Goal: Task Accomplishment & Management: Use online tool/utility

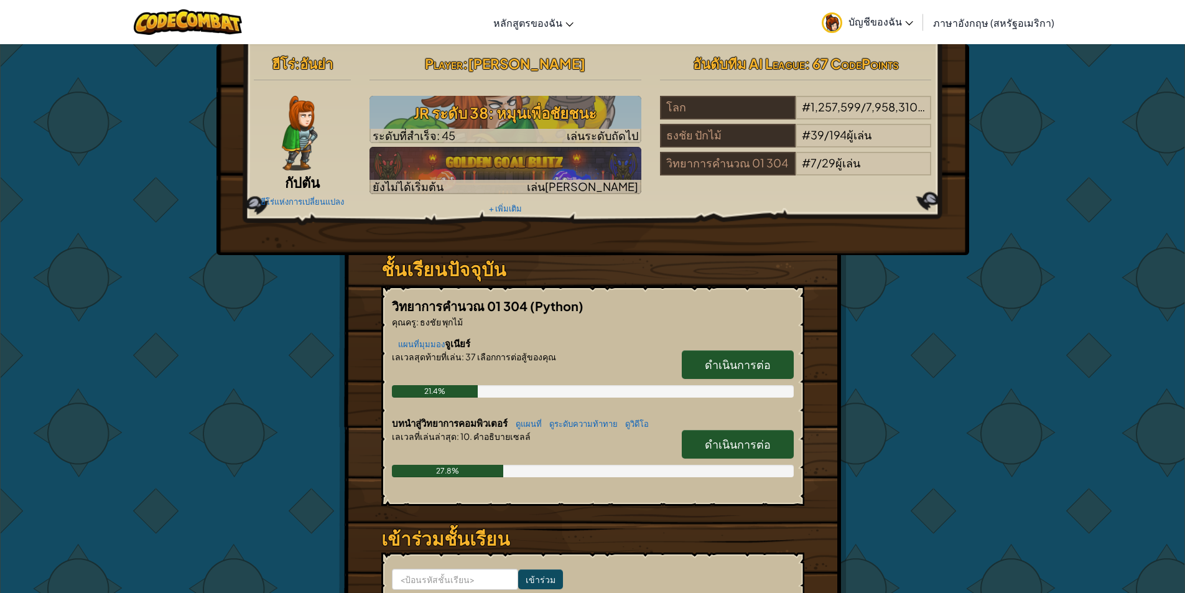
click at [1066, 244] on div "ฮีโร่ : อันย่า กัปตัน ฮีโร่แห่งการเปลี่ยนแปลง Player : พงศกร ศรียันต์ JR ระดับ …" at bounding box center [592, 366] width 1185 height 644
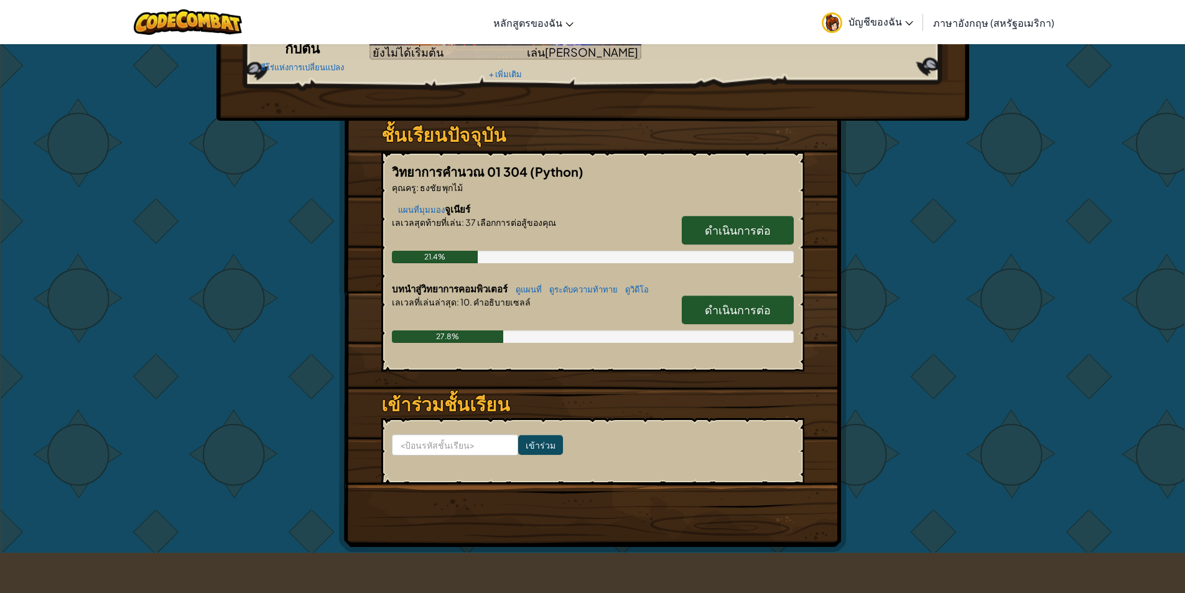
scroll to position [187, 0]
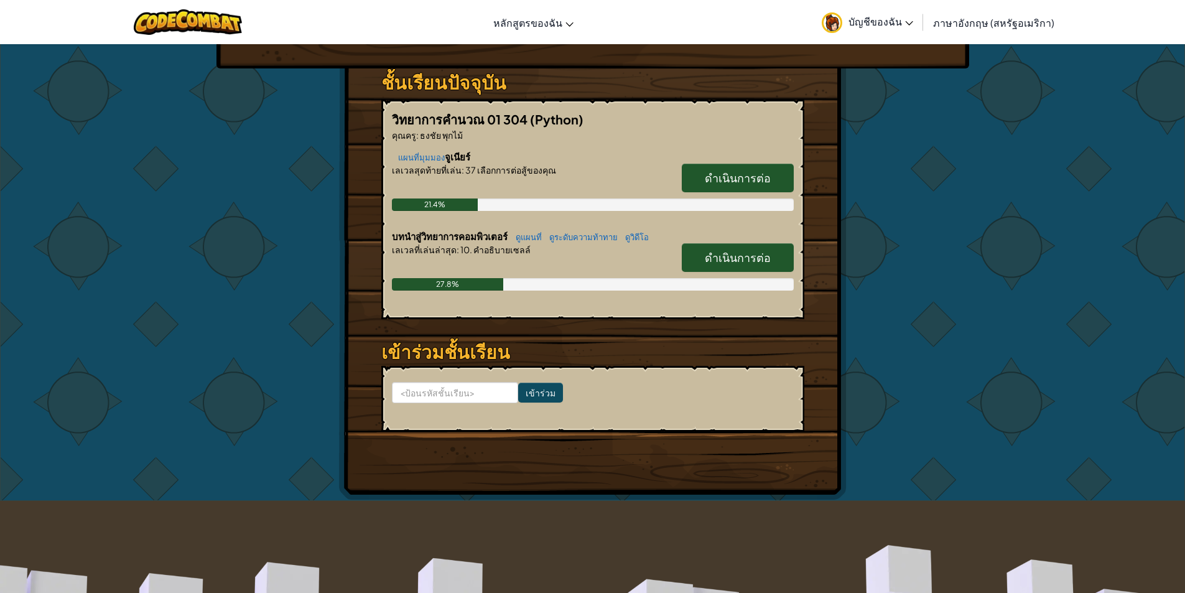
click at [723, 174] on font "ดำเนินการต่อ" at bounding box center [737, 177] width 66 height 14
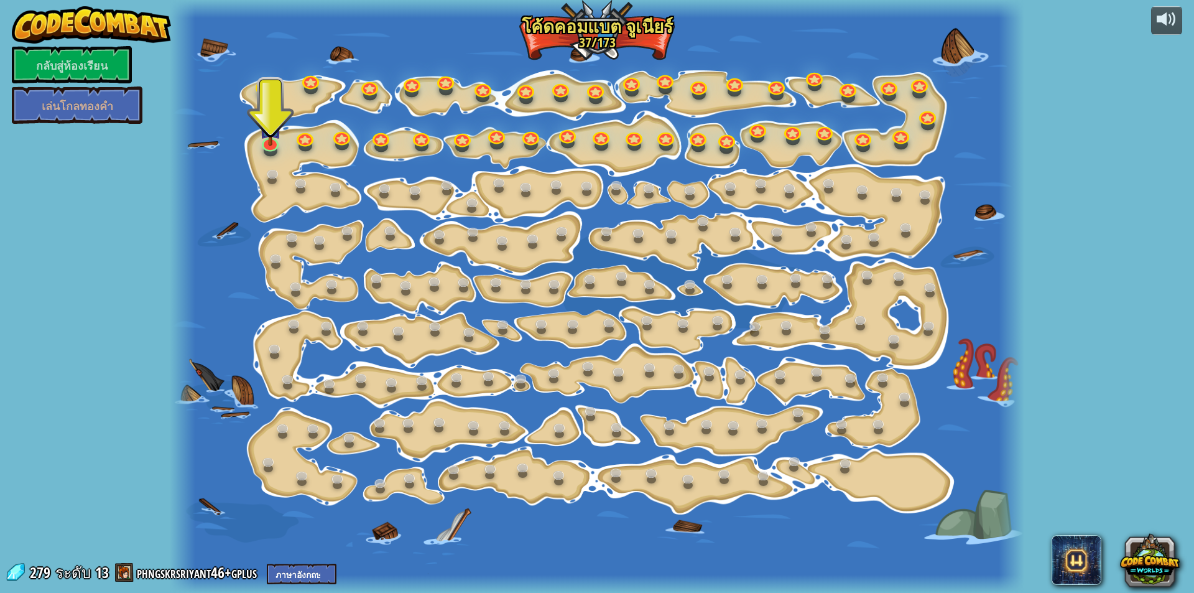
click at [283, 142] on div at bounding box center [597, 296] width 854 height 593
click at [275, 141] on img at bounding box center [270, 117] width 22 height 52
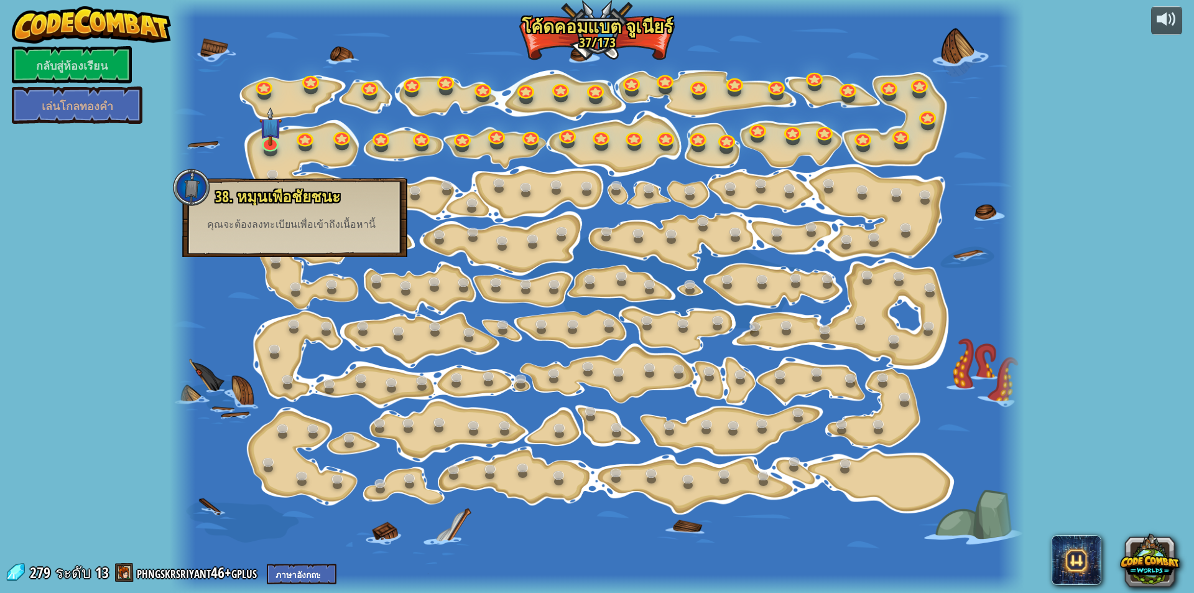
drag, startPoint x: 296, startPoint y: 224, endPoint x: 293, endPoint y: 211, distance: 13.4
click at [297, 219] on font "คุณจะต้องลงทะเบียนเพื่อเข้าถึงเนื้อหานี้" at bounding box center [291, 224] width 169 height 11
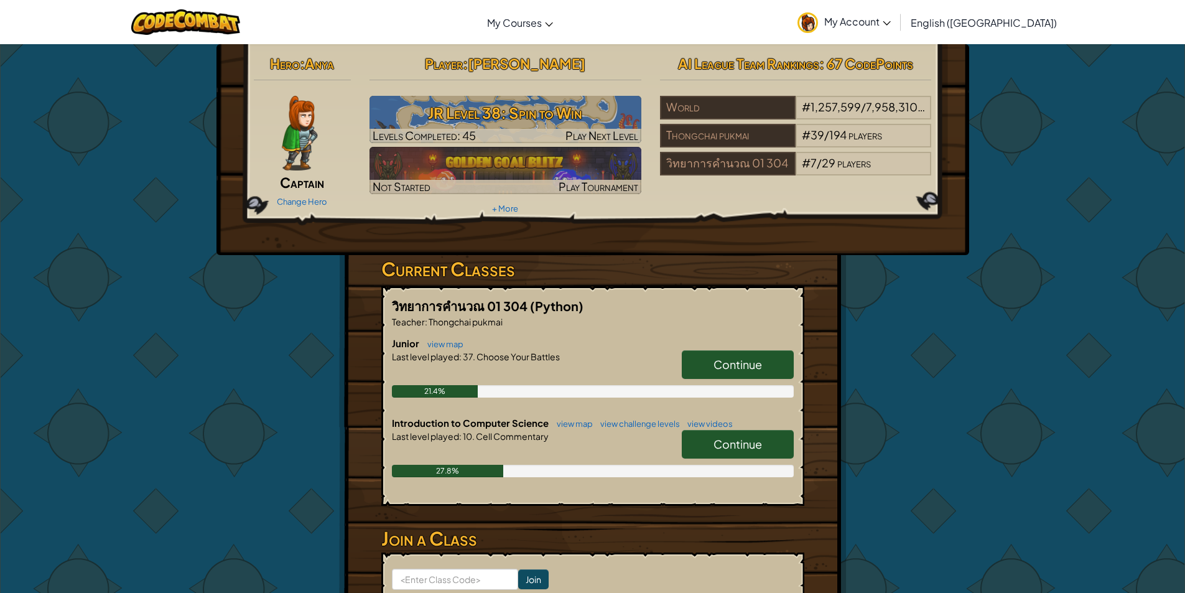
scroll to position [62, 0]
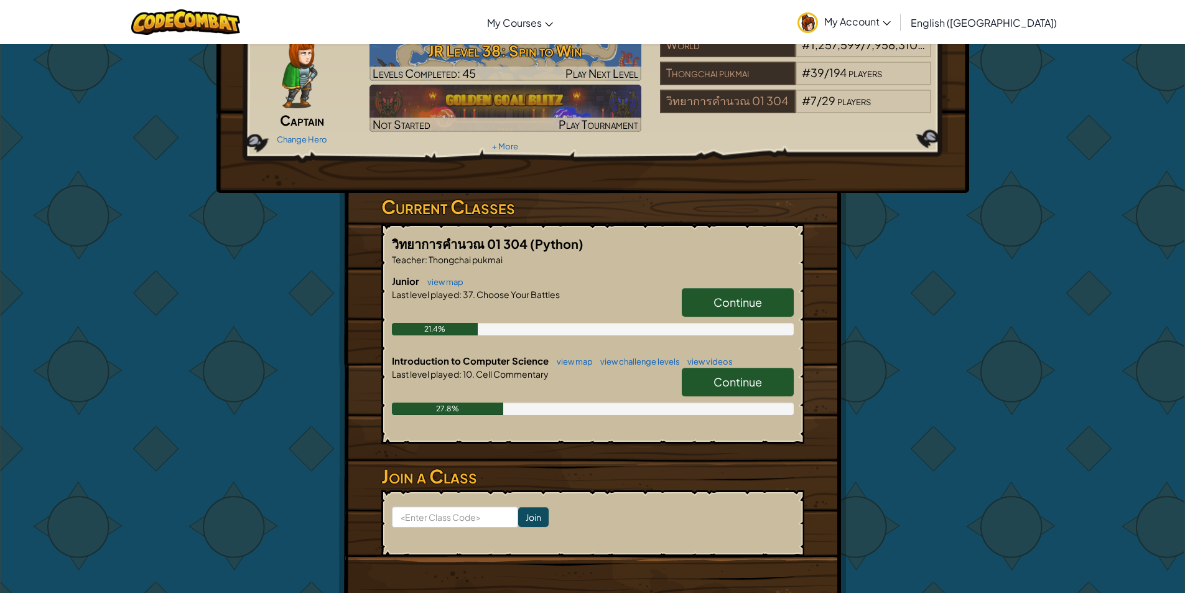
click at [718, 383] on span "Continue" at bounding box center [737, 381] width 48 height 14
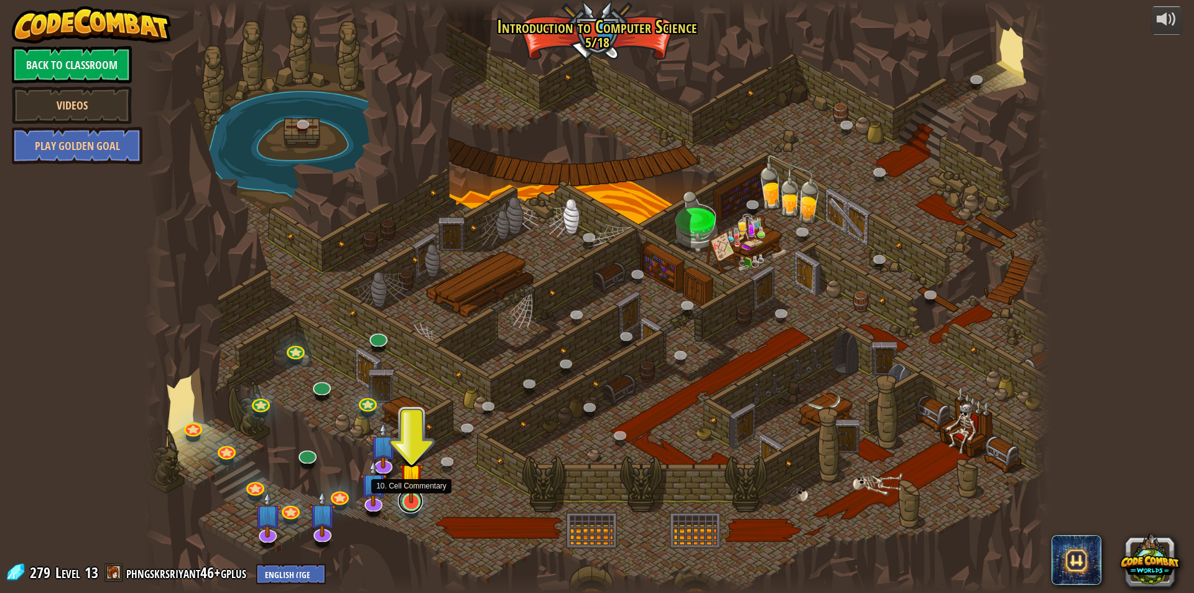
click at [416, 507] on link at bounding box center [410, 500] width 25 height 25
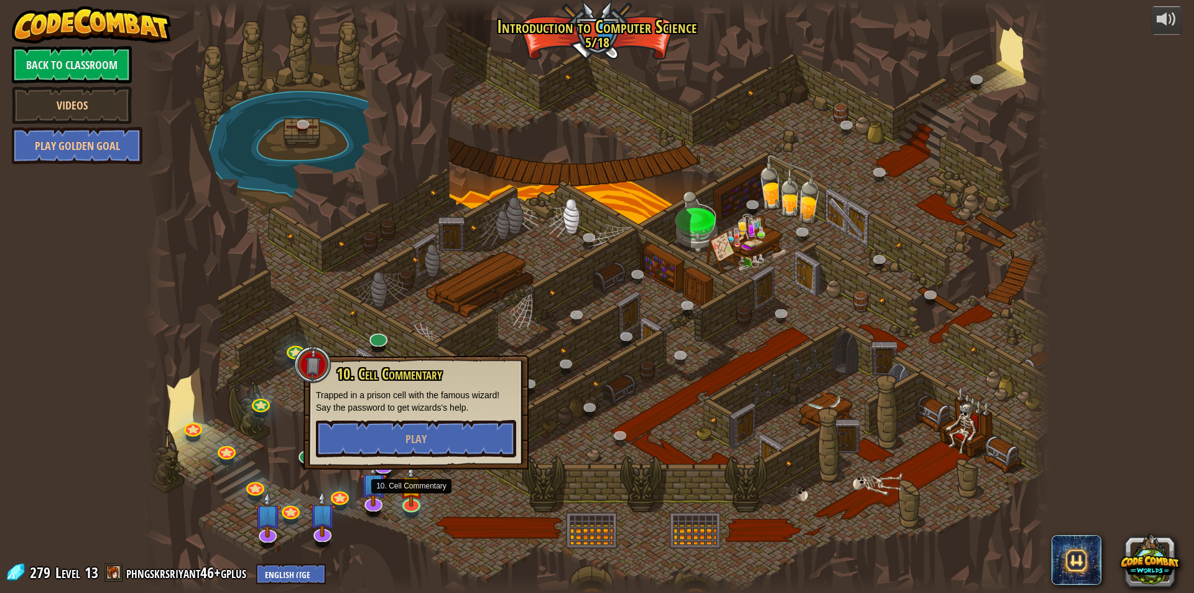
click at [305, 478] on div at bounding box center [597, 296] width 907 height 593
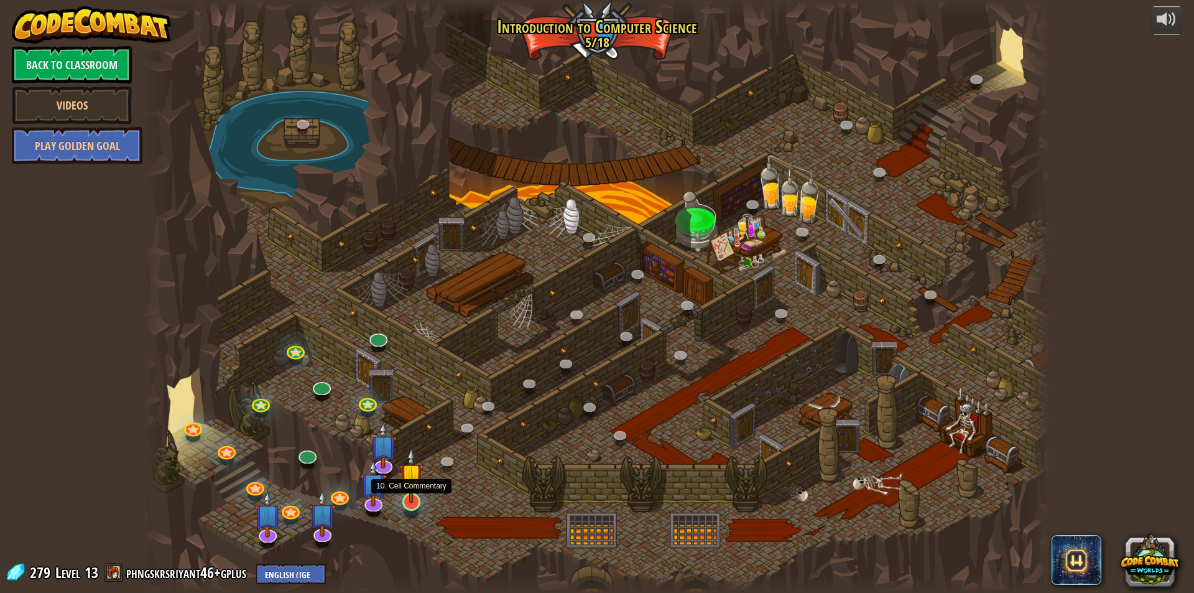
drag, startPoint x: 399, startPoint y: 478, endPoint x: 404, endPoint y: 489, distance: 11.7
click at [404, 489] on div "25. Kithgard Gates (Locked) Escape the Kithgard dungeons, and don't let the gua…" at bounding box center [597, 296] width 907 height 593
click at [409, 497] on img at bounding box center [411, 475] width 24 height 56
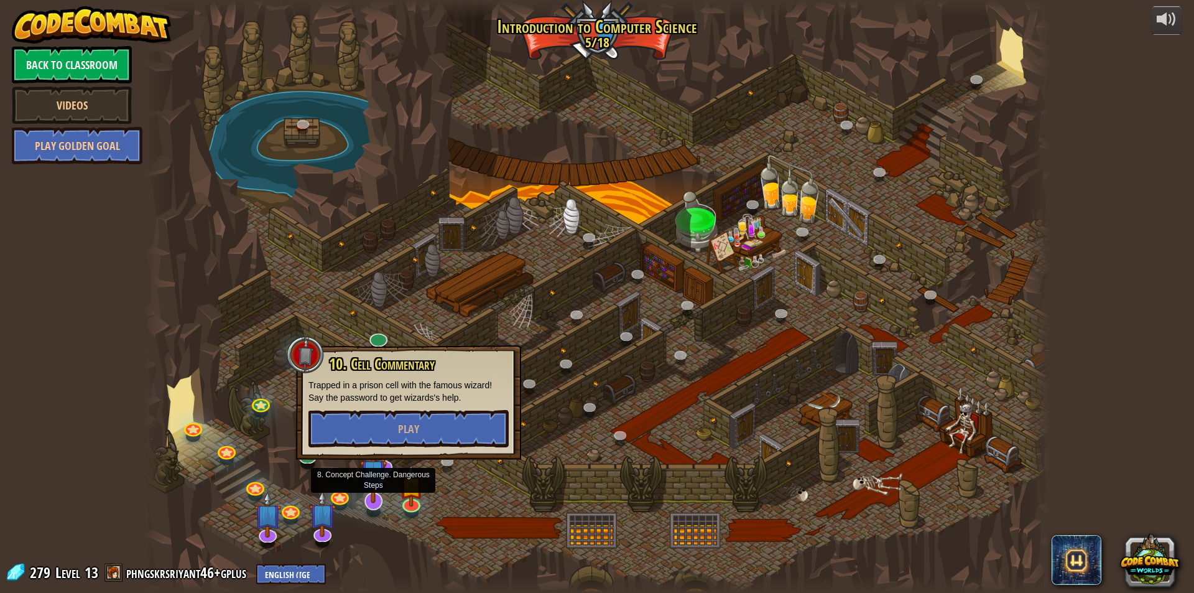
drag, startPoint x: 371, startPoint y: 486, endPoint x: 381, endPoint y: 469, distance: 20.4
click at [372, 486] on img at bounding box center [373, 471] width 27 height 61
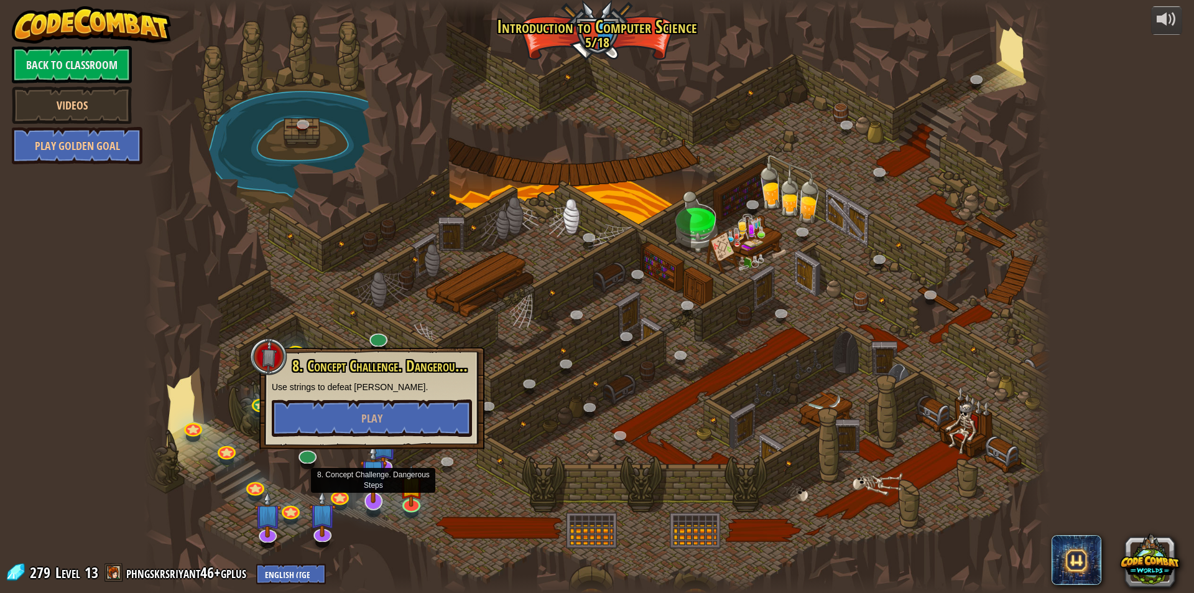
click at [383, 465] on img at bounding box center [373, 471] width 27 height 61
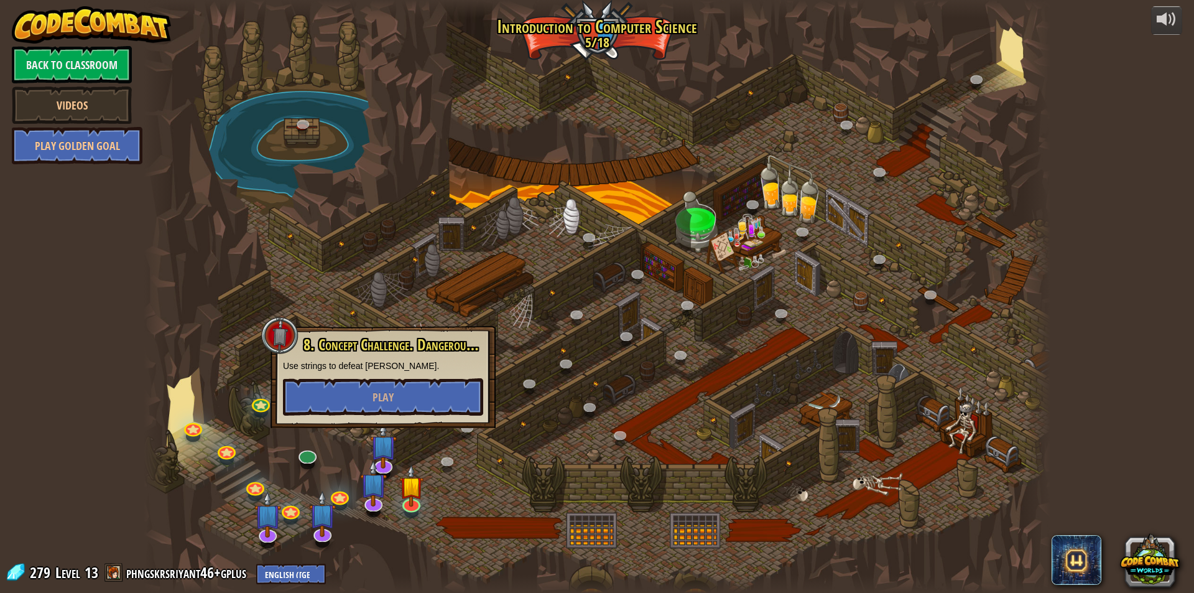
drag, startPoint x: 478, startPoint y: 512, endPoint x: 480, endPoint y: 504, distance: 8.3
click at [480, 512] on div at bounding box center [597, 296] width 907 height 593
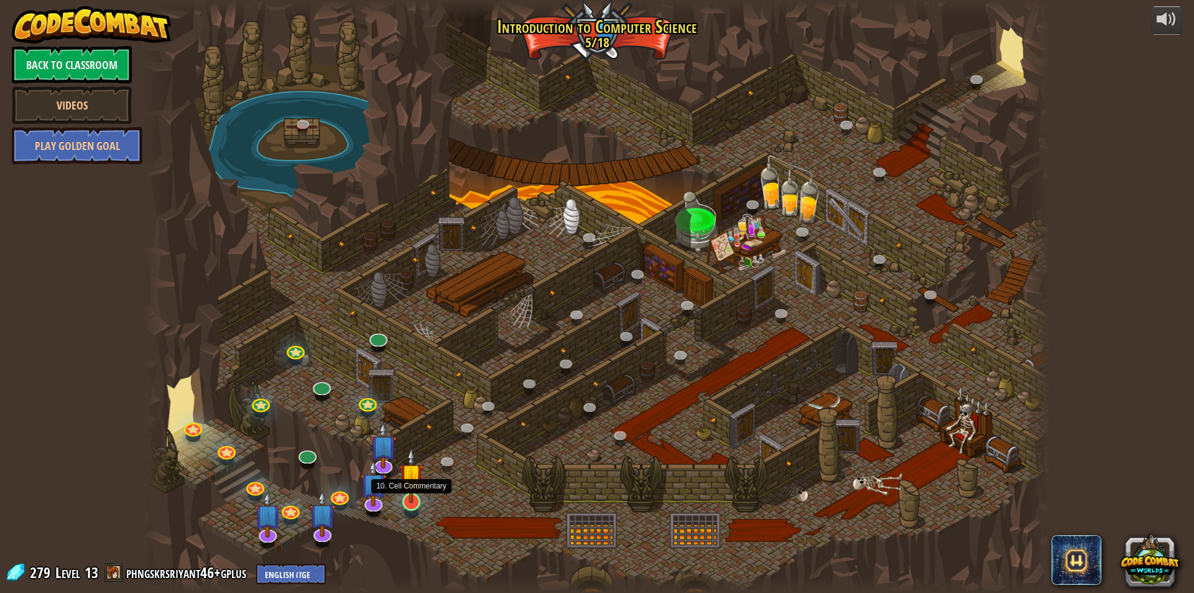
click at [416, 494] on img at bounding box center [411, 475] width 24 height 56
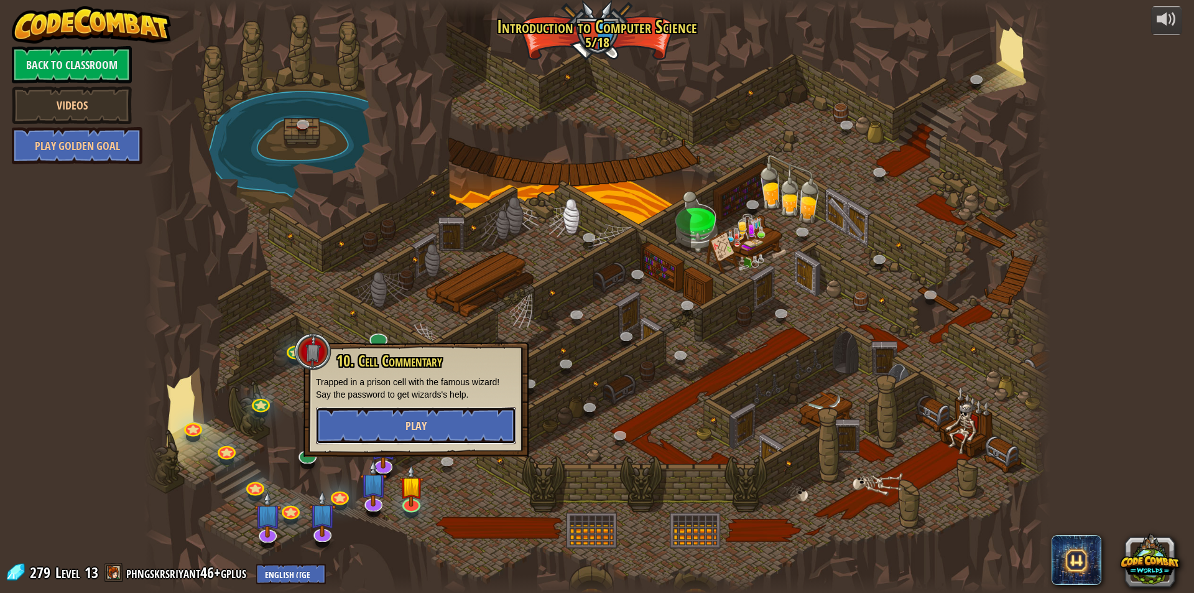
click at [494, 413] on button "Play" at bounding box center [416, 425] width 200 height 37
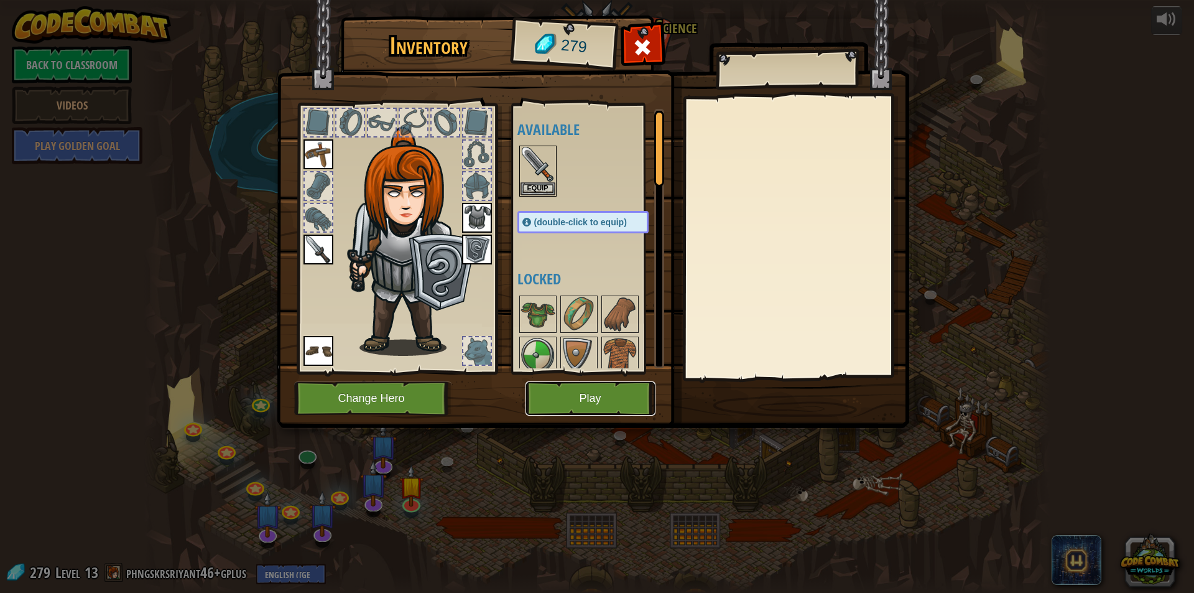
click at [584, 388] on button "Play" at bounding box center [590, 398] width 130 height 34
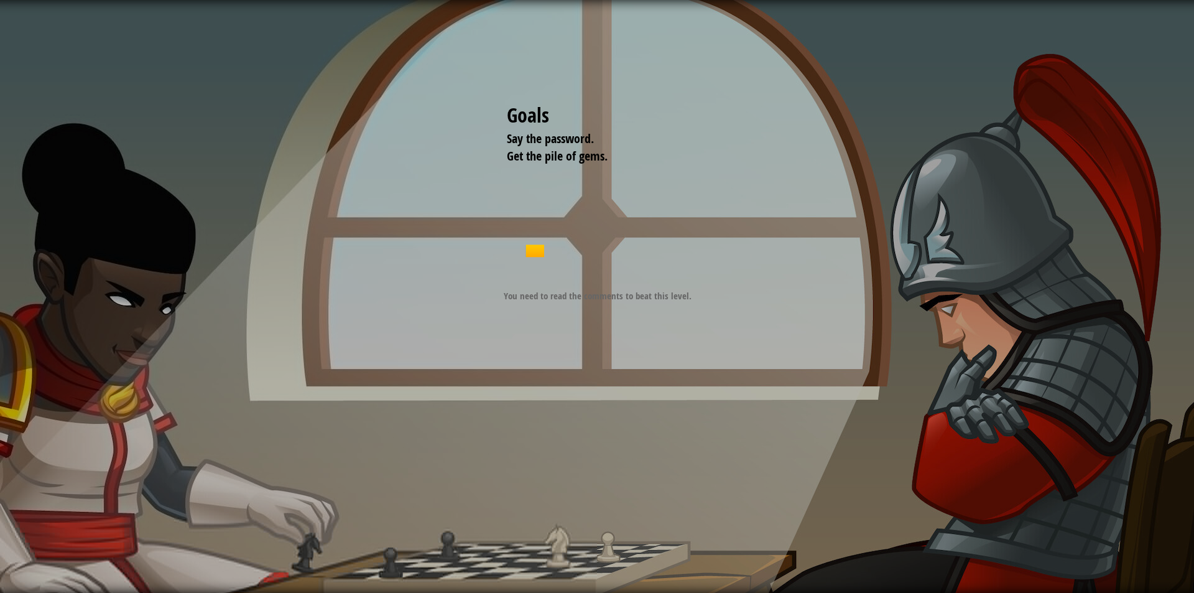
click at [584, 222] on div "Goals Say the password. Get the pile of gems. Start Level Error loading from se…" at bounding box center [597, 193] width 280 height 280
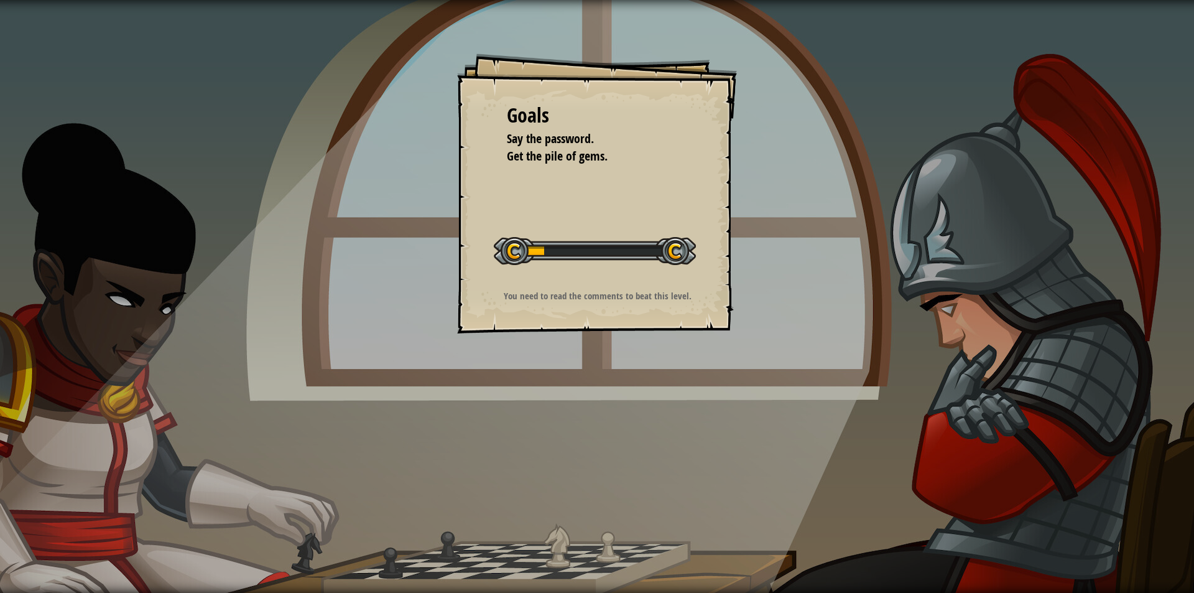
click at [583, 233] on div "Start Level" at bounding box center [595, 249] width 202 height 50
drag, startPoint x: 583, startPoint y: 236, endPoint x: 591, endPoint y: 218, distance: 19.8
click at [589, 226] on div "Start Level" at bounding box center [595, 249] width 202 height 50
click at [589, 220] on div "Goals Say the password. Get the pile of gems. Start Level Error loading from se…" at bounding box center [597, 193] width 280 height 280
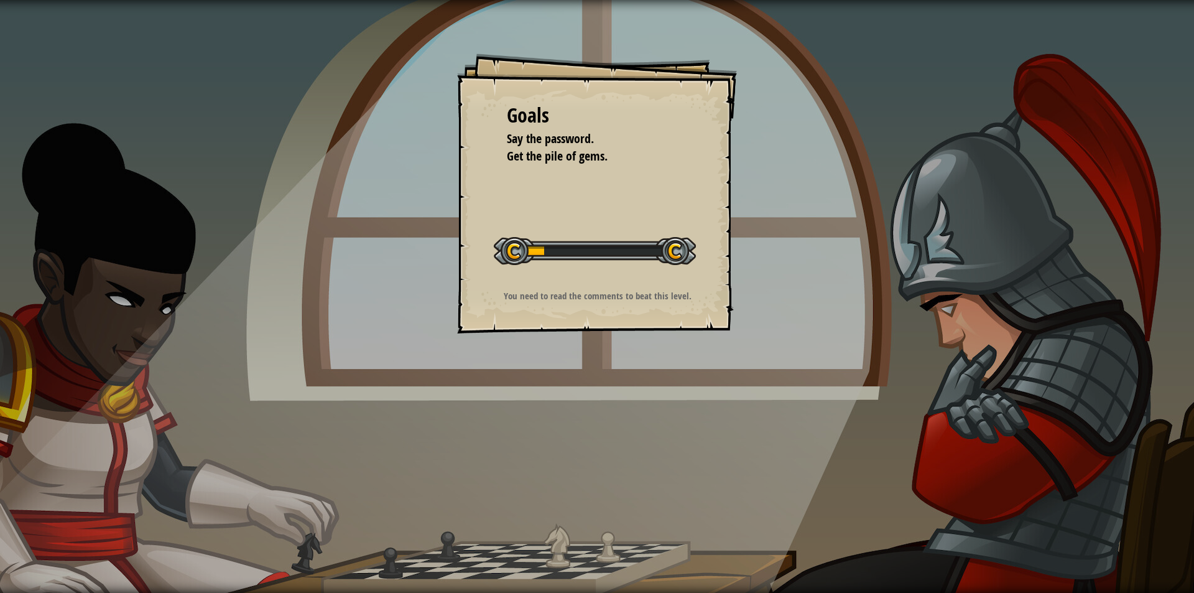
click at [588, 211] on div "Goals Say the password. Get the pile of gems. Start Level Error loading from se…" at bounding box center [597, 193] width 280 height 280
click at [563, 193] on div "Goals Say the password. Get the pile of gems. Start Level Error loading from se…" at bounding box center [597, 193] width 280 height 280
click at [561, 193] on div "Goals Say the password. Get the pile of gems. Start Level Error loading from se…" at bounding box center [597, 193] width 280 height 280
click at [554, 190] on div "Goals Say the password. Get the pile of gems. Start Level Error loading from se…" at bounding box center [597, 193] width 280 height 280
click at [553, 190] on div "Goals Say the password. Get the pile of gems. Start Level Error loading from se…" at bounding box center [597, 193] width 280 height 280
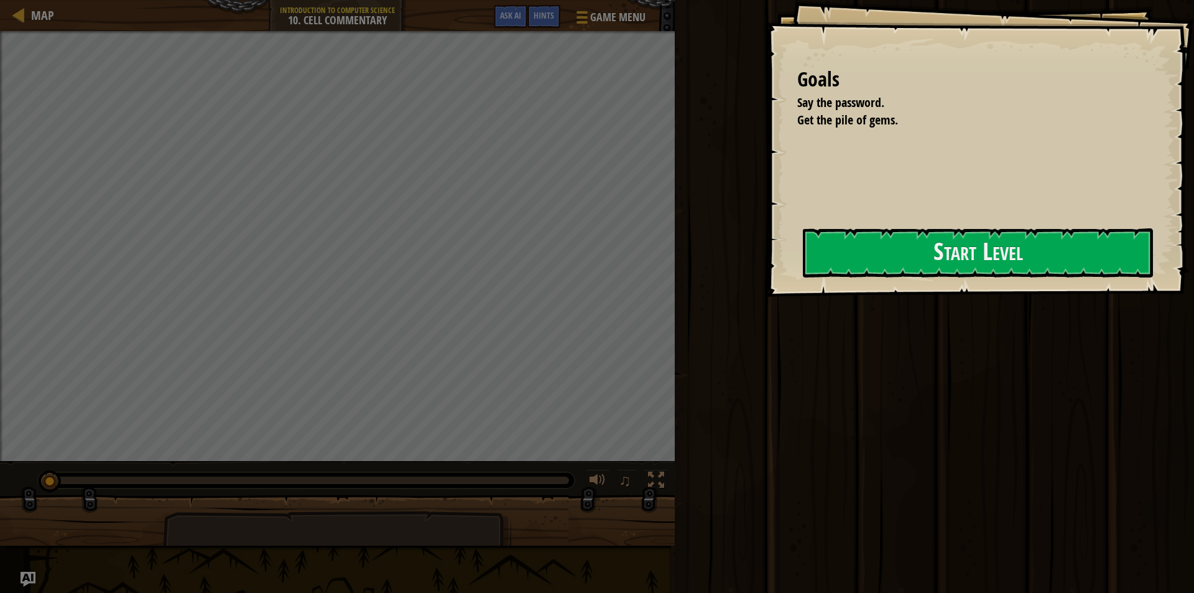
click at [540, 271] on div "Goals Say the password. Get the pile of gems. Start Level Error loading from se…" at bounding box center [597, 296] width 1194 height 593
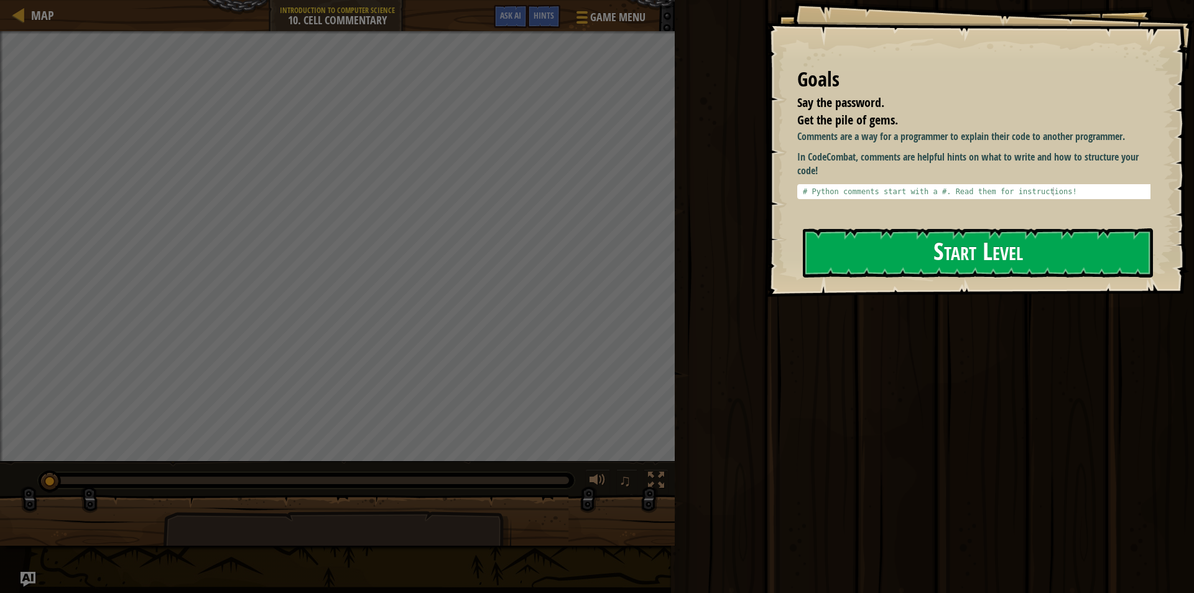
click at [905, 241] on button "Start Level" at bounding box center [978, 252] width 350 height 49
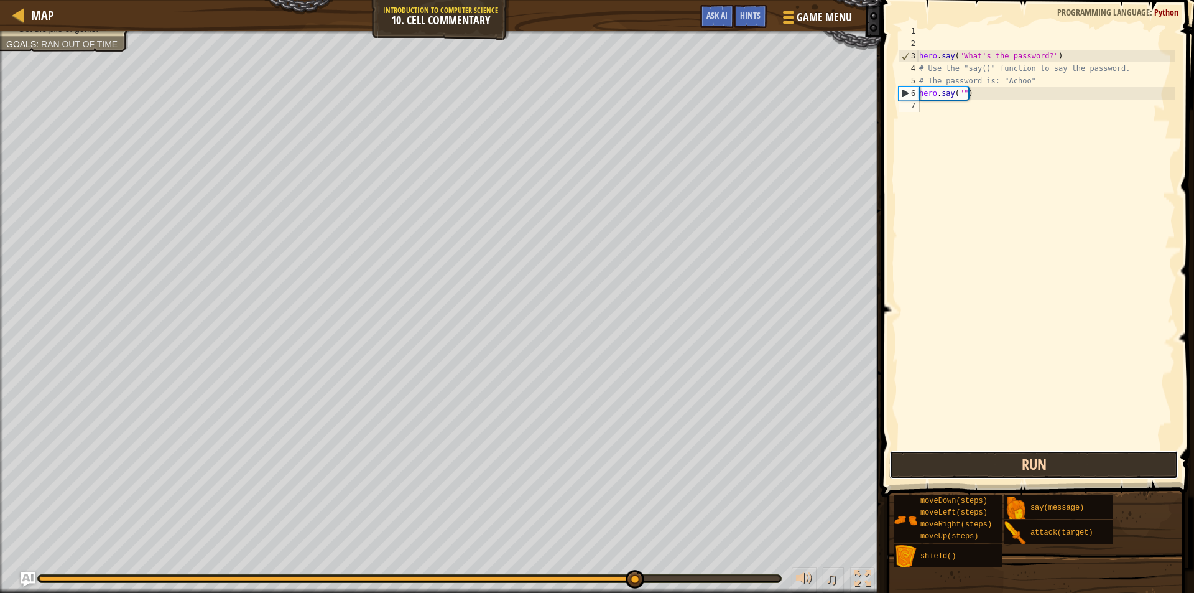
click at [1012, 452] on button "Run" at bounding box center [1033, 464] width 289 height 29
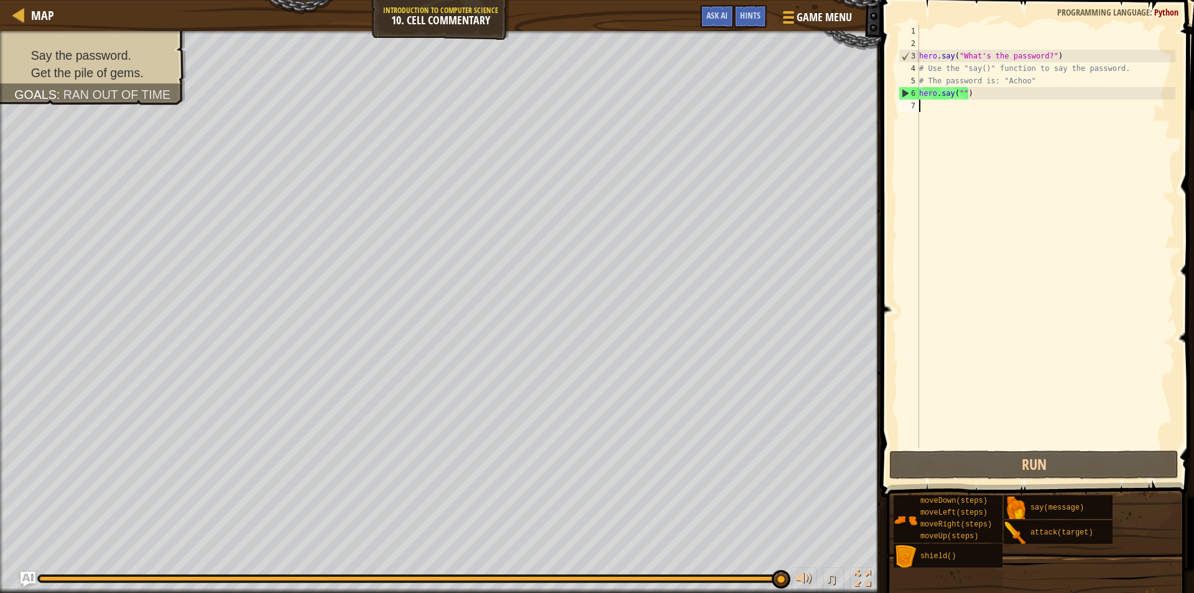
type textarea "h"
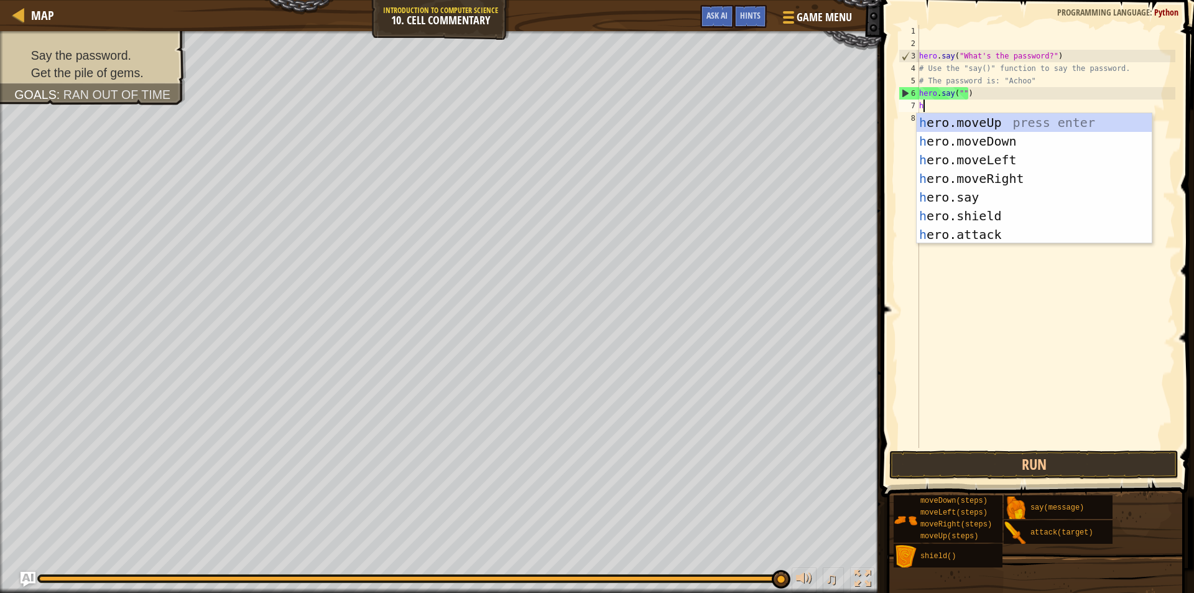
scroll to position [6, 0]
click at [996, 156] on div "h ero.moveUp press enter h ero.moveDown press enter h ero.moveLeft press enter …" at bounding box center [1034, 197] width 235 height 168
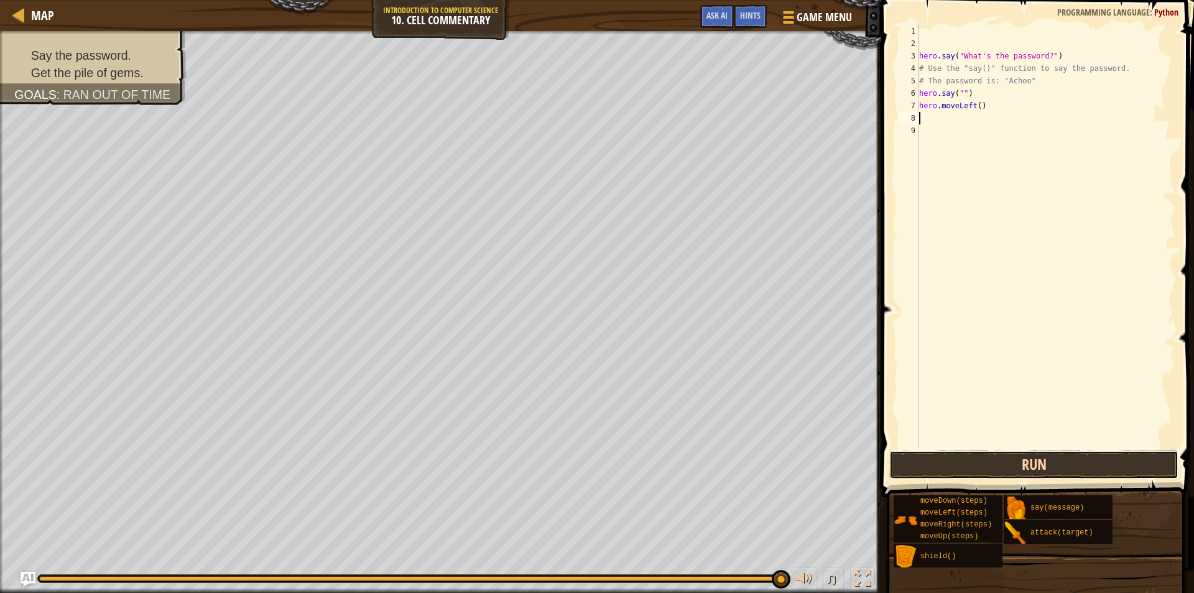
click at [1044, 464] on button "Run" at bounding box center [1033, 464] width 289 height 29
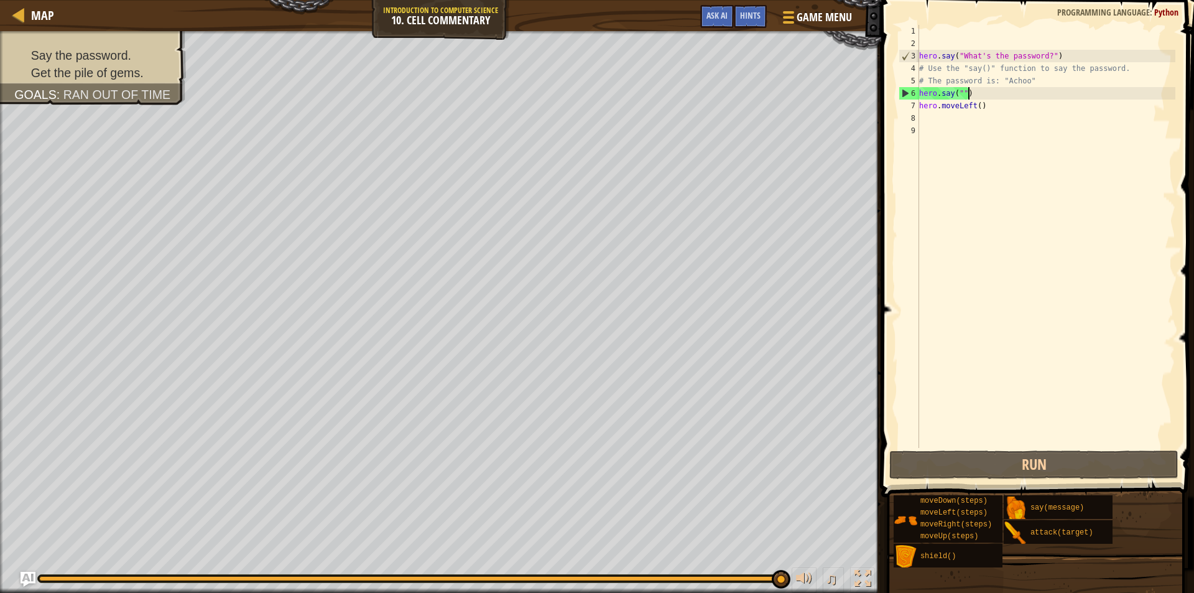
click at [977, 88] on div "hero . say ( "What's the password?" ) # Use the "say()" function to say the pas…" at bounding box center [1046, 249] width 259 height 448
click at [1003, 100] on div "hero . say ( "What's the password?" ) # Use the "say()" function to say the pas…" at bounding box center [1046, 249] width 259 height 448
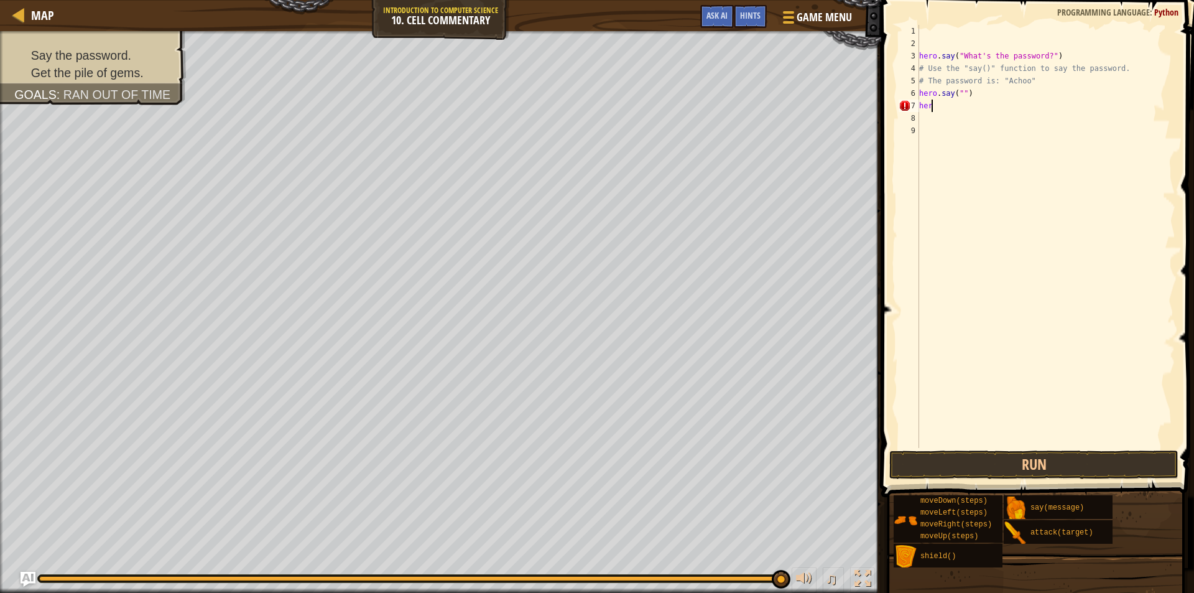
type textarea "h"
type textarea "hero.s"
click at [987, 102] on div "hero . say ( "What's the password?" ) # Use the "say()" function to say the pas…" at bounding box center [1046, 249] width 259 height 448
type textarea "hero"
click at [986, 103] on div "hero . say ( "What's the password?" ) # Use the "say()" function to say the pas…" at bounding box center [1046, 249] width 259 height 448
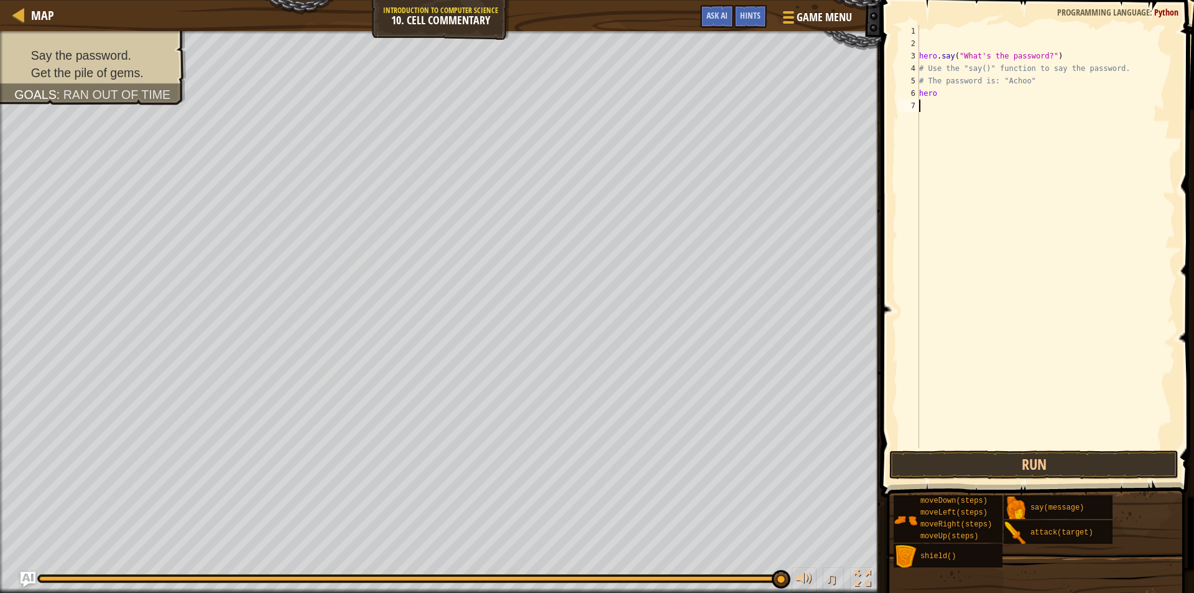
type textarea "h"
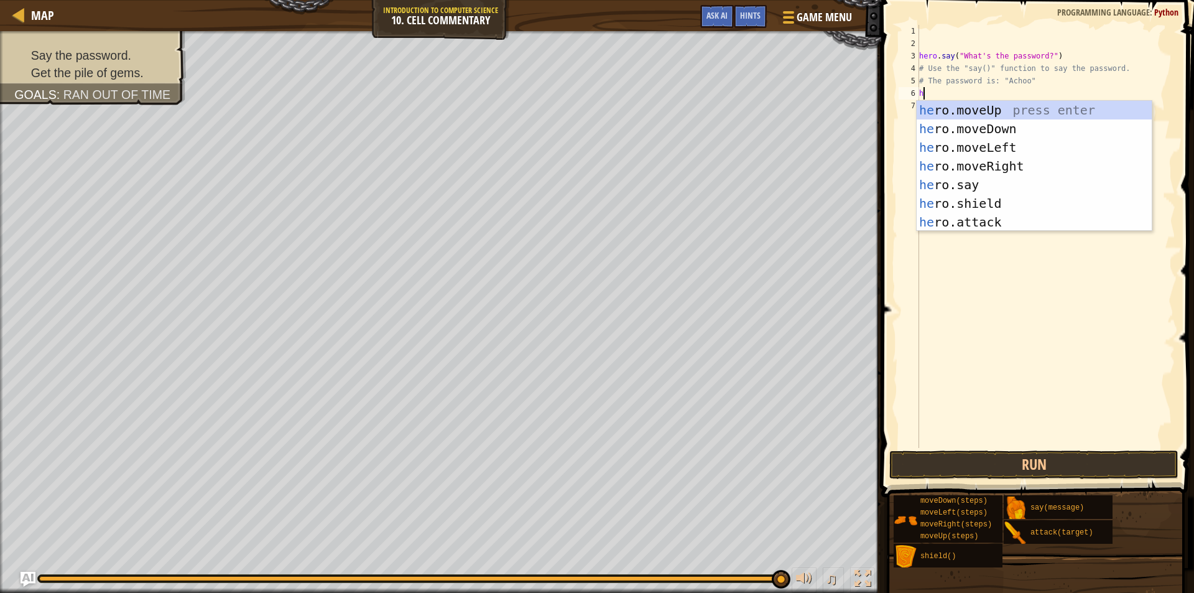
click at [986, 103] on div "hero . say ( "What's the password?" ) # Use the "say()" function to say the pas…" at bounding box center [1046, 249] width 259 height 448
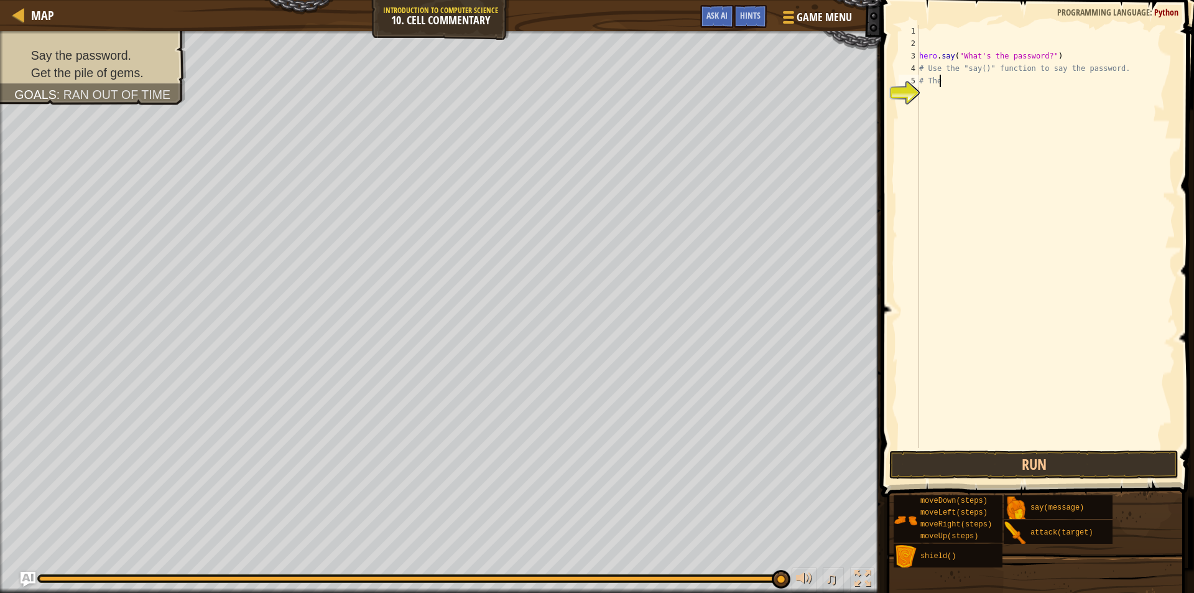
type textarea "#"
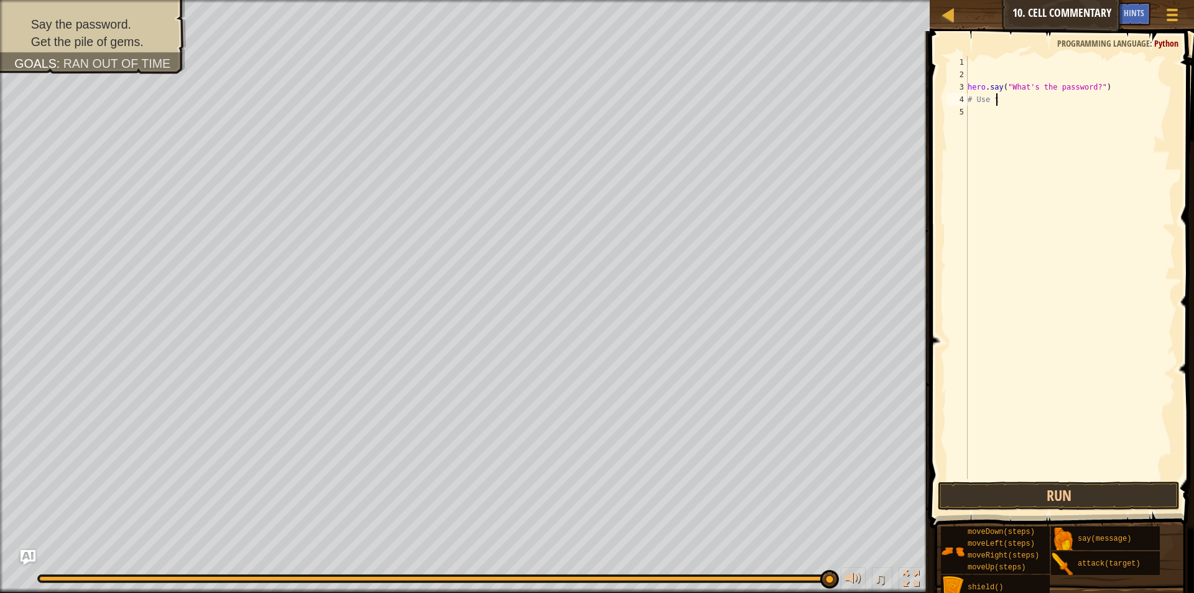
type textarea "#"
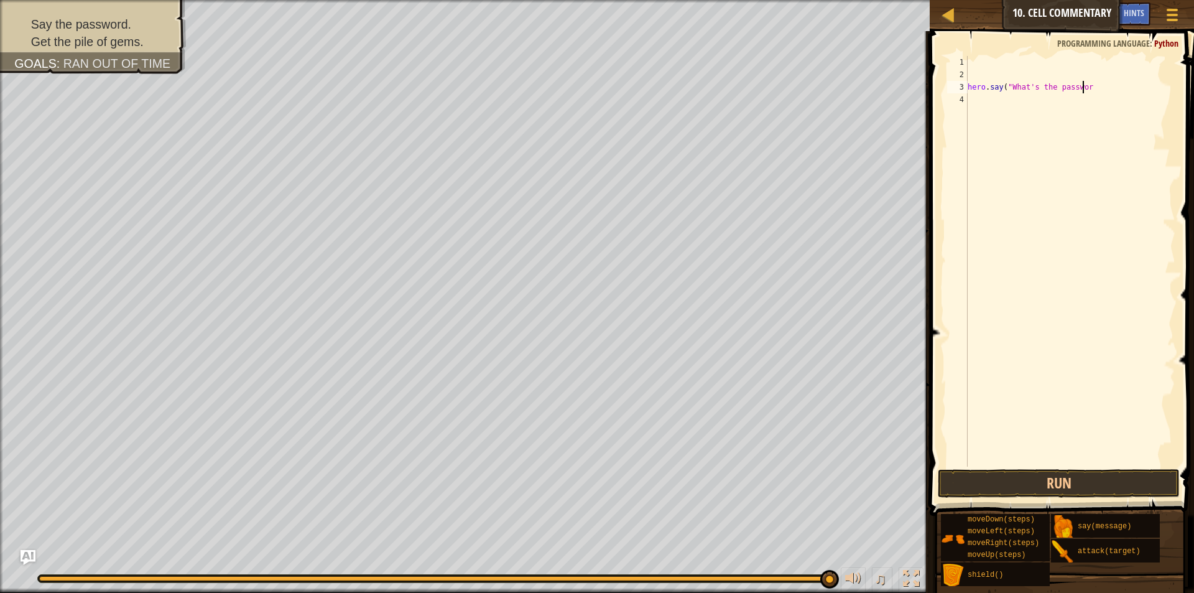
click at [1094, 88] on div "hero . say ( "What's the passwor" at bounding box center [1070, 273] width 210 height 435
type textarea "h"
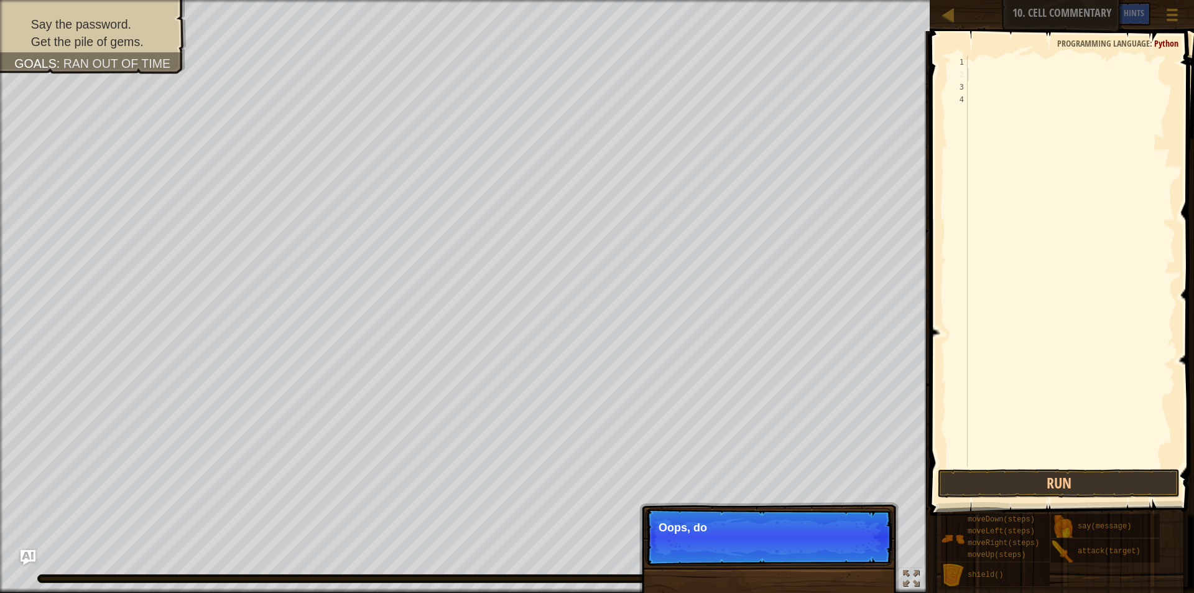
click at [968, 68] on div at bounding box center [1070, 273] width 210 height 435
click at [968, 59] on div at bounding box center [1070, 273] width 210 height 435
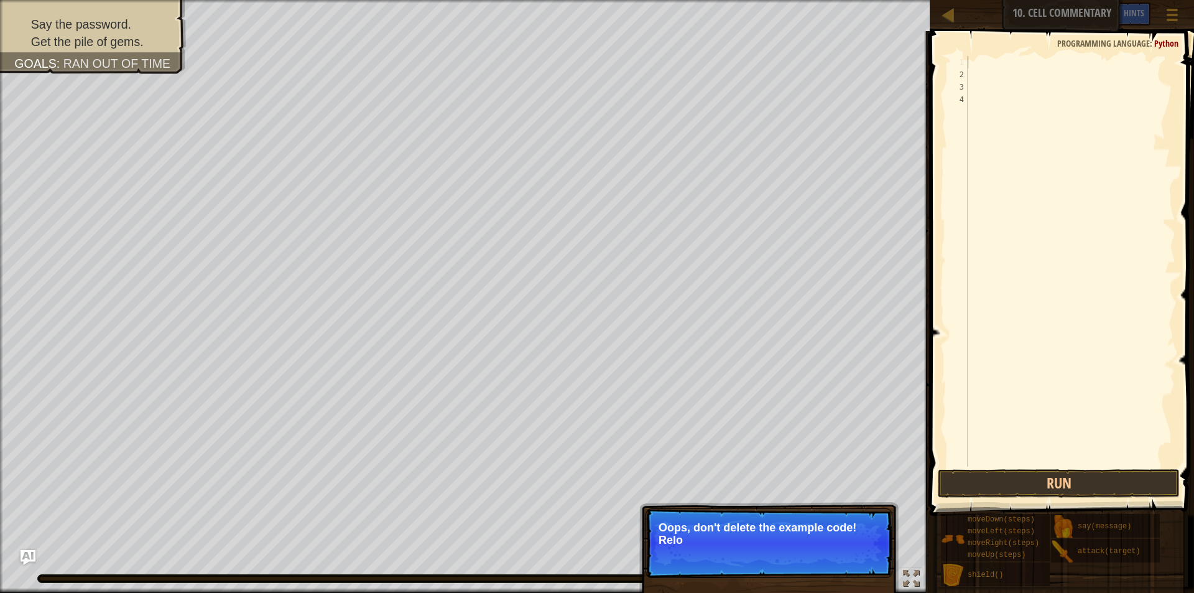
click at [977, 55] on span at bounding box center [1063, 255] width 274 height 521
click at [981, 72] on div at bounding box center [1070, 273] width 210 height 435
click at [977, 67] on div at bounding box center [1070, 273] width 210 height 435
click at [971, 77] on div at bounding box center [1070, 273] width 210 height 435
click at [864, 555] on button "↻ Reload" at bounding box center [854, 555] width 55 height 19
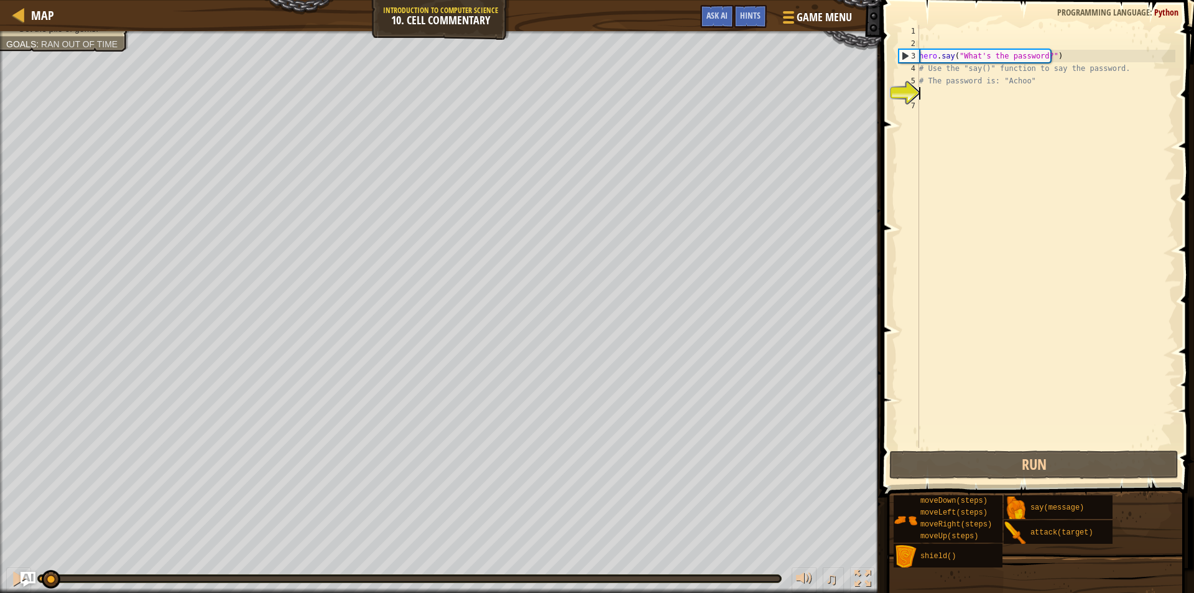
type textarea "h"
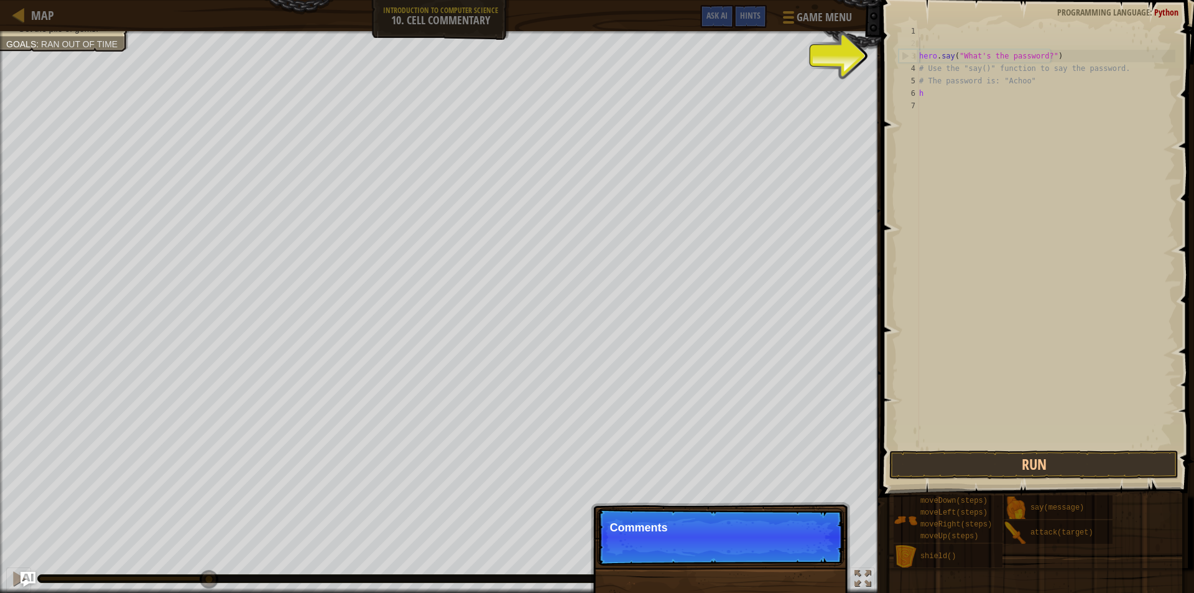
click at [946, 44] on div "hero . say ( "What's the password?" ) # Use the "say()" function to say the pas…" at bounding box center [1046, 249] width 259 height 448
click at [817, 541] on button "Continue" at bounding box center [808, 544] width 52 height 16
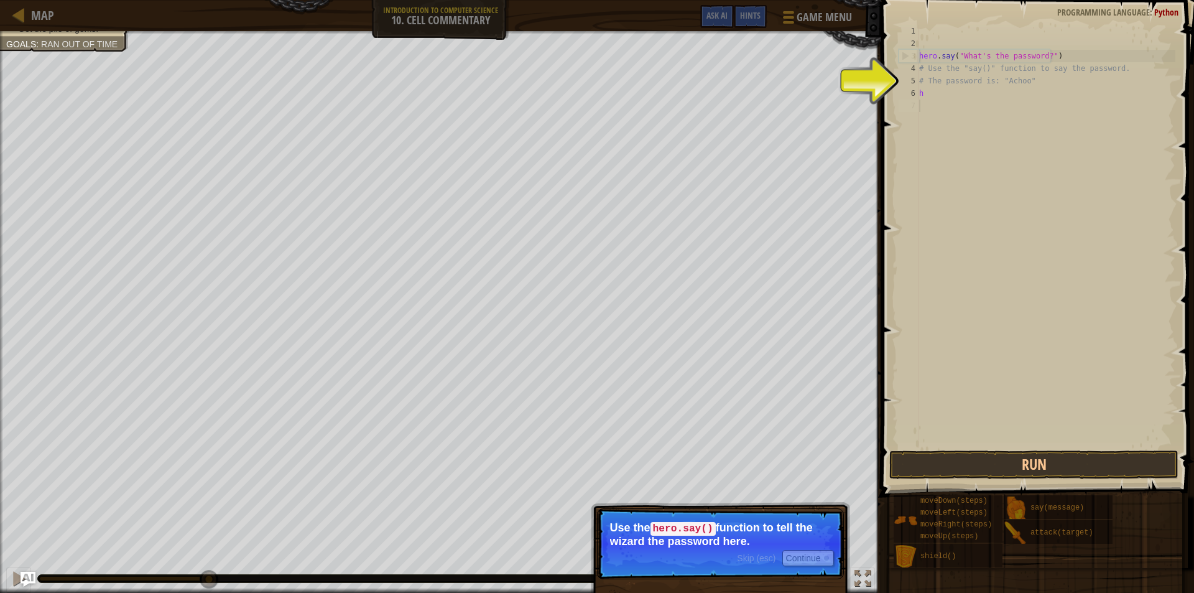
click at [1065, 226] on div "hero . say ( "What's the password?" ) # Use the "say()" function to say the pas…" at bounding box center [1046, 249] width 259 height 448
click at [981, 81] on div "hero . say ( "What's the password?" ) # Use the "say()" function to say the pas…" at bounding box center [1046, 249] width 259 height 448
click at [968, 93] on div "hero . say ( "What's the password?" ) # Use the "say()" function to say the pas…" at bounding box center [1046, 249] width 259 height 448
type textarea "h"
click at [946, 92] on div "hero . say ( "What's the password?" ) # Use the "say()" function to say the pas…" at bounding box center [1046, 249] width 259 height 448
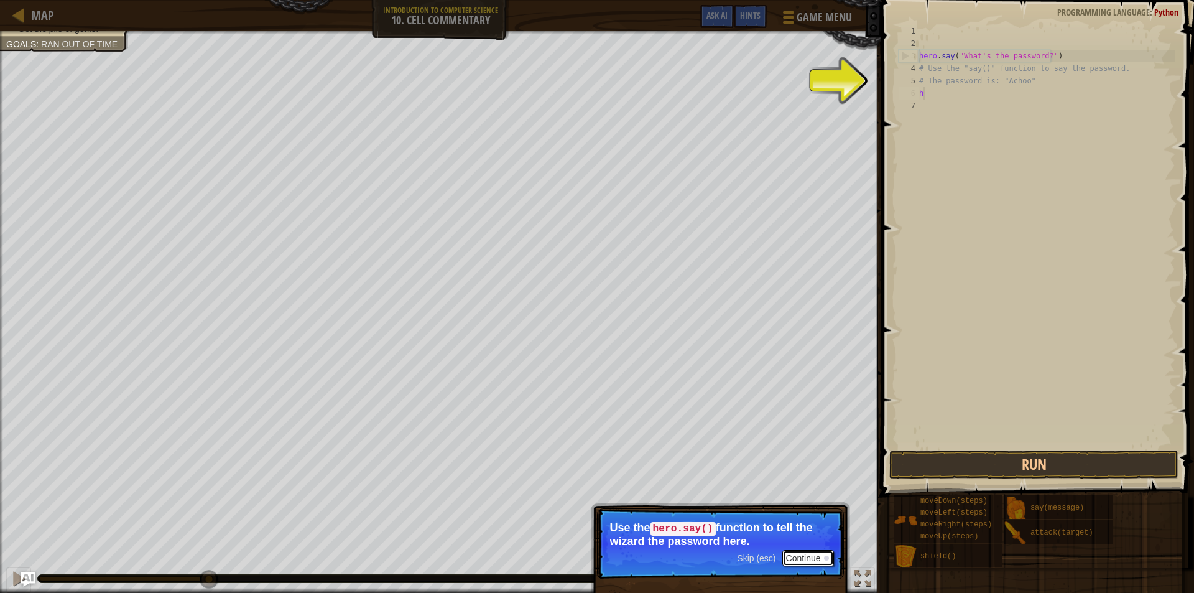
click at [827, 559] on div at bounding box center [826, 557] width 5 height 5
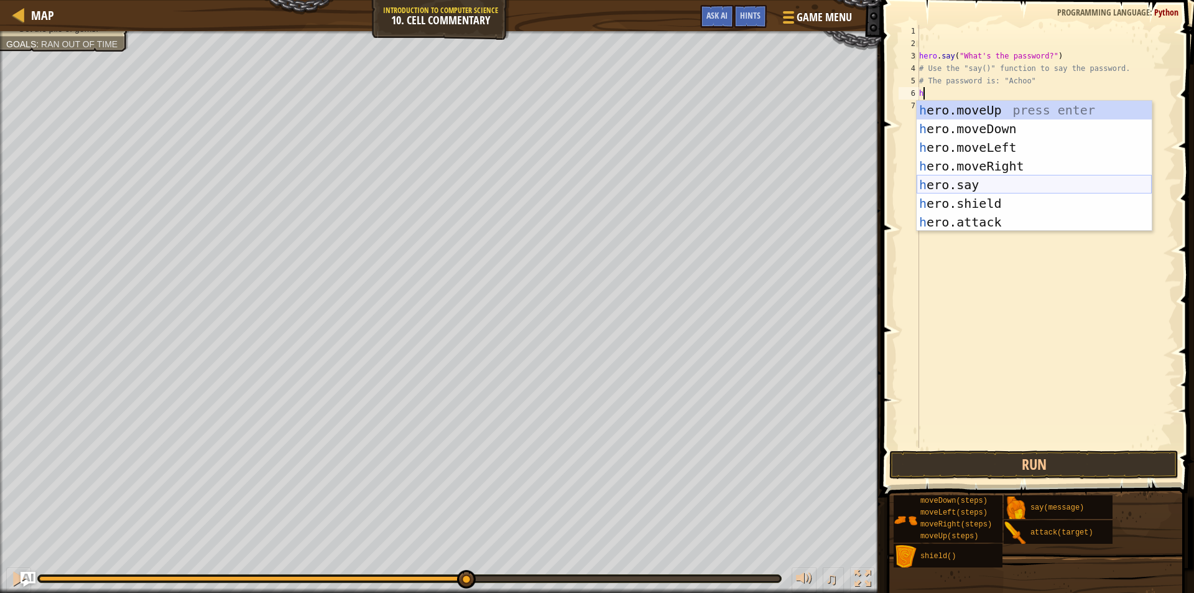
click at [977, 189] on div "h ero.moveUp press enter h ero.moveDown press enter h ero.moveLeft press enter …" at bounding box center [1034, 185] width 235 height 168
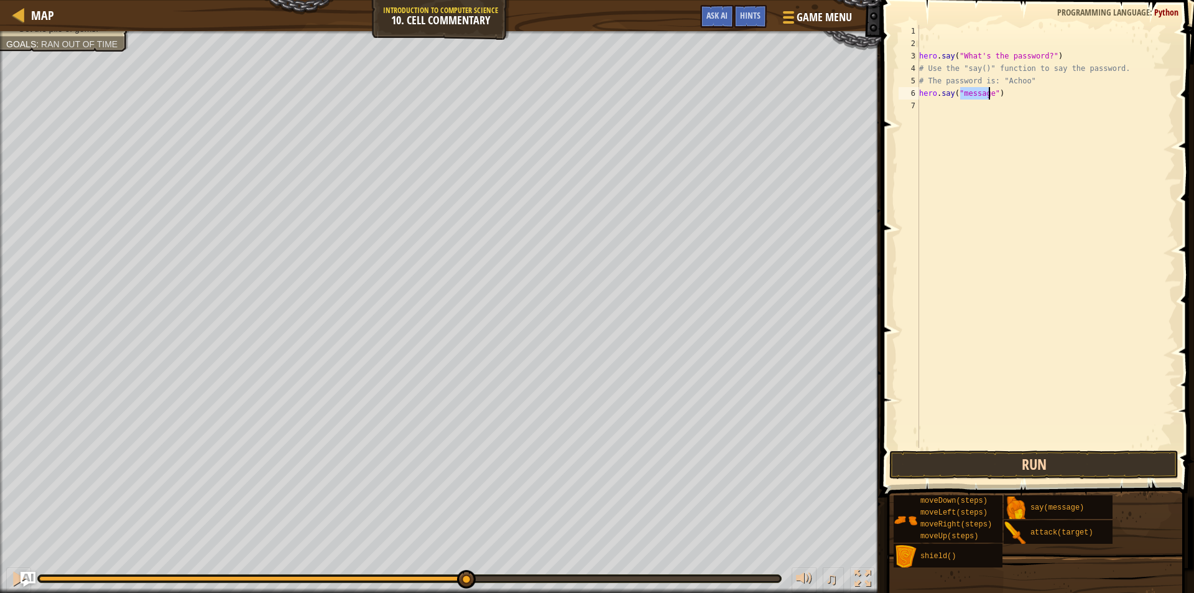
type textarea "hero.say("message")"
click at [1116, 460] on button "Run" at bounding box center [1033, 464] width 289 height 29
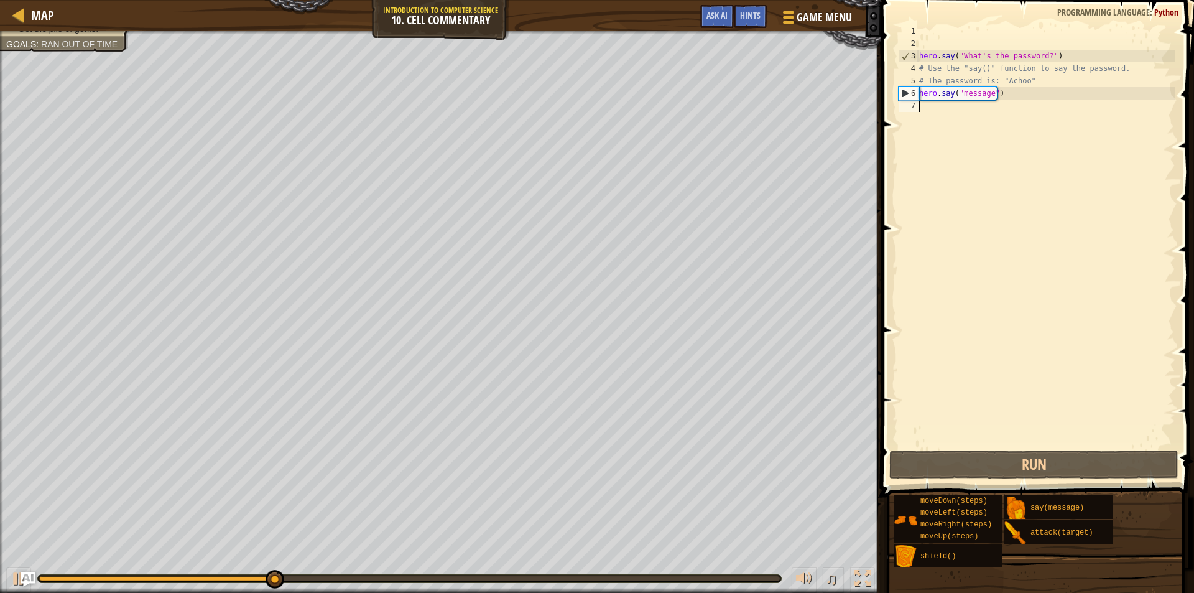
click at [1096, 447] on div "hero . say ( "What's the password?" ) # Use the "say()" function to say the pas…" at bounding box center [1046, 249] width 259 height 448
type textarea "hero.say("message")"
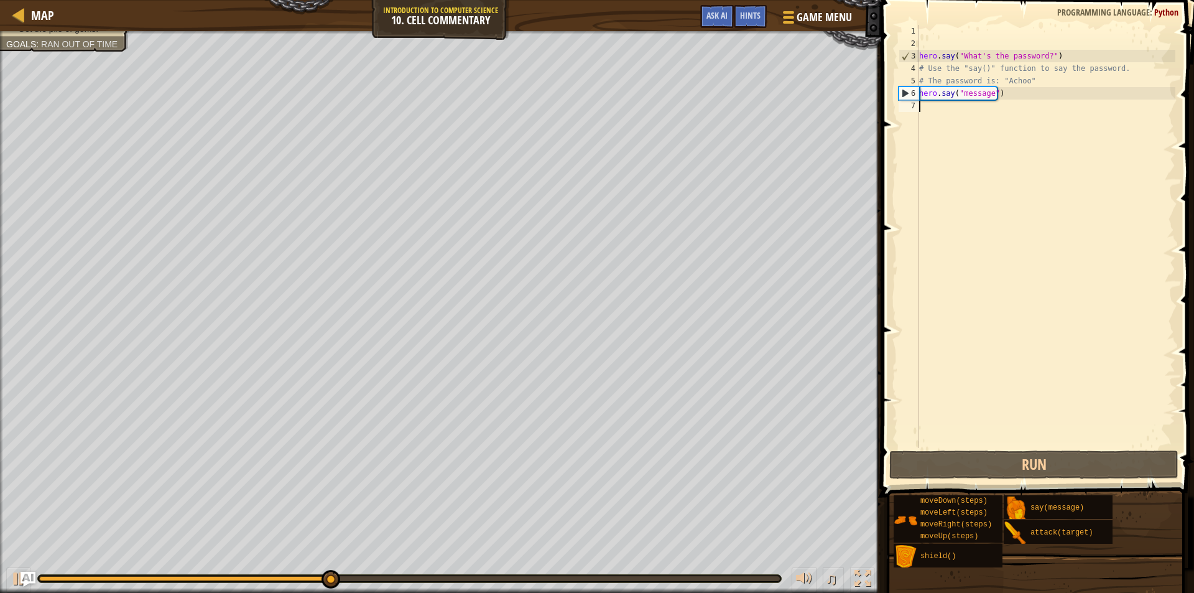
click at [1096, 446] on div "hero . say ( "What's the password?" ) # Use the "say()" function to say the pas…" at bounding box center [1046, 249] width 259 height 448
click at [1092, 447] on div "hero . say ( "What's the password?" ) # Use the "say()" function to say the pas…" at bounding box center [1046, 249] width 259 height 448
click at [1091, 450] on span at bounding box center [1038, 230] width 323 height 533
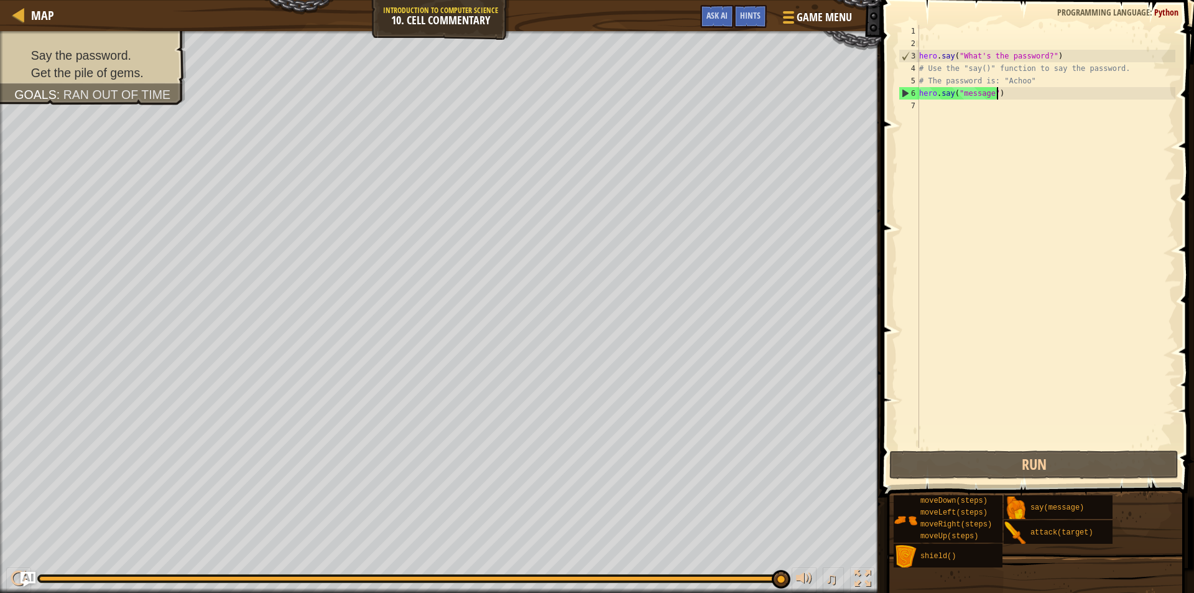
drag, startPoint x: 1040, startPoint y: 94, endPoint x: 1039, endPoint y: 86, distance: 7.5
click at [1040, 93] on div "hero . say ( "What's the password?" ) # Use the "say()" function to say the pas…" at bounding box center [1046, 249] width 259 height 448
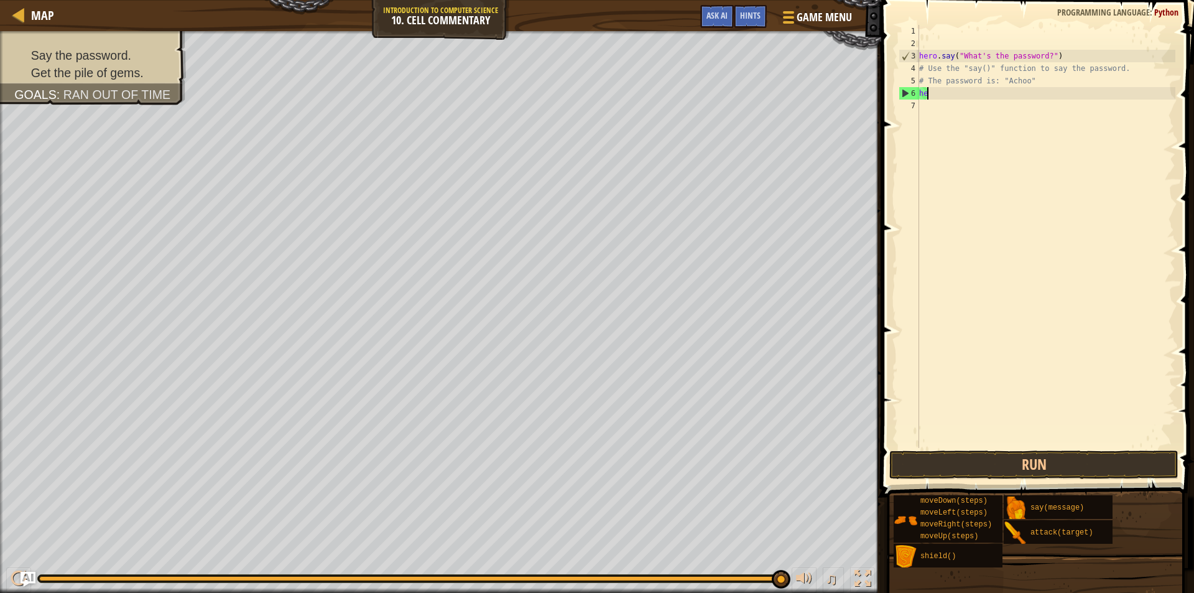
type textarea "h"
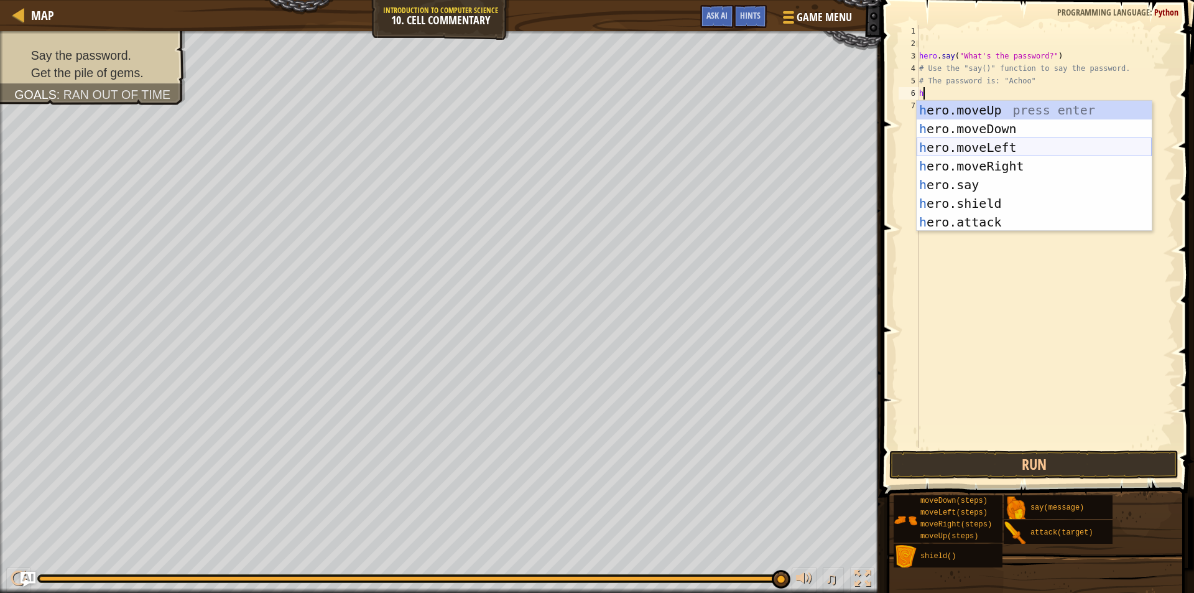
click at [1036, 145] on div "h ero.moveUp press enter h ero.moveDown press enter h ero.moveLeft press enter …" at bounding box center [1034, 185] width 235 height 168
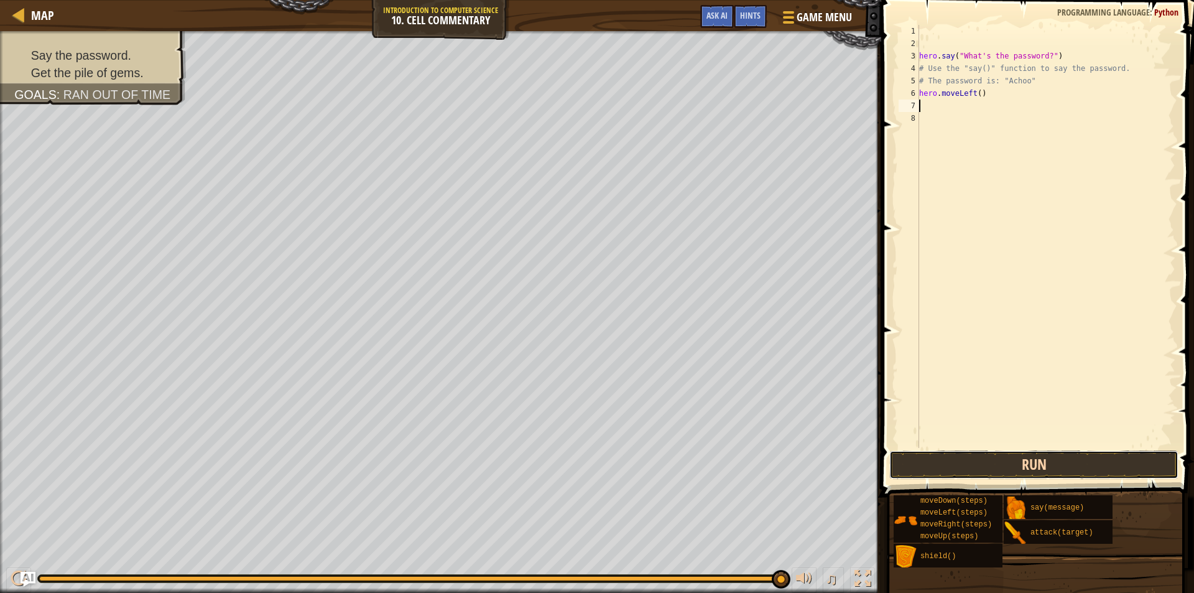
click at [1057, 454] on button "Run" at bounding box center [1033, 464] width 289 height 29
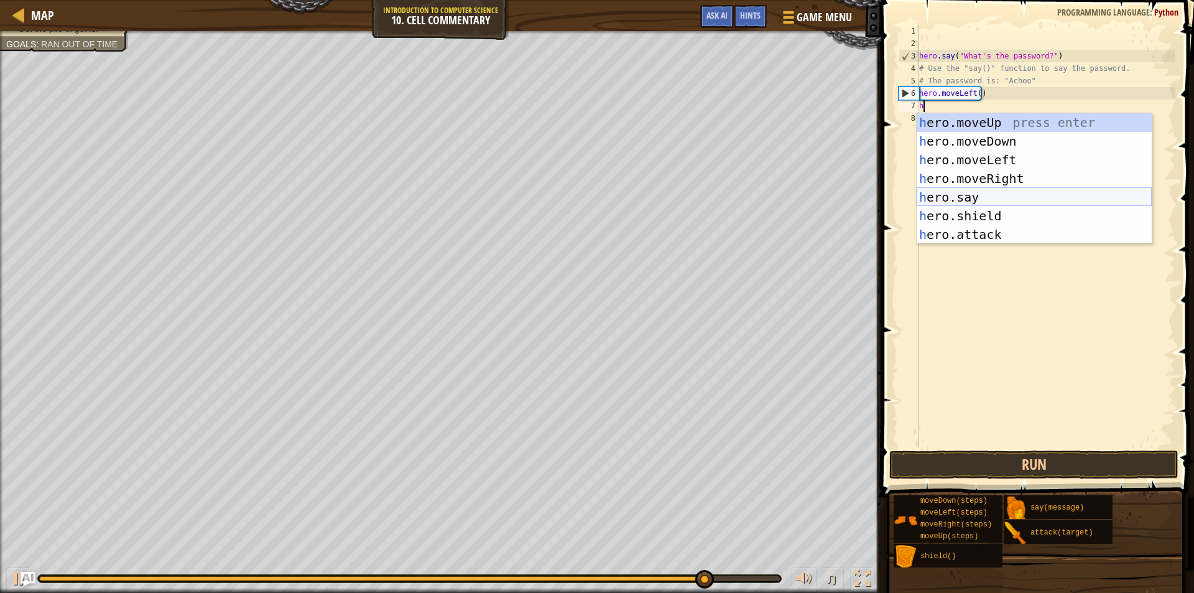
click at [998, 201] on div "h ero.moveUp press enter h ero.moveDown press enter h ero.moveLeft press enter …" at bounding box center [1034, 197] width 235 height 168
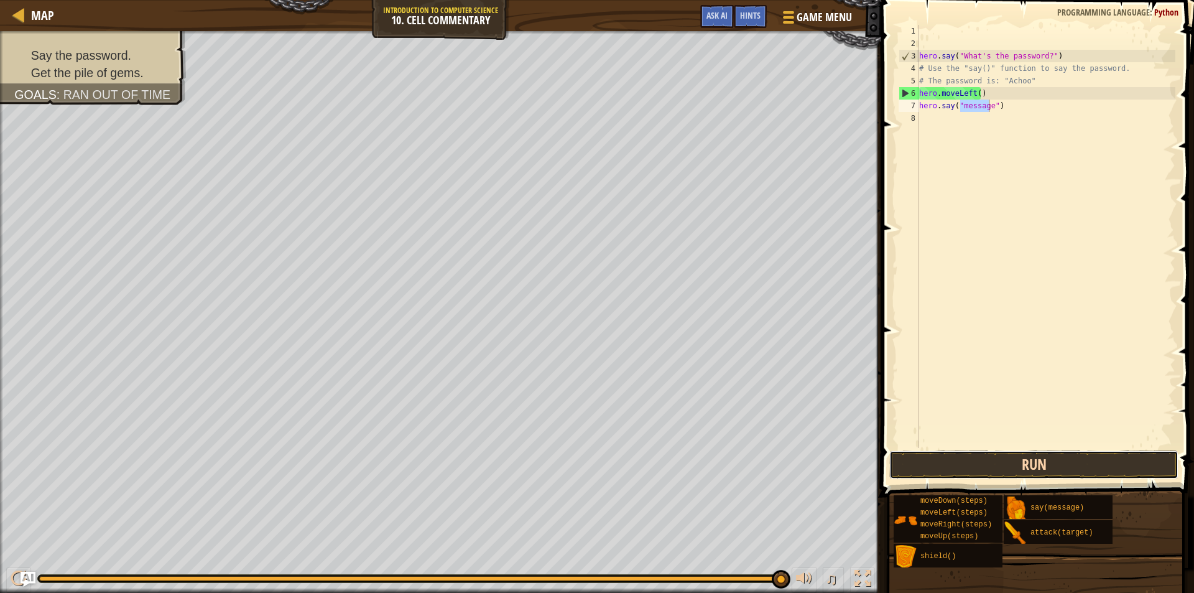
click at [1044, 456] on button "Run" at bounding box center [1033, 464] width 289 height 29
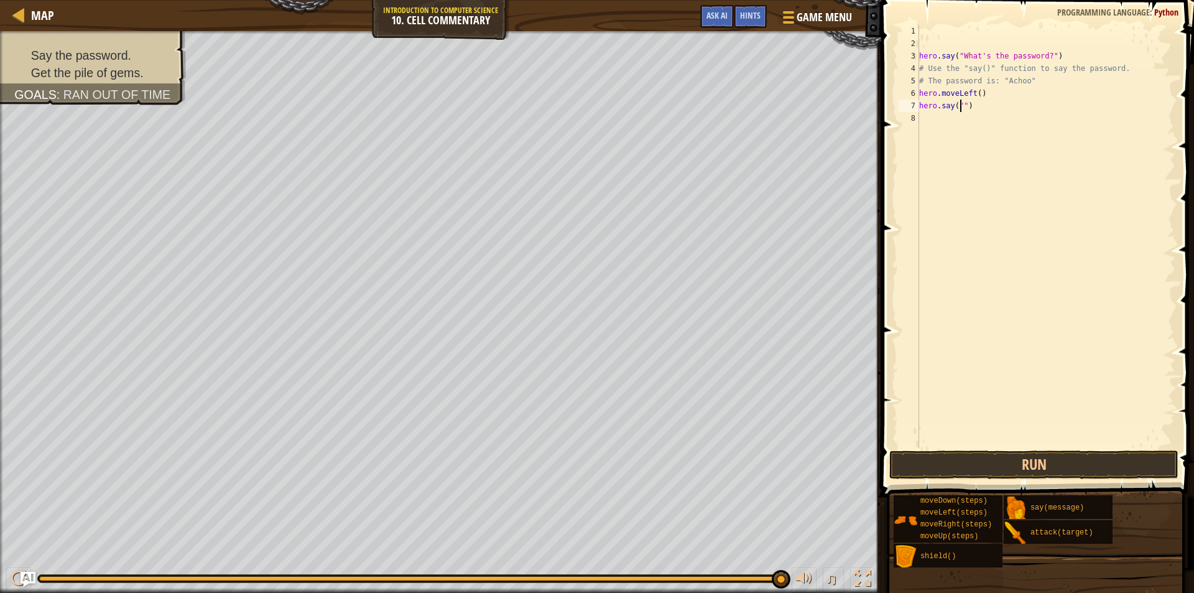
click at [986, 108] on div "hero . say ( "What's the password?" ) # Use the "say()" function to say the pas…" at bounding box center [1046, 249] width 259 height 448
type textarea "h"
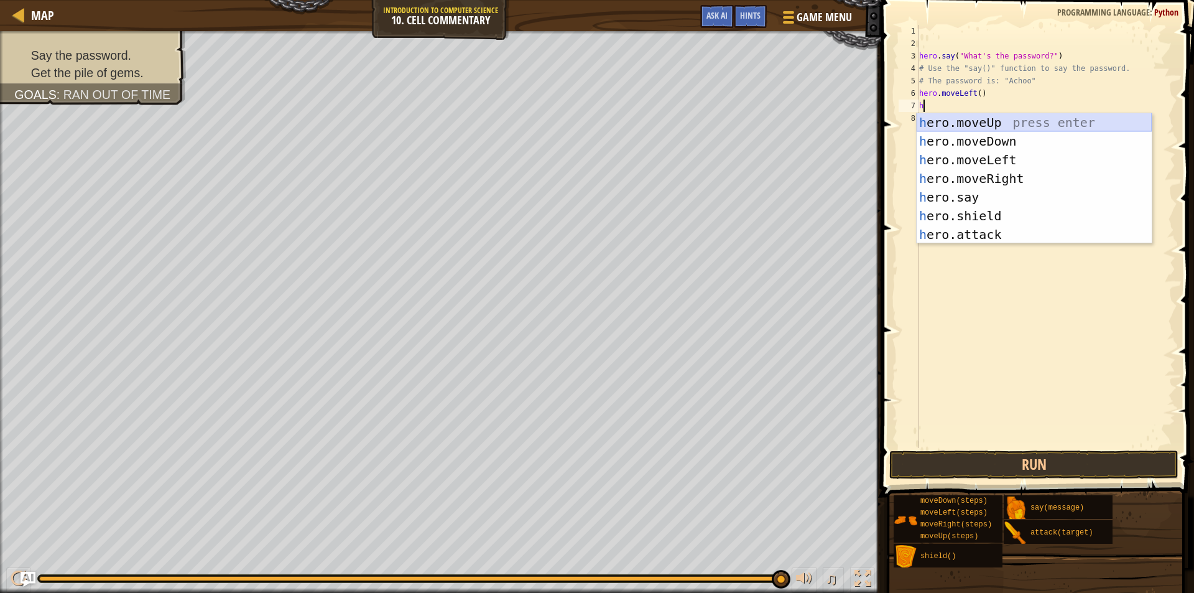
click at [970, 120] on div "h ero.moveUp press enter h ero.moveDown press enter h ero.moveLeft press enter …" at bounding box center [1034, 197] width 235 height 168
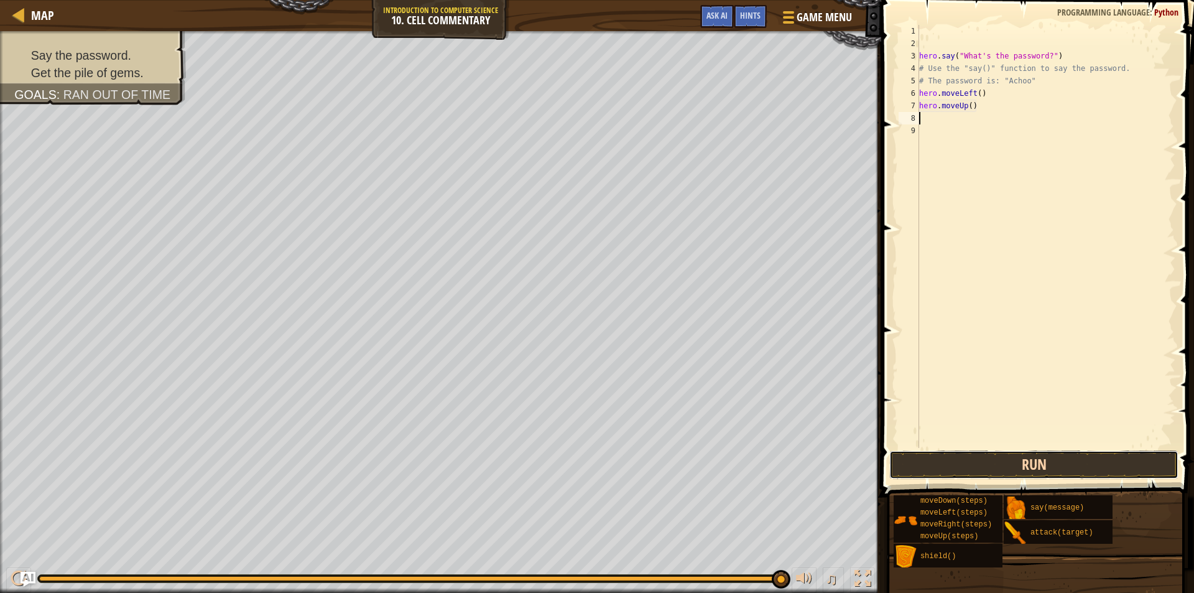
click at [969, 461] on button "Run" at bounding box center [1033, 464] width 289 height 29
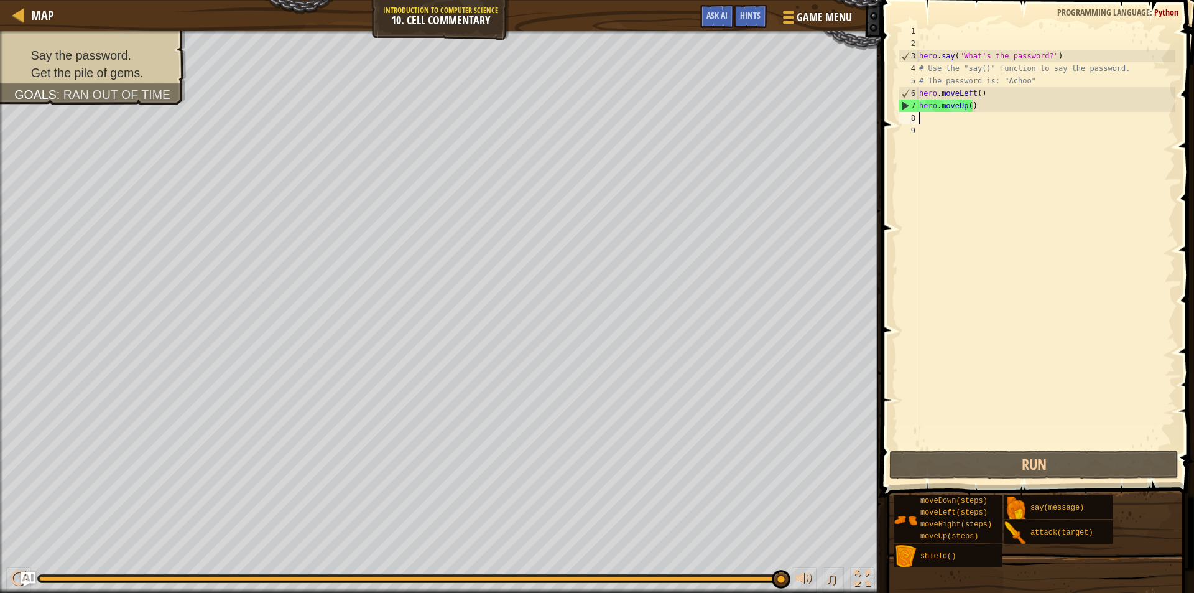
type textarea "h"
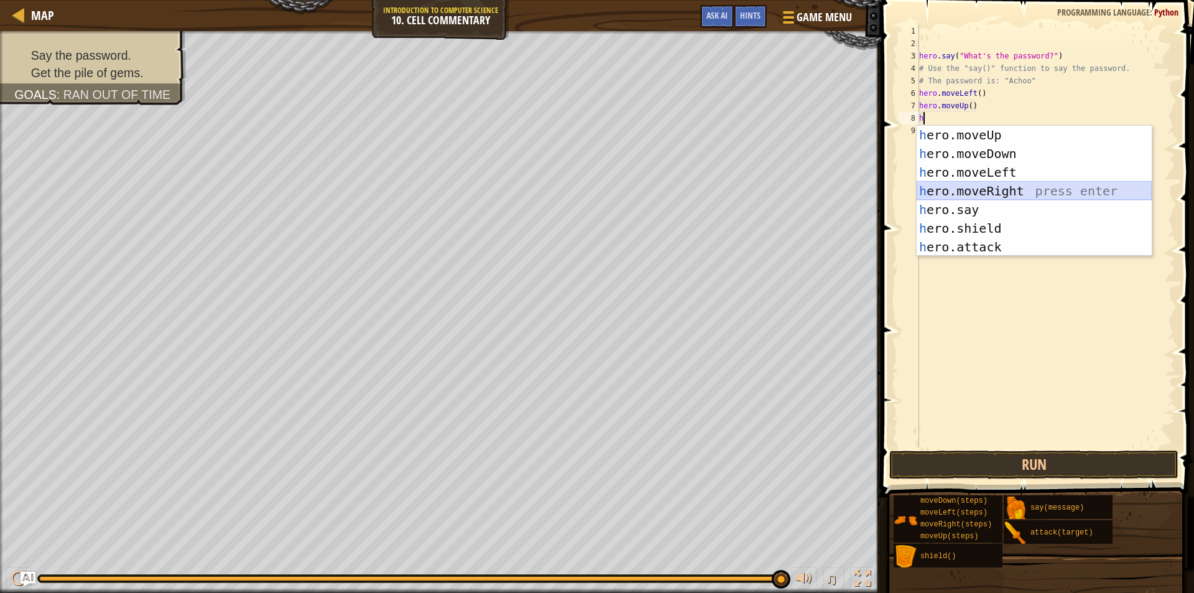
click at [1006, 196] on div "h ero.moveUp press enter h ero.moveDown press enter h ero.moveLeft press enter …" at bounding box center [1034, 210] width 235 height 168
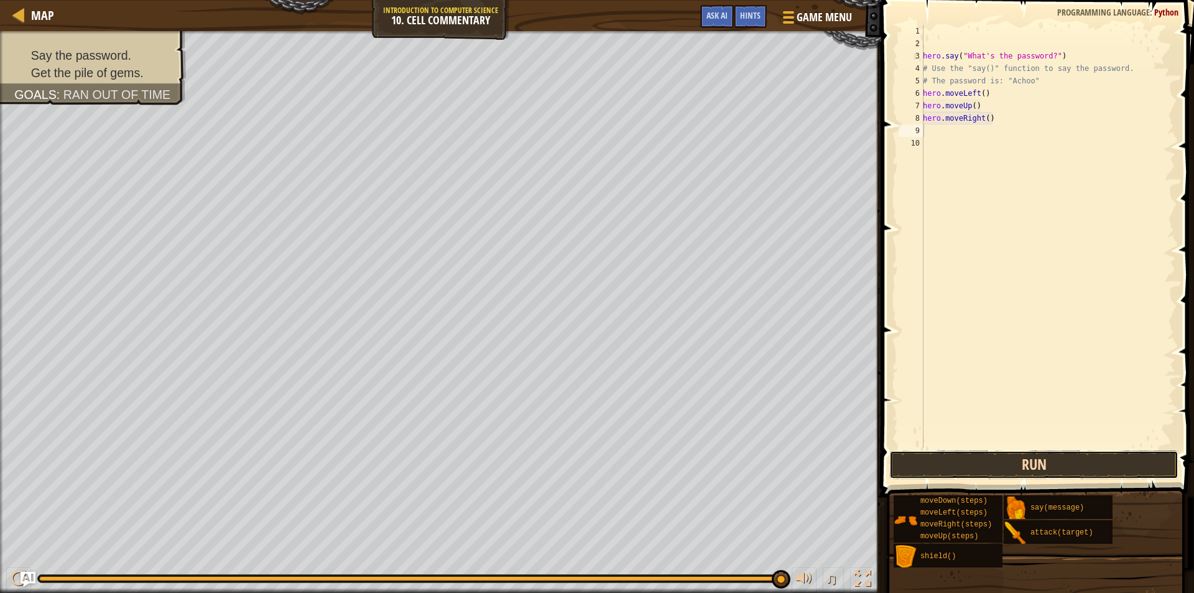
click at [1000, 465] on button "Run" at bounding box center [1033, 464] width 289 height 29
click at [1041, 460] on button "Run" at bounding box center [1033, 464] width 289 height 29
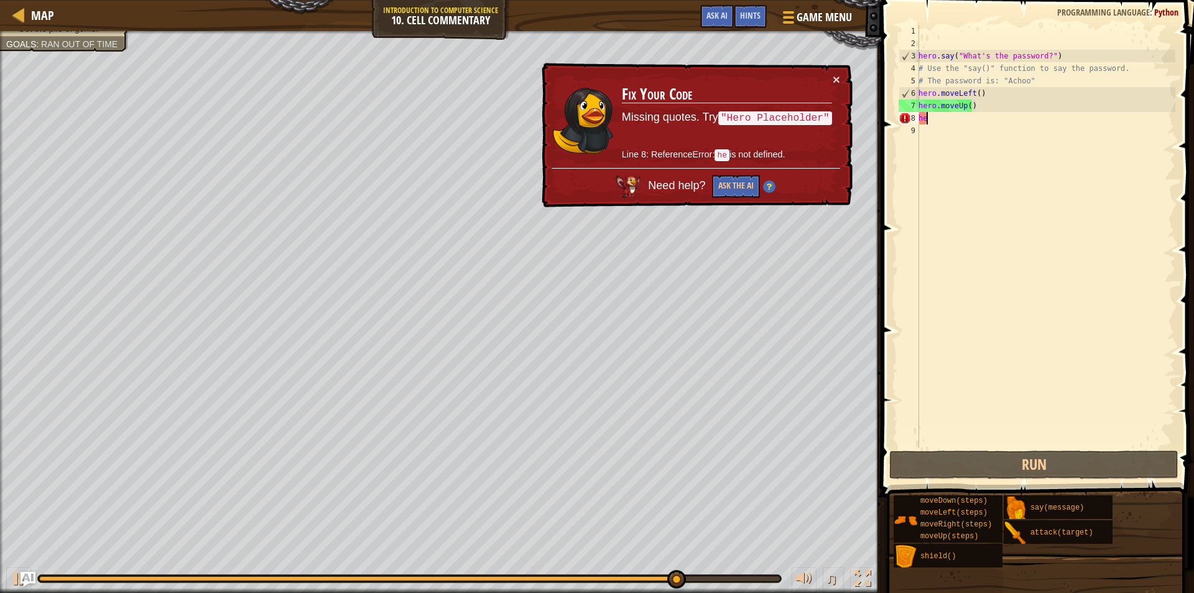
click at [985, 109] on div "hero . say ( "What's the password?" ) # Use the "say()" function to say the pas…" at bounding box center [1045, 249] width 259 height 448
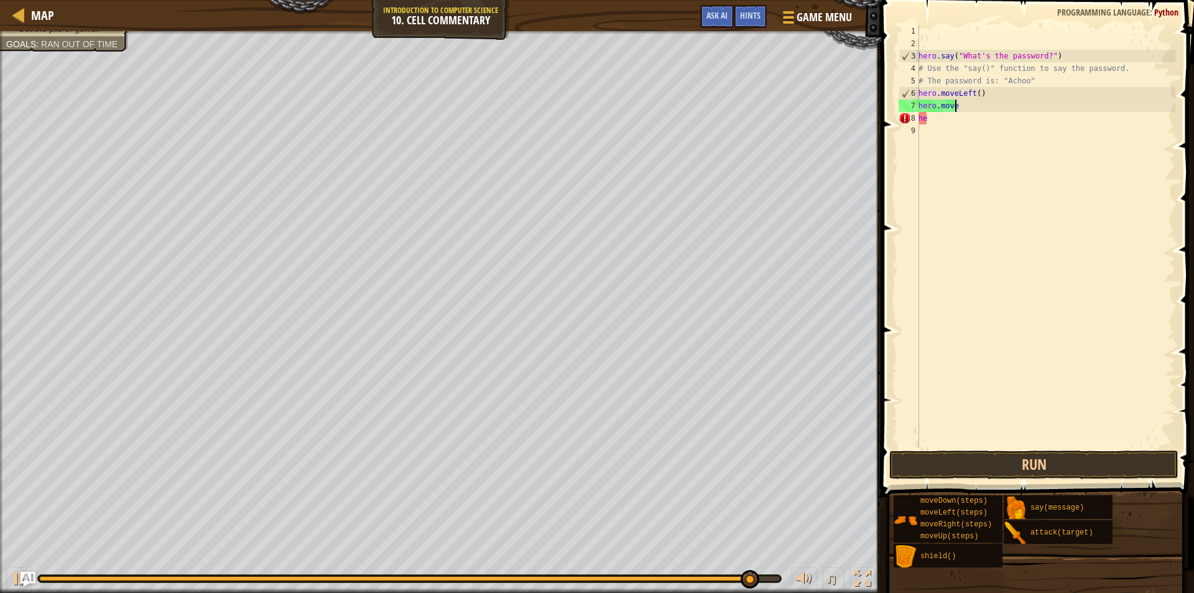
type textarea "h"
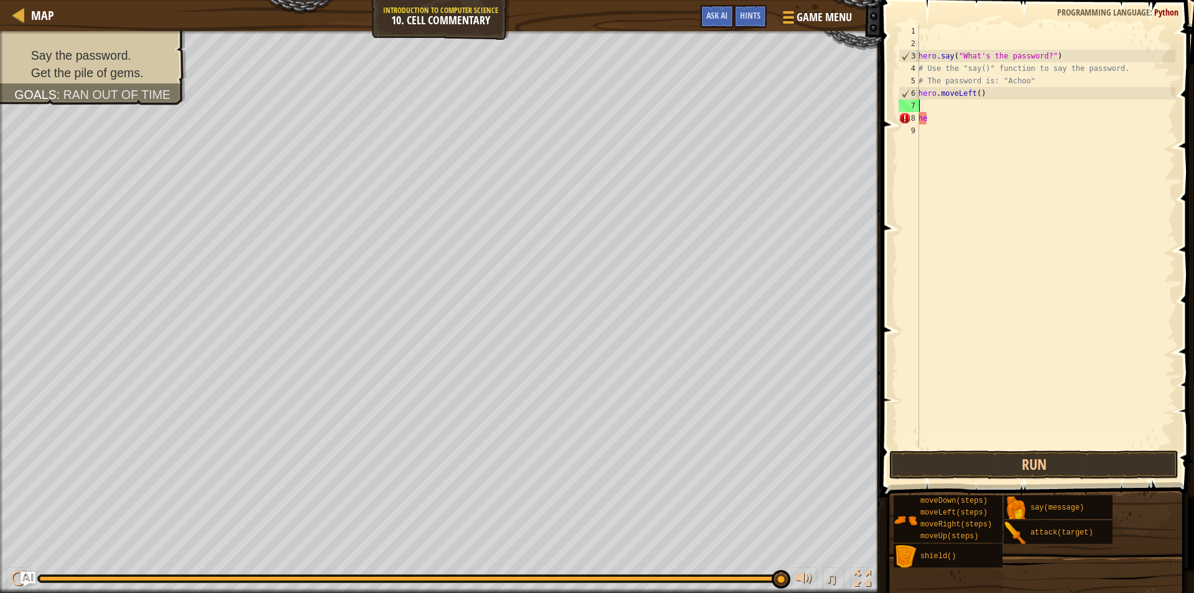
click at [944, 122] on div "hero . say ( "What's the password?" ) # Use the "say()" function to say the pas…" at bounding box center [1045, 249] width 259 height 448
type textarea "h"
click at [941, 108] on div "hero . say ( "What's the password?" ) # Use the "say()" function to say the pas…" at bounding box center [1045, 249] width 259 height 448
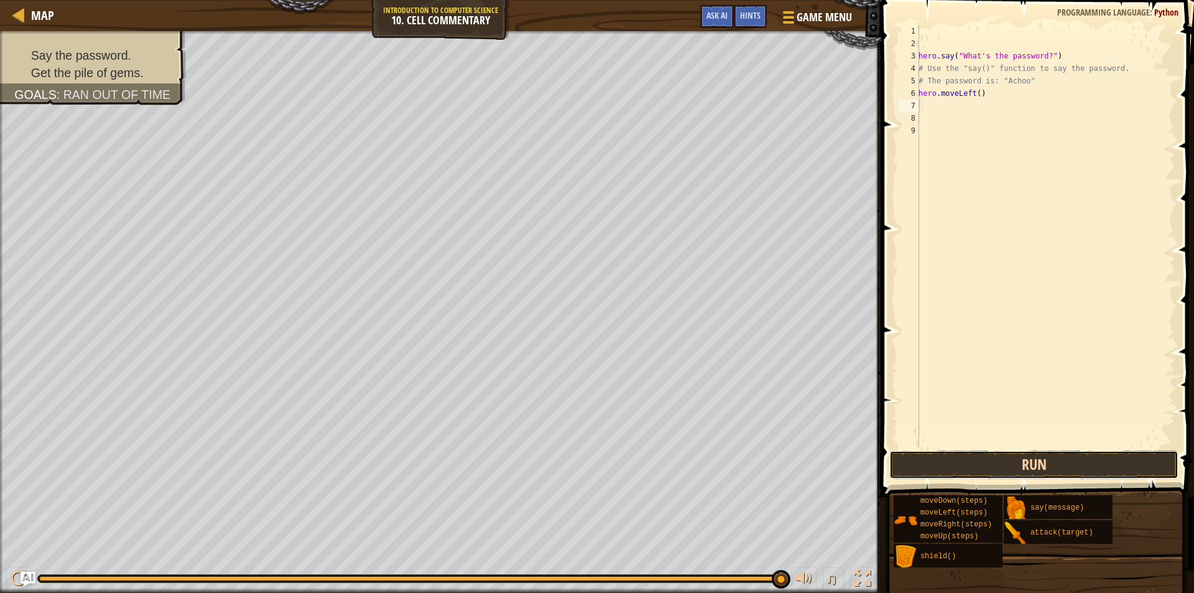
drag, startPoint x: 996, startPoint y: 465, endPoint x: 992, endPoint y: 459, distance: 7.3
click at [996, 464] on button "Run" at bounding box center [1033, 464] width 289 height 29
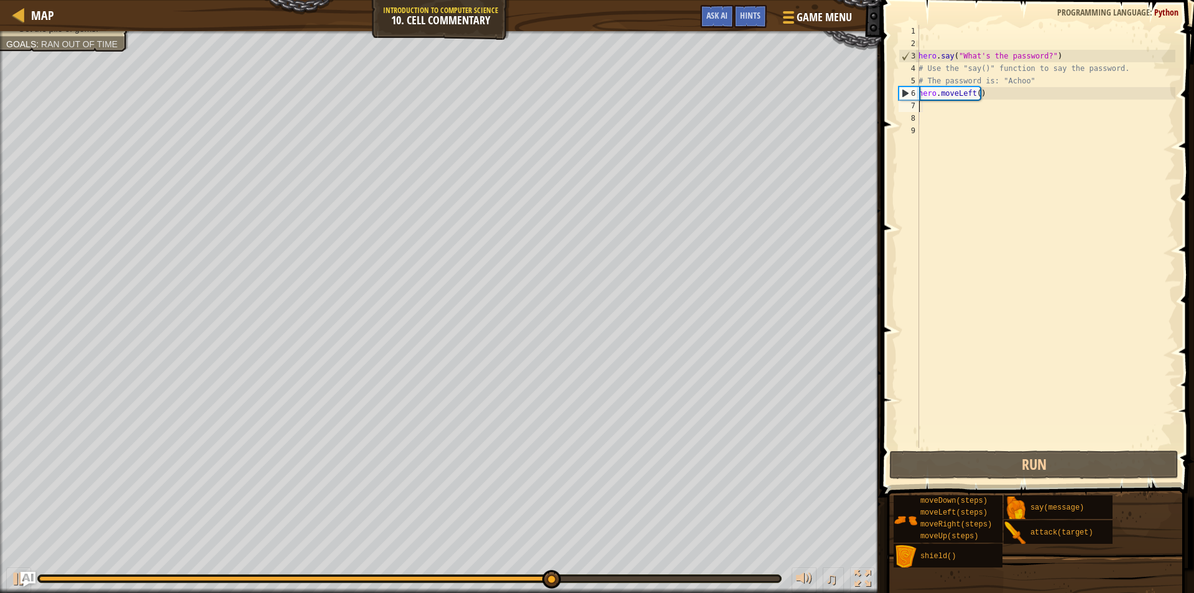
type textarea "hero.moveLeft()"
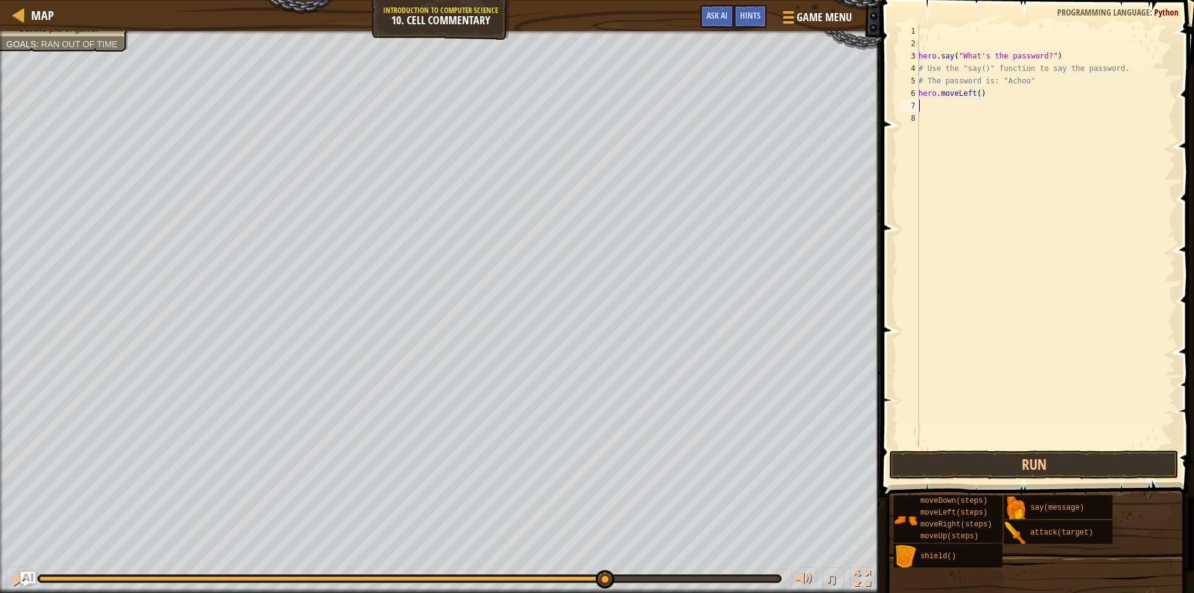
click at [925, 109] on div "hero . say ( "What's the password?" ) # Use the "say()" function to say the pas…" at bounding box center [1045, 249] width 259 height 448
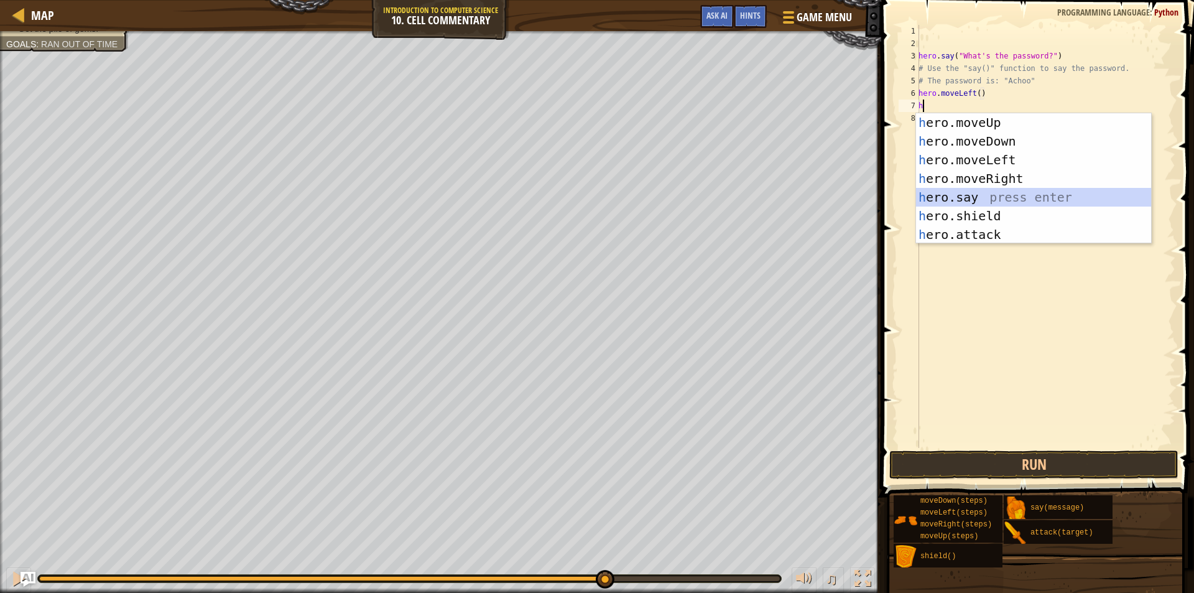
click at [984, 192] on div "h ero.moveUp press enter h ero.moveDown press enter h ero.moveLeft press enter …" at bounding box center [1033, 197] width 235 height 168
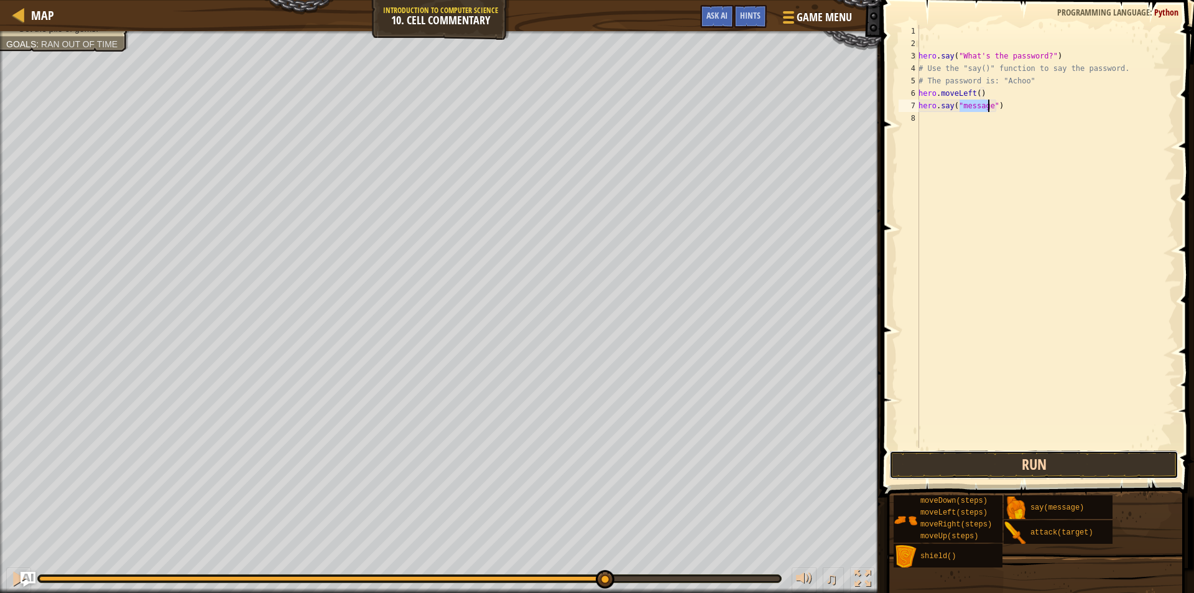
click at [964, 453] on button "Run" at bounding box center [1033, 464] width 289 height 29
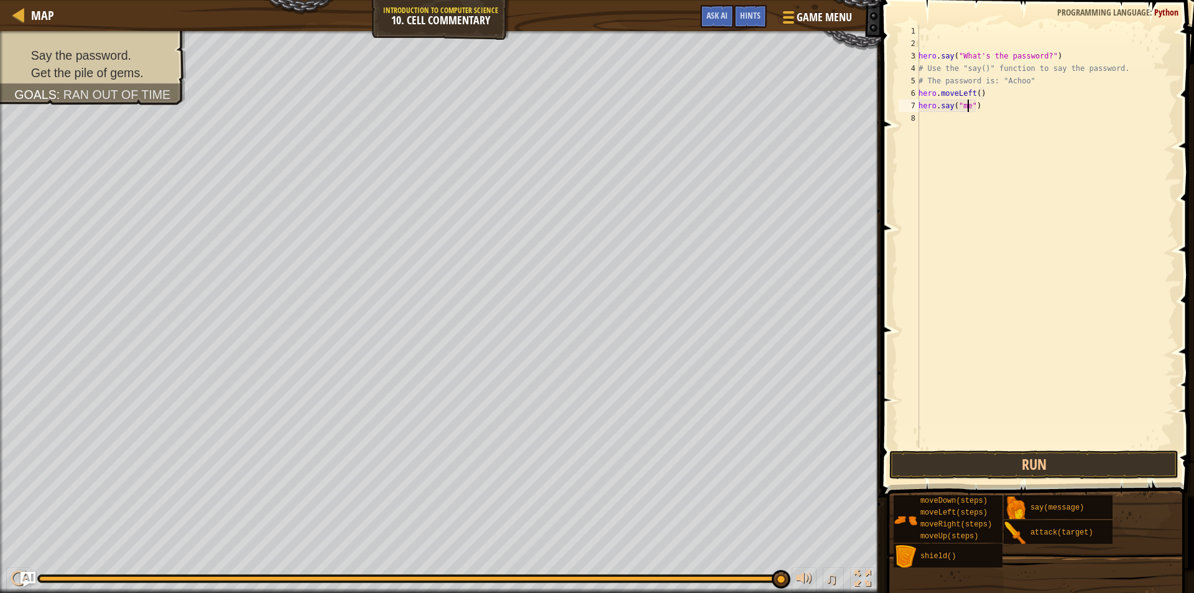
scroll to position [6, 4]
click at [994, 104] on div "hero . say ( "What's the password?" ) # Use the "say()" function to say the pas…" at bounding box center [1045, 249] width 259 height 448
type textarea "h"
click at [968, 461] on button "Run" at bounding box center [1033, 464] width 289 height 29
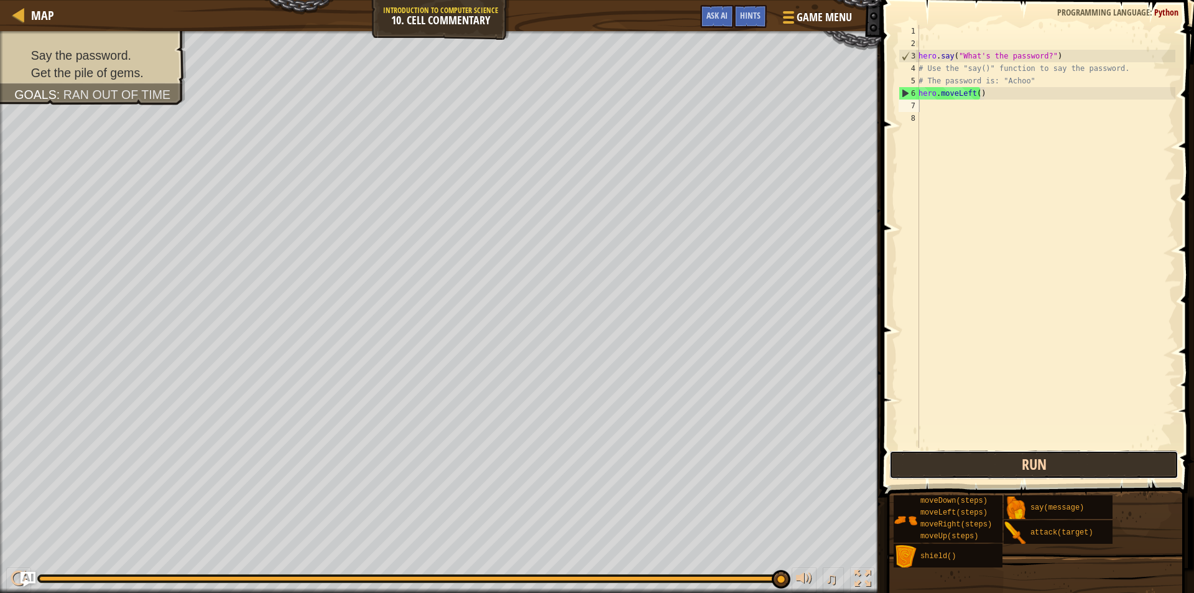
click at [1046, 470] on button "Run" at bounding box center [1033, 464] width 289 height 29
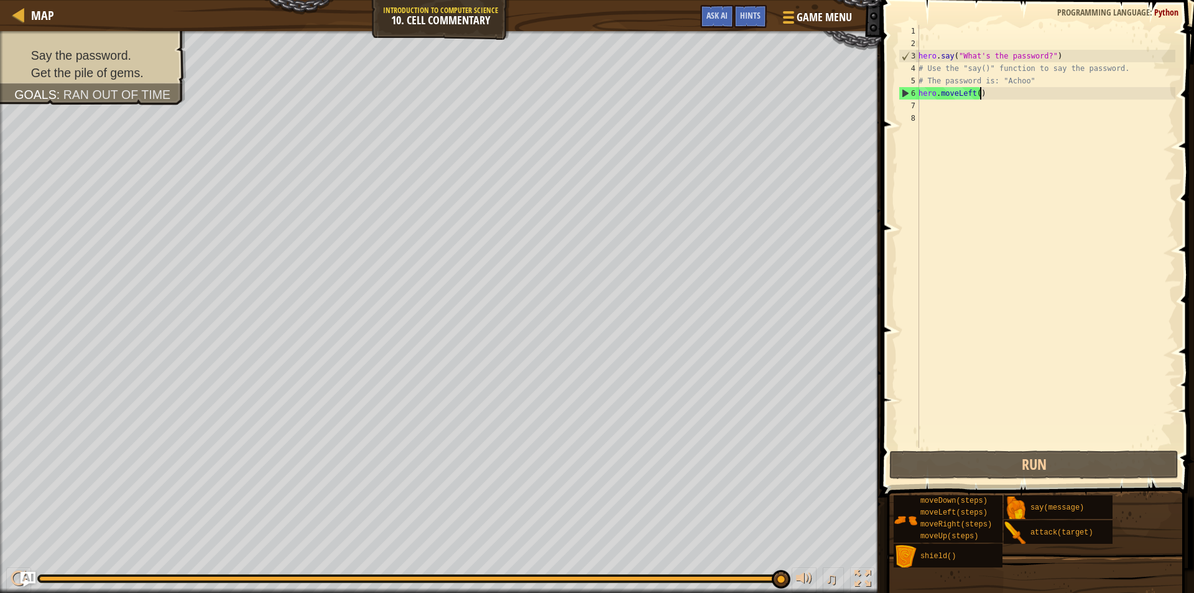
click at [1014, 93] on div "hero . say ( "What's the password?" ) # Use the "say()" function to say the pas…" at bounding box center [1045, 249] width 259 height 448
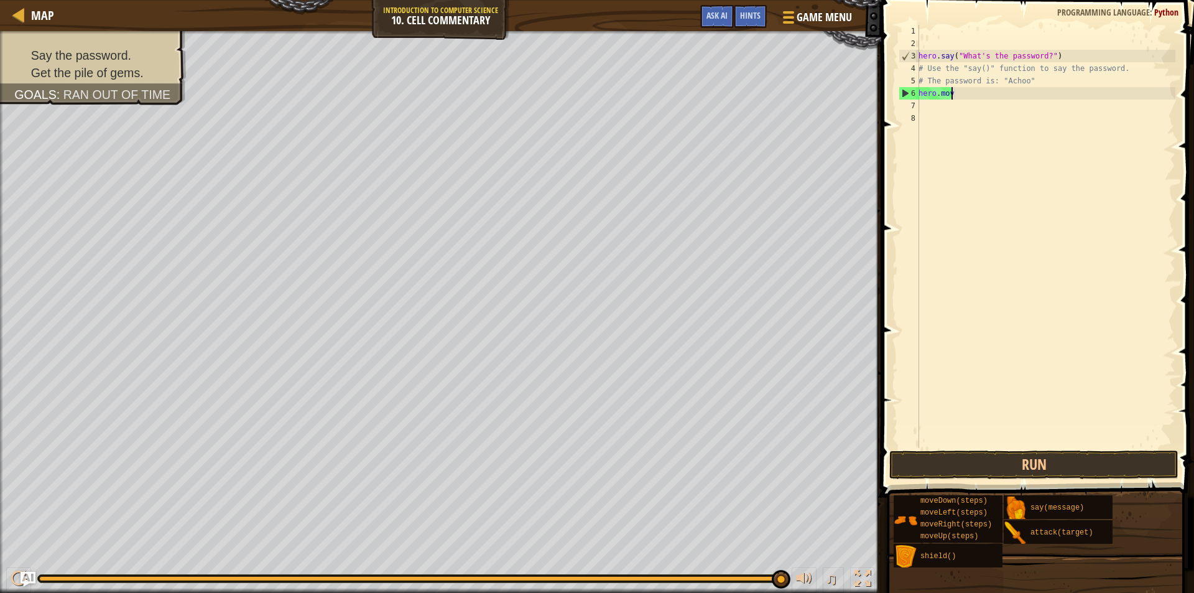
type textarea "h"
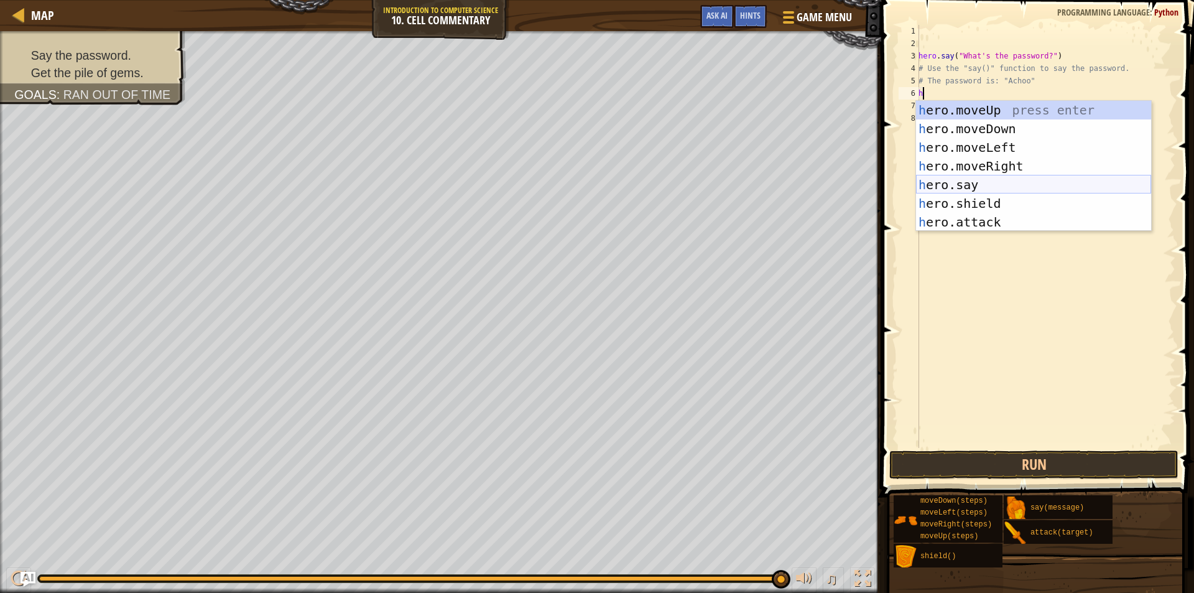
click at [1028, 181] on div "h ero.moveUp press enter h ero.moveDown press enter h ero.moveLeft press enter …" at bounding box center [1033, 185] width 235 height 168
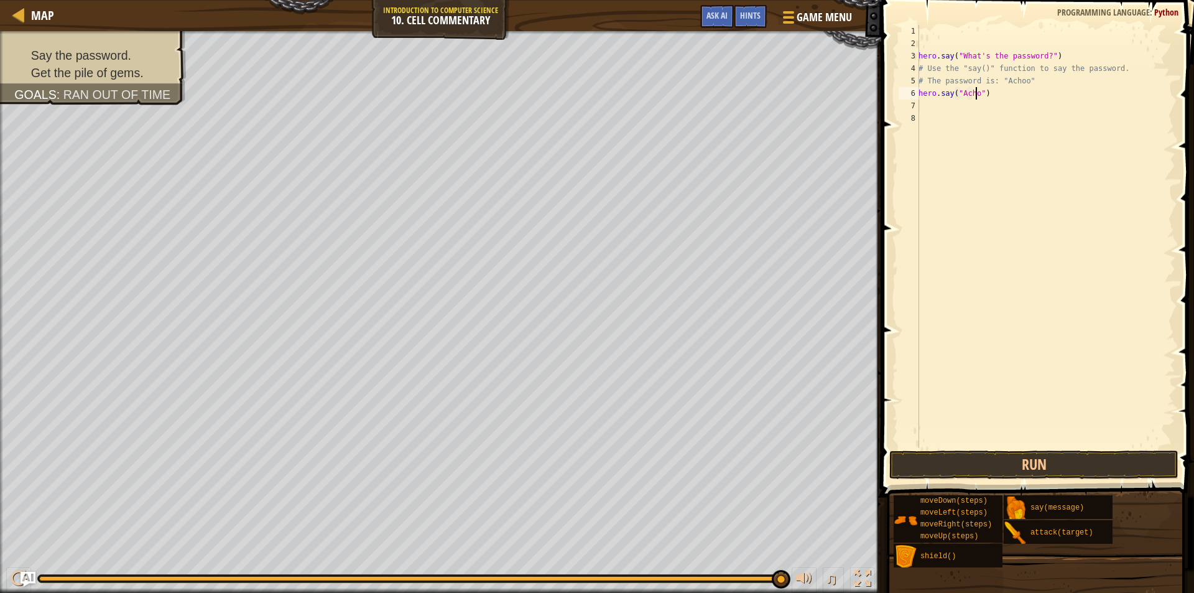
scroll to position [6, 5]
type textarea "hero.say("Achoo")"
drag, startPoint x: 987, startPoint y: 464, endPoint x: 979, endPoint y: 436, distance: 29.9
click at [989, 456] on button "Run" at bounding box center [1033, 464] width 289 height 29
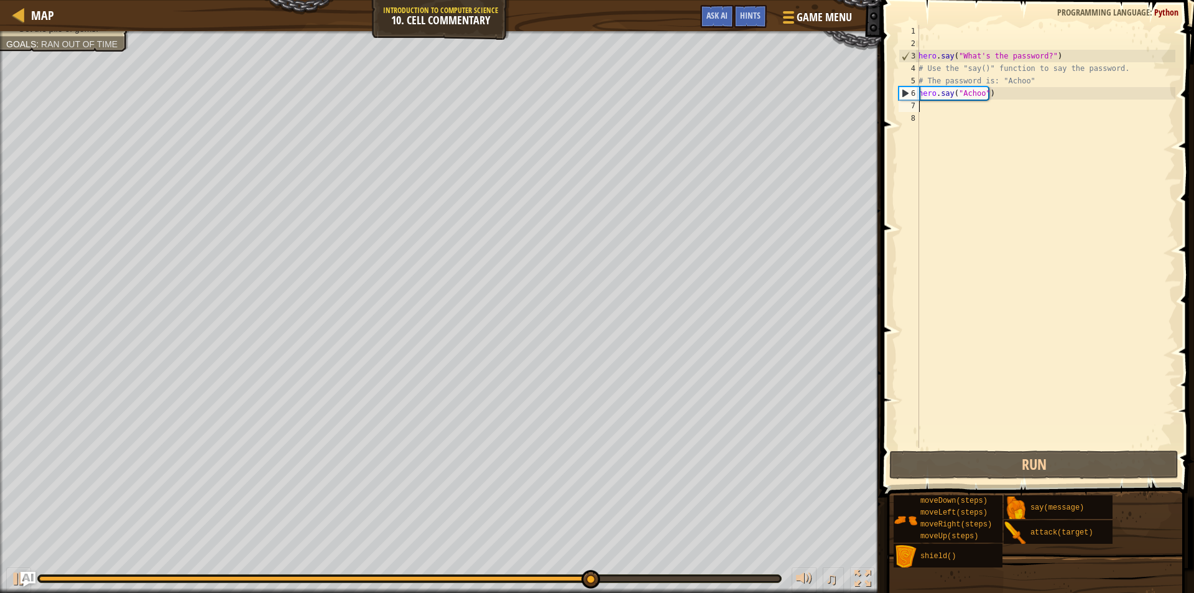
click at [932, 109] on div "hero . say ( "What's the password?" ) # Use the "say()" function to say the pas…" at bounding box center [1045, 249] width 259 height 448
type textarea "h"
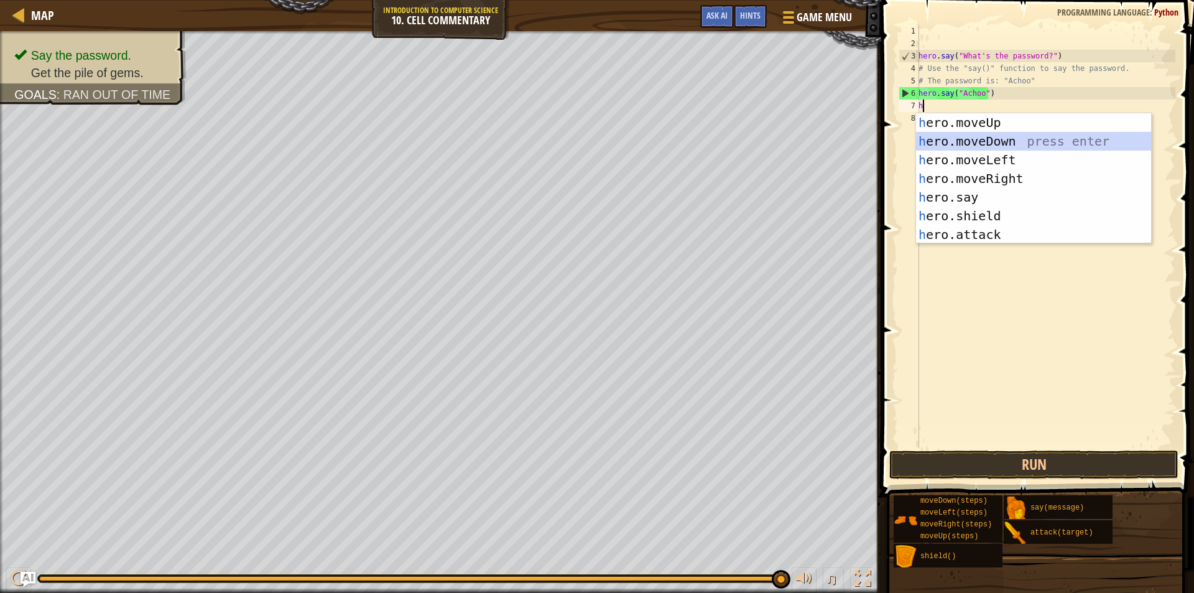
click at [991, 134] on div "h ero.moveUp press enter h ero.moveDown press enter h ero.moveLeft press enter …" at bounding box center [1033, 197] width 235 height 168
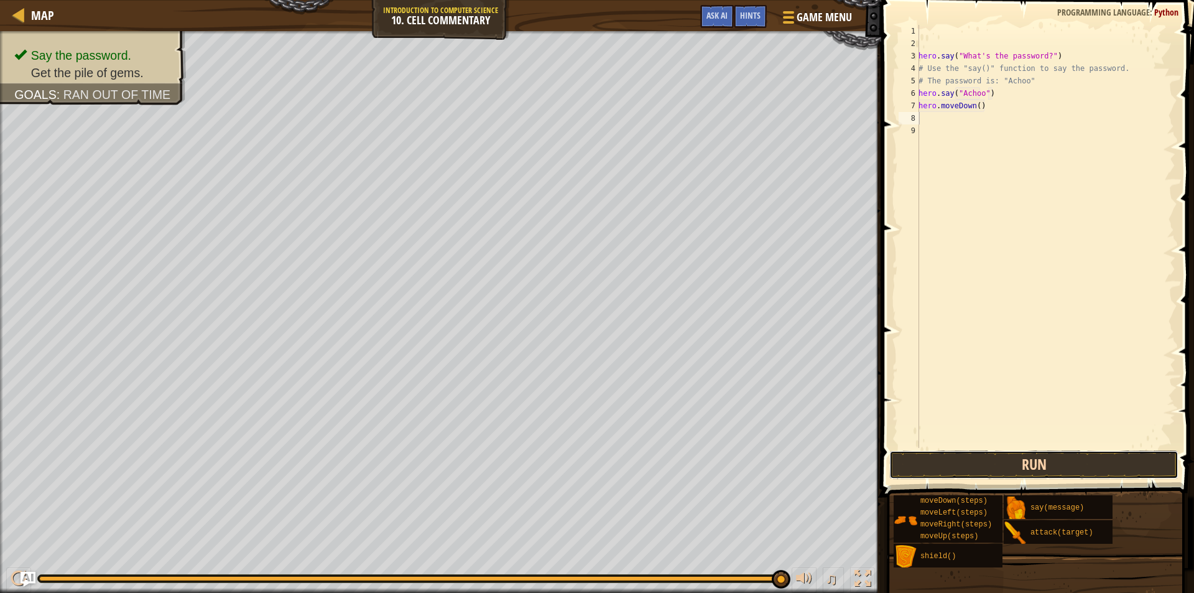
drag, startPoint x: 1028, startPoint y: 471, endPoint x: 1031, endPoint y: 458, distance: 13.3
click at [1028, 471] on button "Run" at bounding box center [1033, 464] width 289 height 29
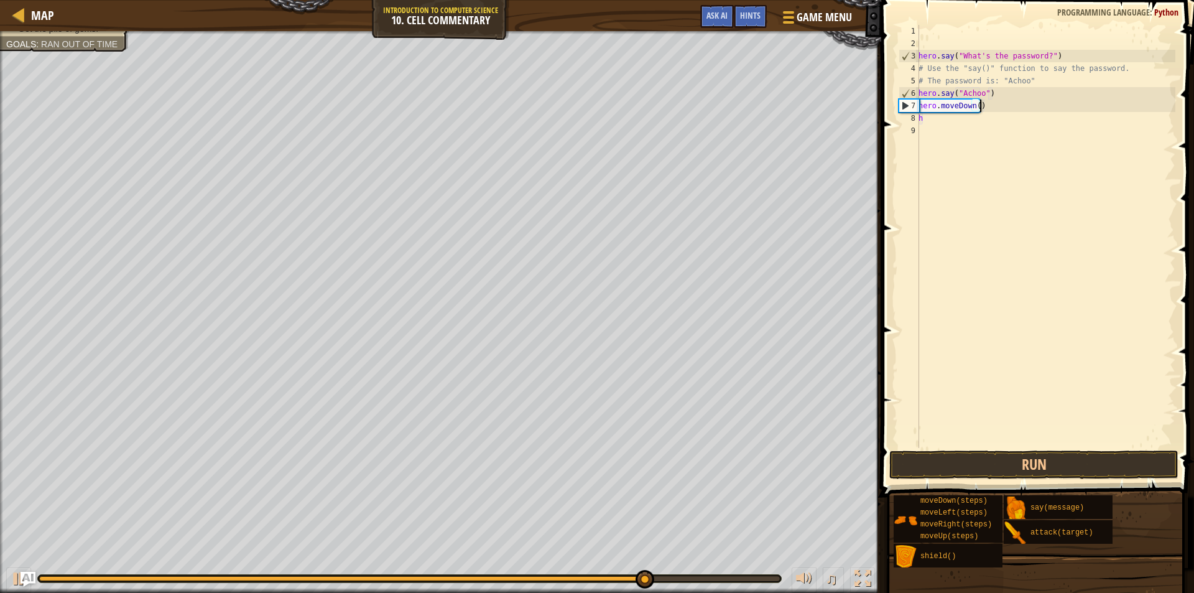
click at [995, 111] on div "hero . say ( "What's the password?" ) # Use the "say()" function to say the pas…" at bounding box center [1045, 249] width 259 height 448
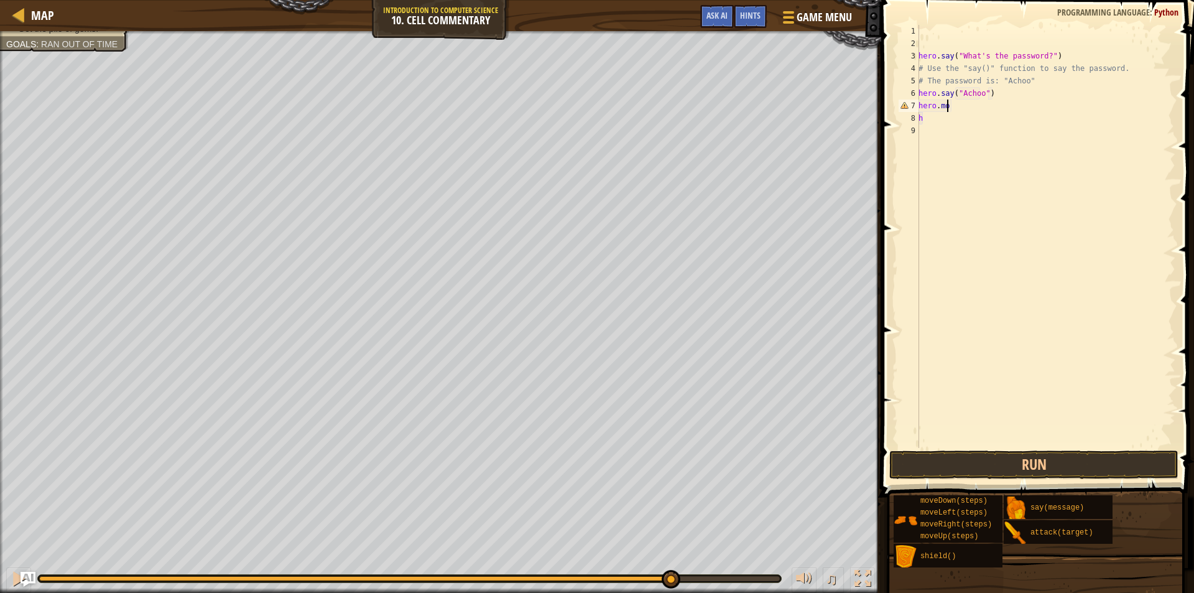
scroll to position [6, 1]
type textarea "h"
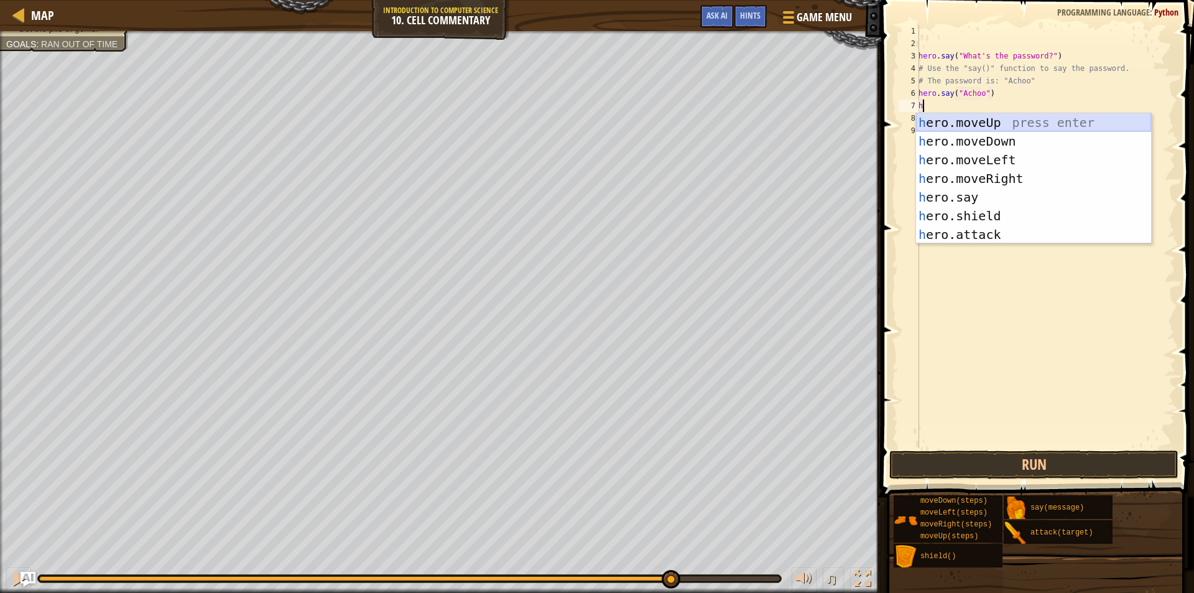
click at [1005, 116] on div "h ero.moveUp press enter h ero.moveDown press enter h ero.moveLeft press enter …" at bounding box center [1033, 197] width 235 height 168
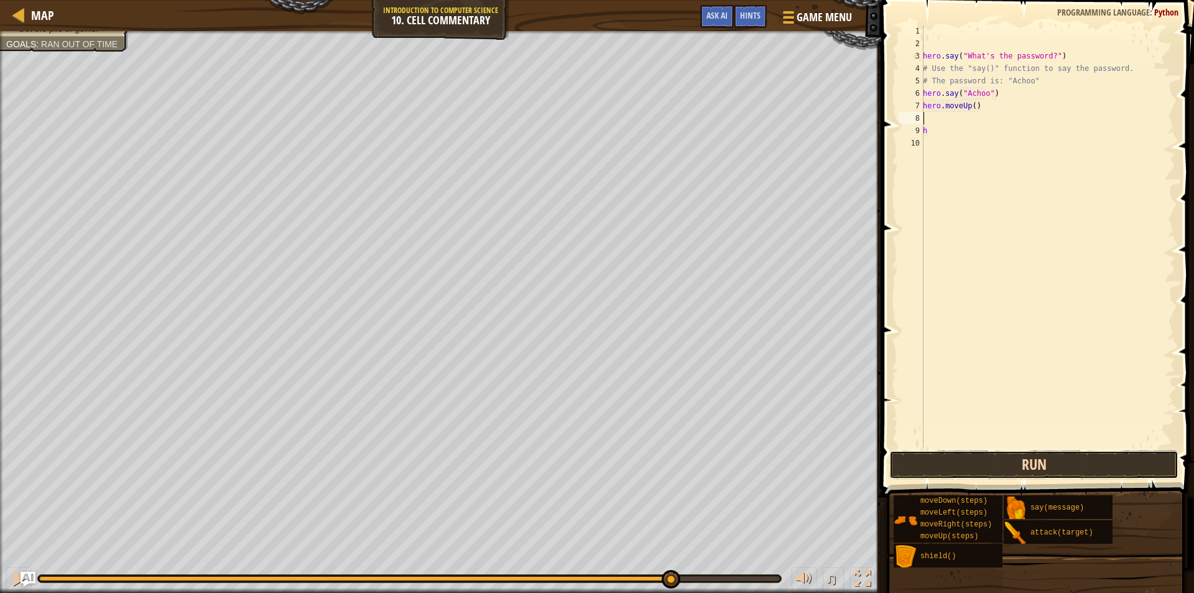
click at [973, 457] on button "Run" at bounding box center [1033, 464] width 289 height 29
click at [946, 118] on div "hero . say ( "What's the password?" ) # Use the "say()" function to say the pas…" at bounding box center [1045, 249] width 259 height 448
type textarea "h"
click at [967, 108] on div "hero . say ( "What's the password?" ) # Use the "say()" function to say the pas…" at bounding box center [1045, 249] width 259 height 448
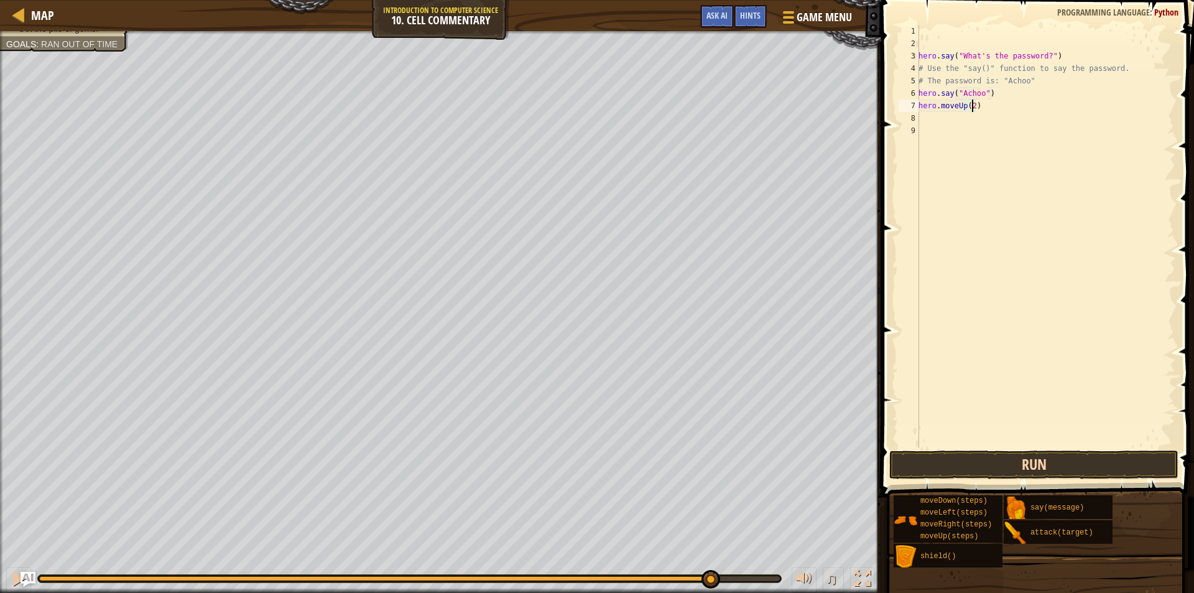
type textarea "hero.moveUp(2)"
click at [946, 459] on button "Run" at bounding box center [1033, 464] width 289 height 29
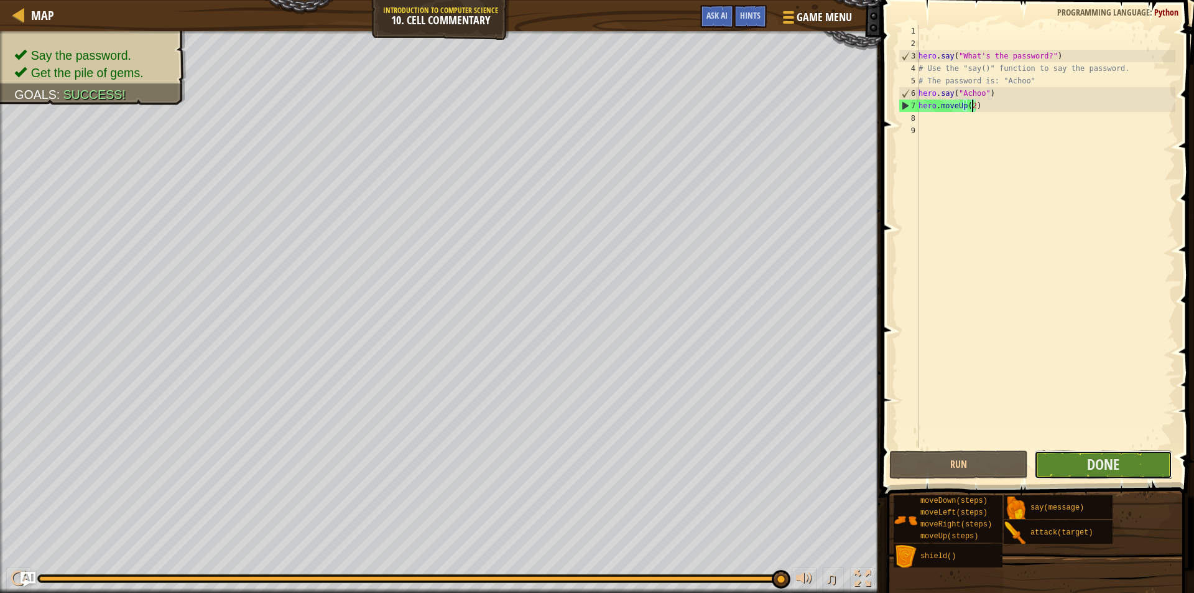
click at [1053, 455] on button "Done" at bounding box center [1103, 464] width 139 height 29
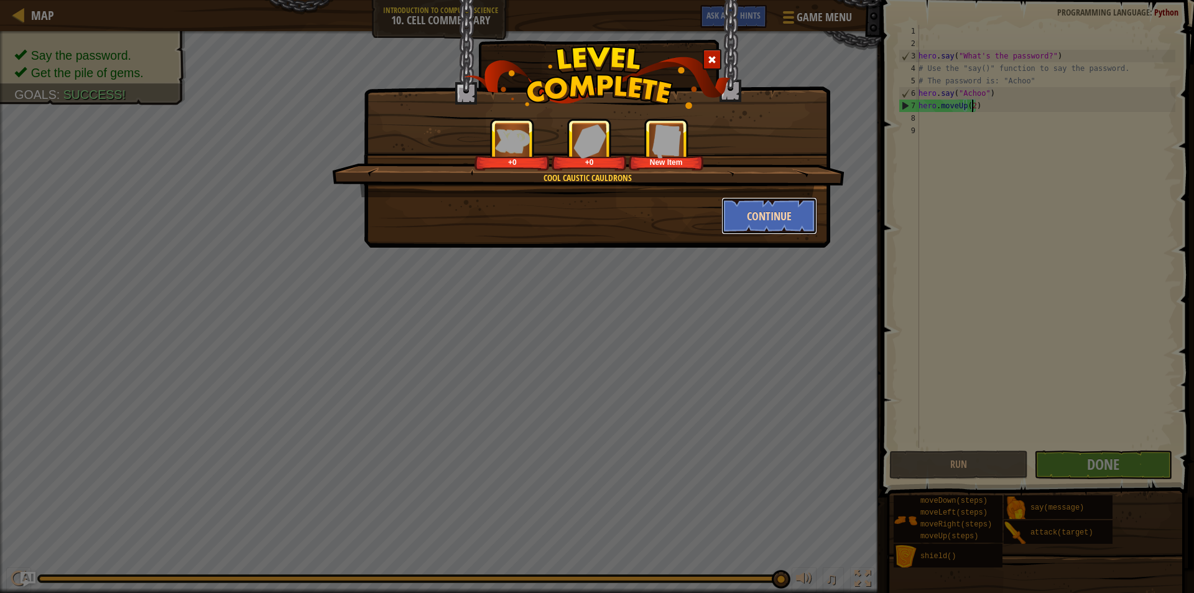
click at [775, 217] on button "Continue" at bounding box center [769, 215] width 96 height 37
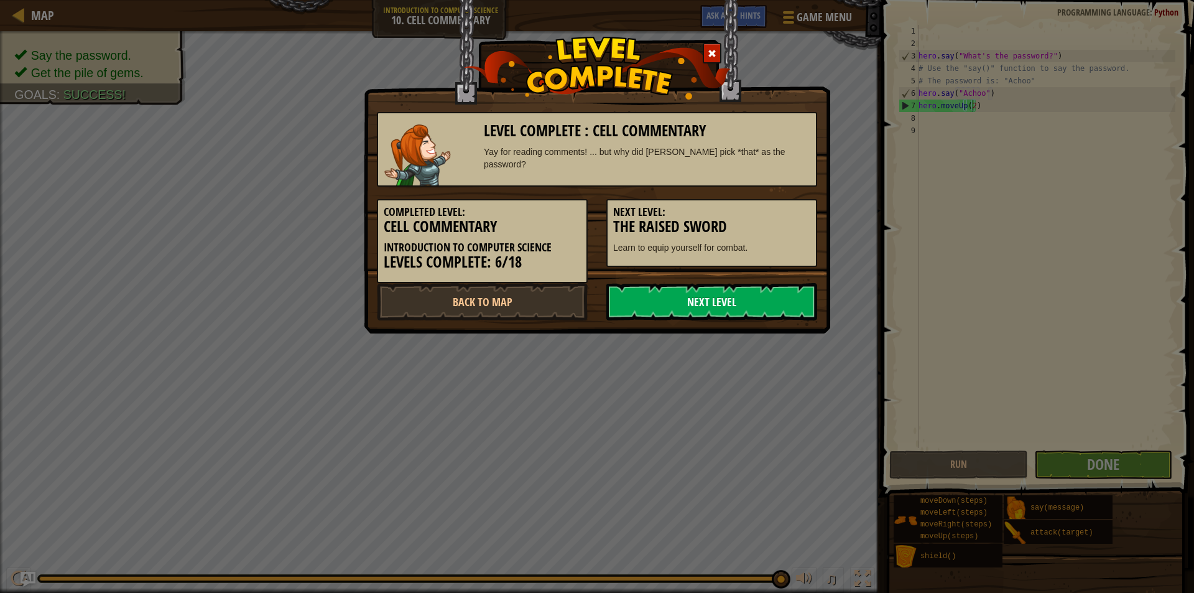
click at [718, 296] on link "Next Level" at bounding box center [711, 301] width 211 height 37
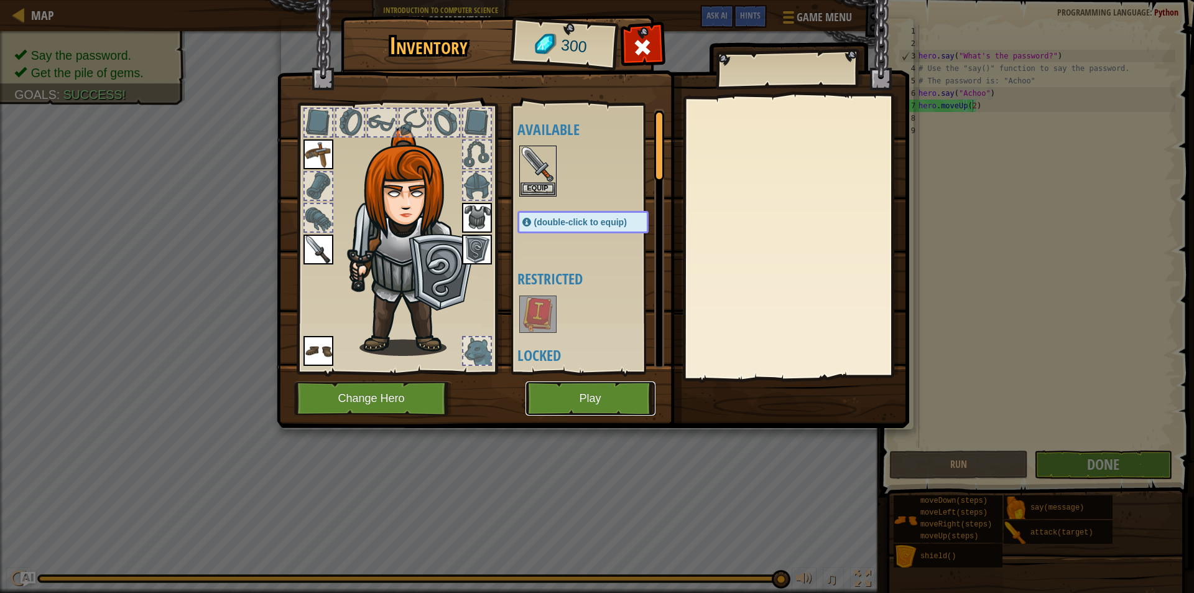
drag, startPoint x: 573, startPoint y: 408, endPoint x: 576, endPoint y: 393, distance: 15.4
click at [576, 393] on button "Play" at bounding box center [590, 398] width 130 height 34
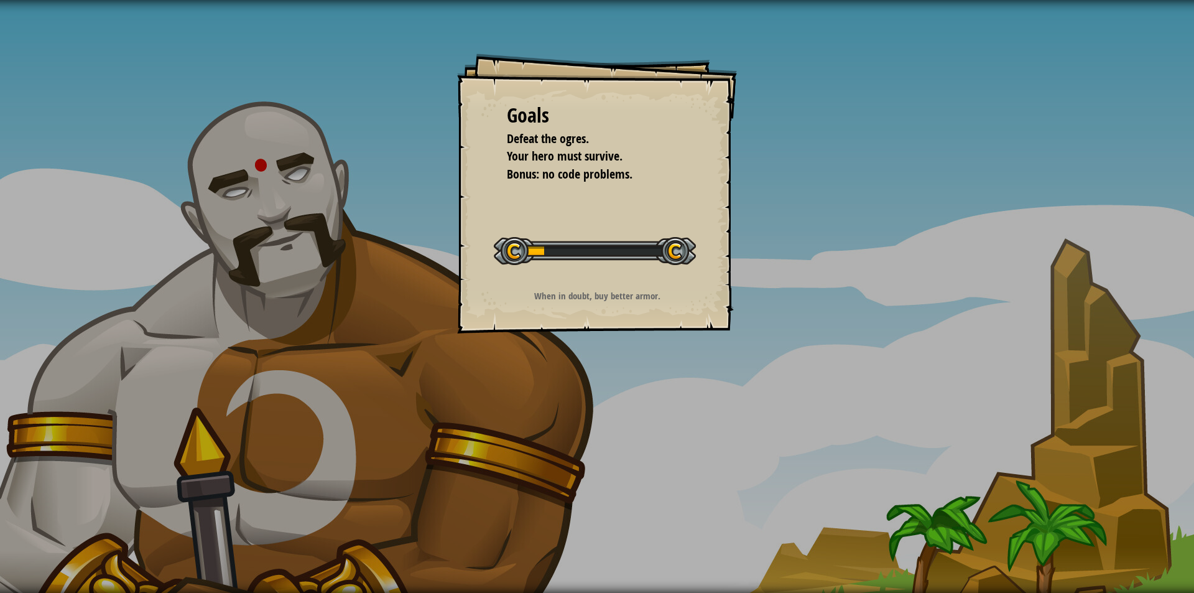
drag, startPoint x: 636, startPoint y: 290, endPoint x: 618, endPoint y: 261, distance: 34.3
click at [649, 274] on div "Goals Defeat the ogres. Your hero must survive. Bonus: no code problems. Start …" at bounding box center [597, 193] width 280 height 280
click at [618, 254] on div at bounding box center [595, 251] width 202 height 28
click at [618, 304] on div "When in doubt, buy better armor." at bounding box center [597, 298] width 249 height 19
click at [635, 342] on div "Goals Defeat the ogres. Your hero must survive. Bonus: no code problems. Start …" at bounding box center [597, 296] width 1194 height 593
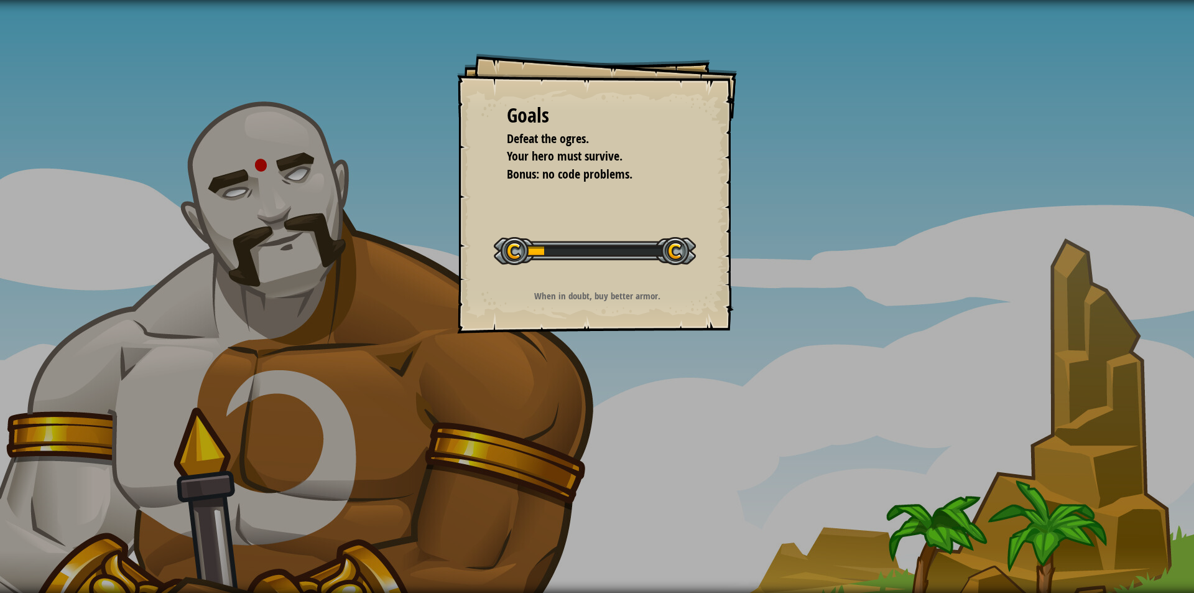
click at [644, 335] on div "Goals Defeat the ogres. Your hero must survive. Bonus: no code problems. Start …" at bounding box center [597, 296] width 1194 height 593
drag, startPoint x: 658, startPoint y: 334, endPoint x: 680, endPoint y: 356, distance: 31.2
click at [660, 336] on div "Goals Defeat the ogres. Your hero must survive. Bonus: no code problems. Start …" at bounding box center [597, 296] width 1194 height 593
drag, startPoint x: 689, startPoint y: 359, endPoint x: 675, endPoint y: 339, distance: 24.0
click at [690, 359] on div "Goals Defeat the ogres. Your hero must survive. Bonus: no code problems. Start …" at bounding box center [597, 296] width 1194 height 593
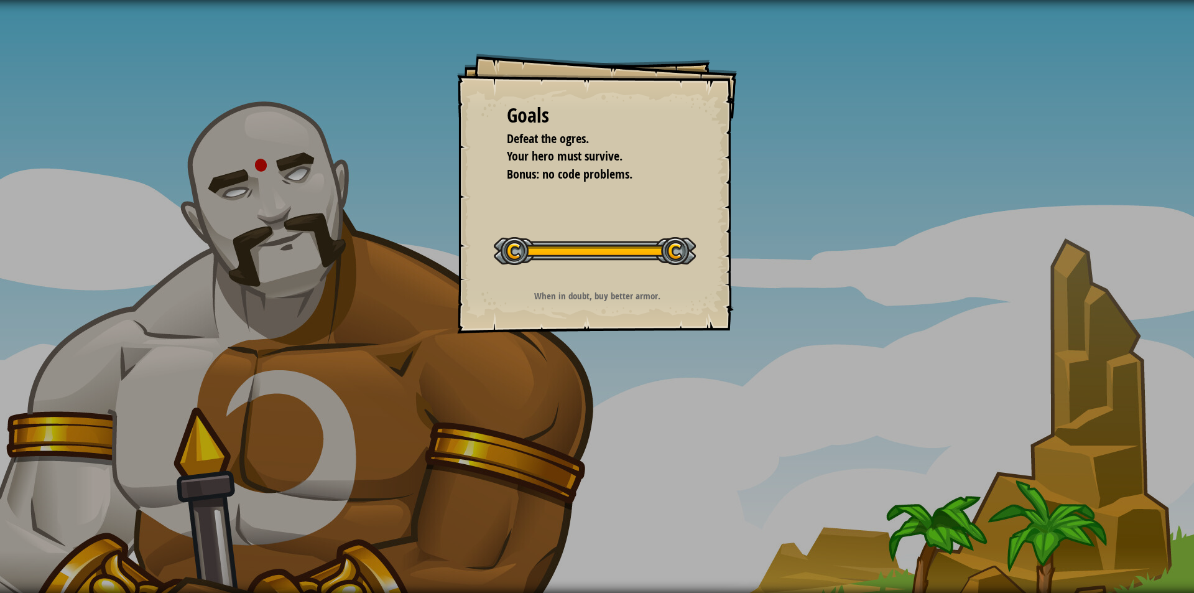
click at [695, 367] on div "Goals Defeat the ogres. Your hero must survive. Bonus: no code problems. Start …" at bounding box center [597, 296] width 1194 height 593
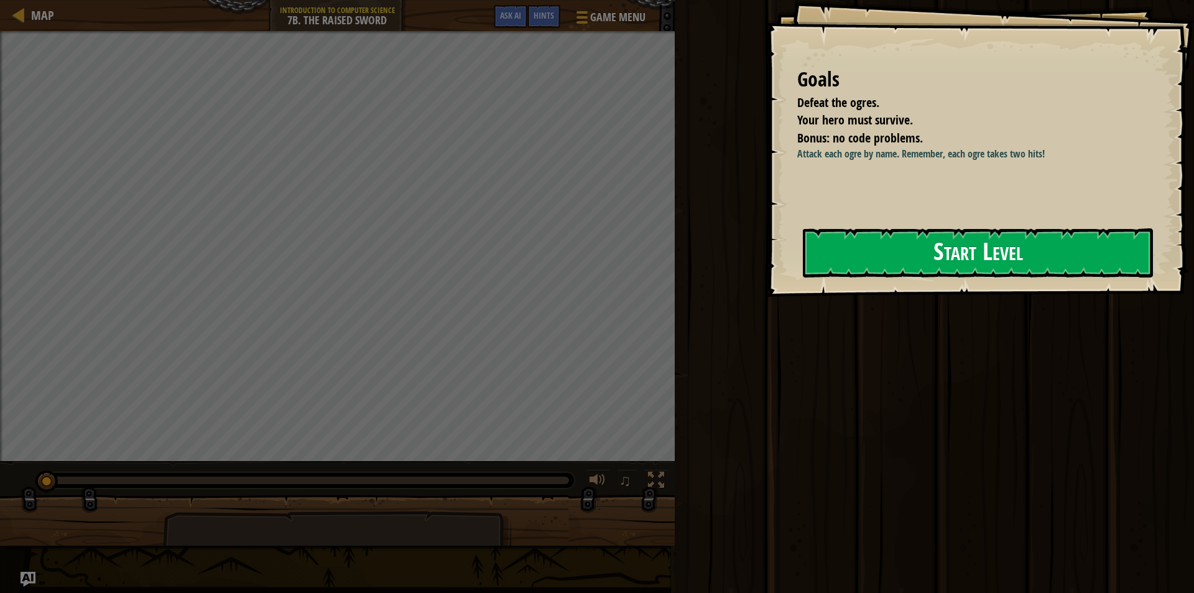
click at [918, 261] on button "Start Level" at bounding box center [978, 252] width 350 height 49
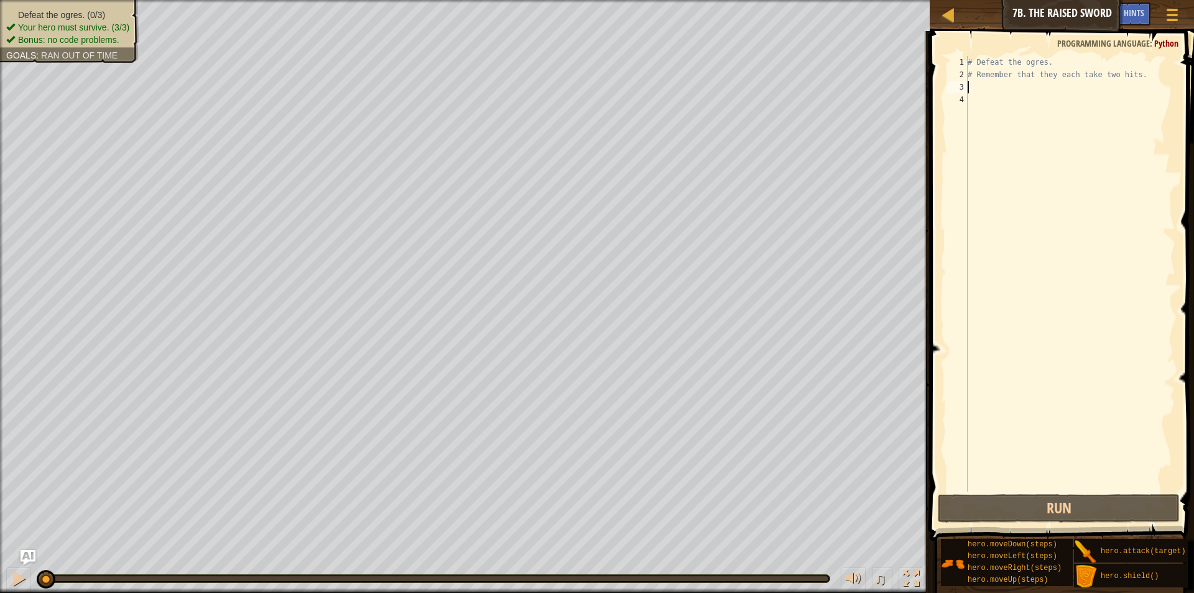
click at [972, 86] on div "# Defeat the ogres. # Remember that they each take two hits." at bounding box center [1070, 286] width 210 height 460
type textarea "h"
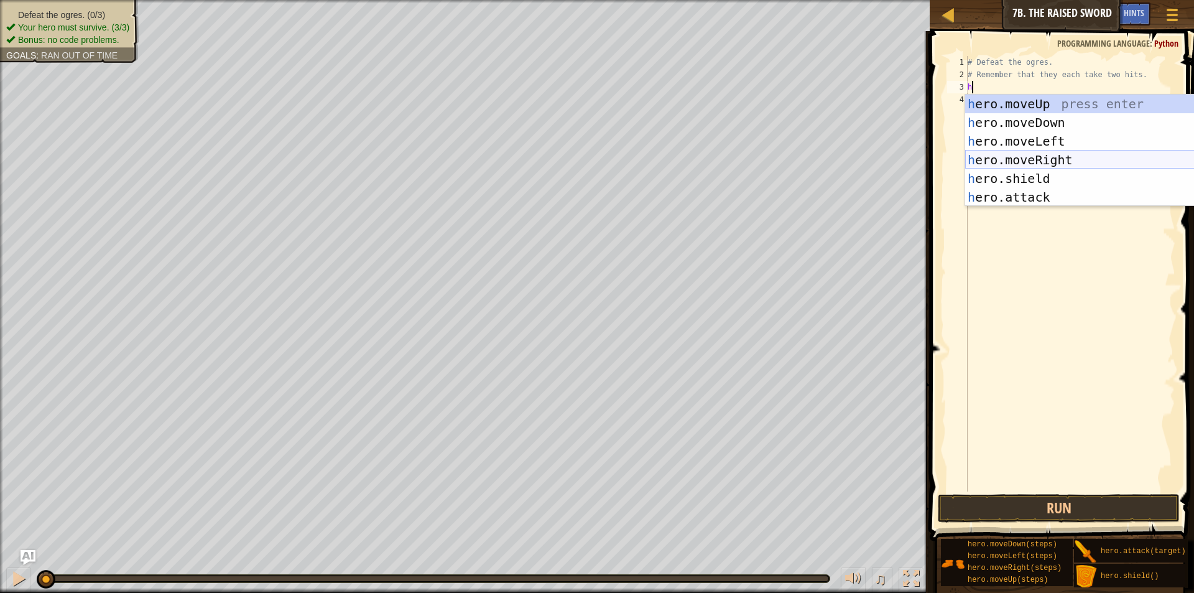
click at [1055, 159] on div "h ero.moveUp press enter h ero.moveDown press enter h ero.moveLeft press enter …" at bounding box center [1082, 169] width 235 height 149
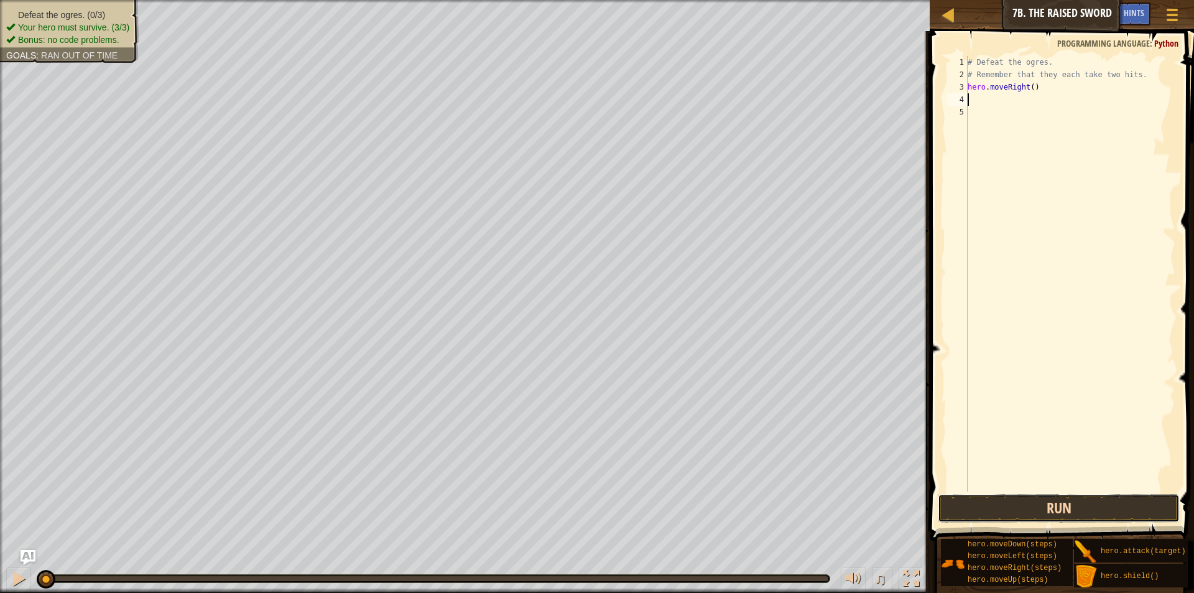
click at [964, 500] on button "Run" at bounding box center [1059, 508] width 242 height 29
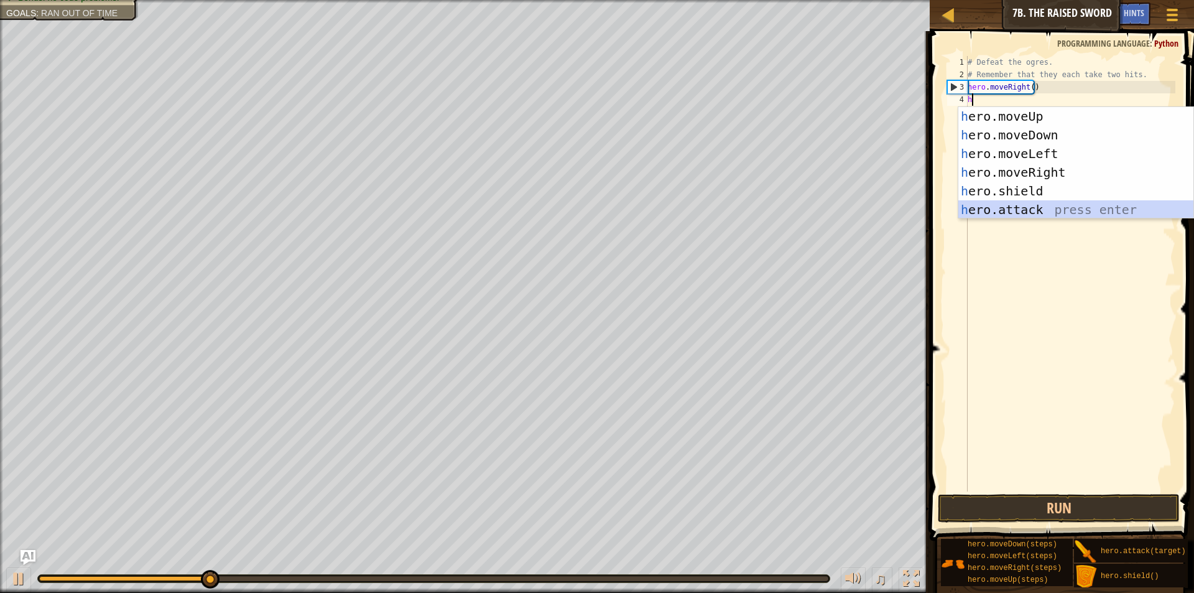
click at [1056, 200] on div "h ero.moveUp press enter h ero.moveDown press enter h ero.moveLeft press enter …" at bounding box center [1075, 181] width 235 height 149
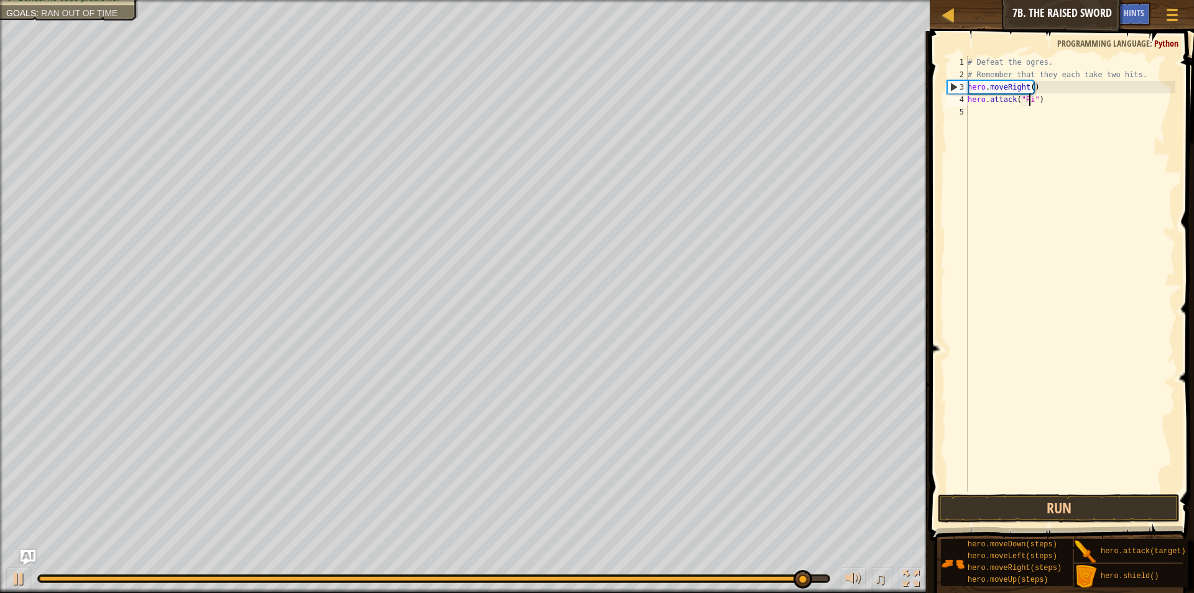
scroll to position [6, 6]
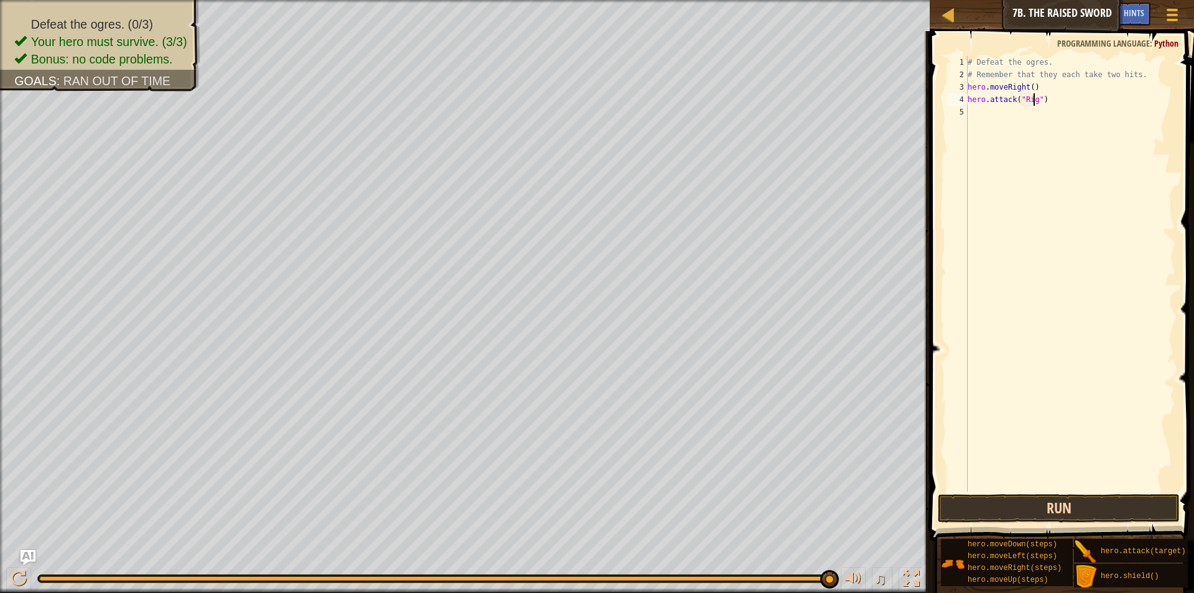
type textarea "hero.attack("Rig")"
click at [1045, 515] on button "Run" at bounding box center [1059, 508] width 242 height 29
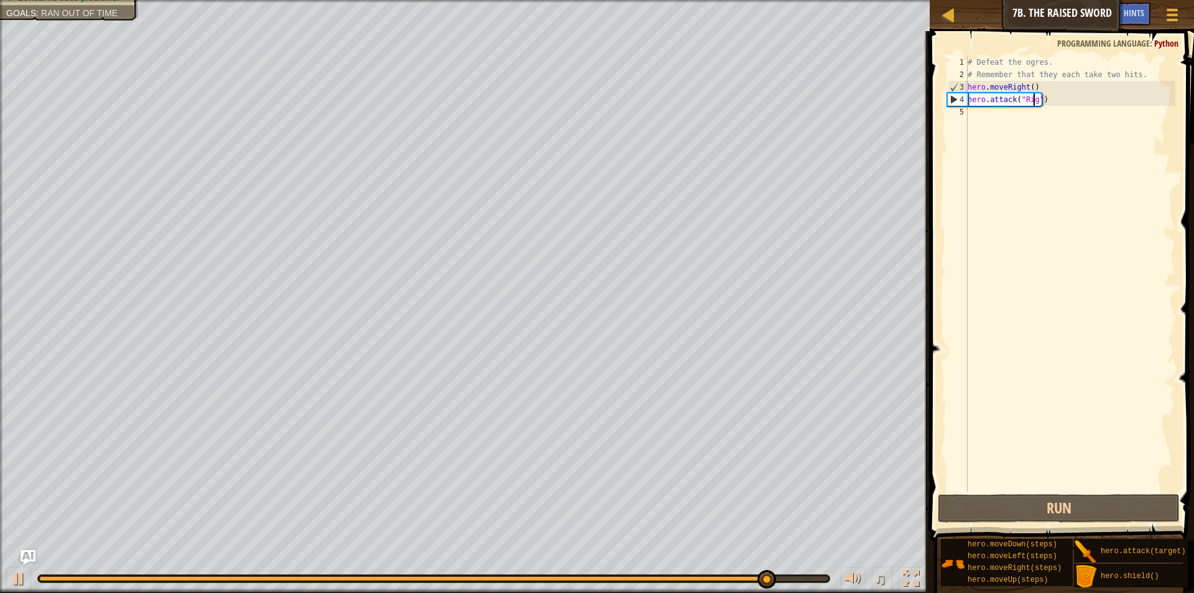
click at [980, 111] on div "# Defeat the ogres. # Remember that they each take two hits. hero . moveRight (…" at bounding box center [1070, 286] width 210 height 460
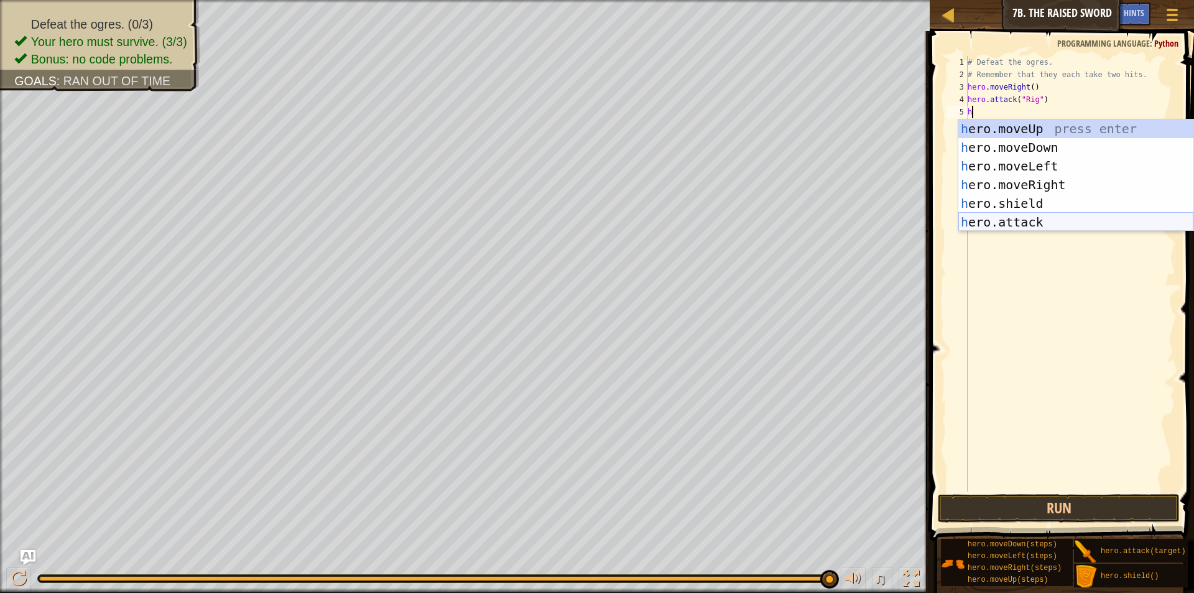
click at [1026, 223] on div "h ero.moveUp press enter h ero.moveDown press enter h ero.moveLeft press enter …" at bounding box center [1075, 193] width 235 height 149
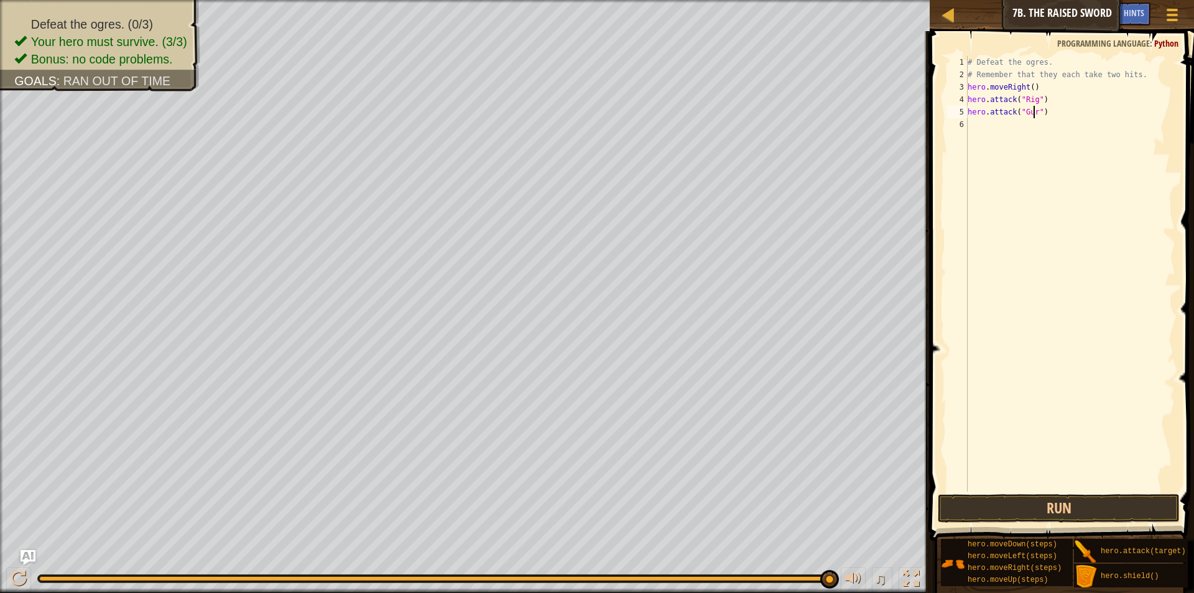
scroll to position [6, 6]
type textarea "hero.attack("Gurt")"
drag, startPoint x: 1058, startPoint y: 514, endPoint x: 1060, endPoint y: 501, distance: 13.2
click at [1058, 510] on button "Run" at bounding box center [1059, 508] width 242 height 29
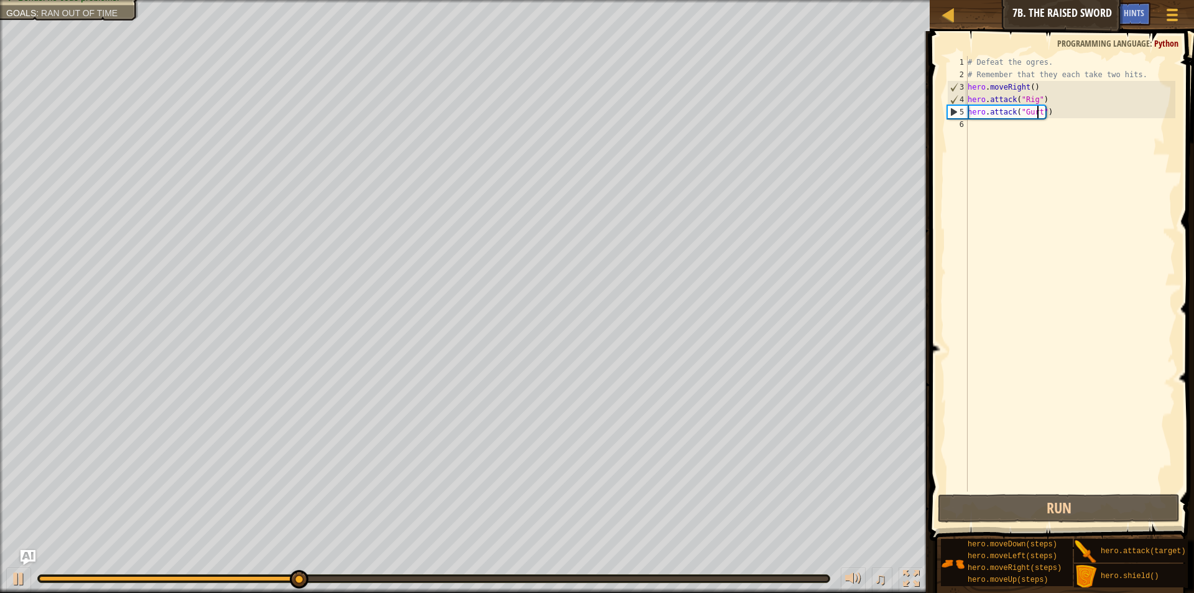
click at [979, 121] on div "# Defeat the ogres. # Remember that they each take two hits. hero . moveRight (…" at bounding box center [1070, 286] width 210 height 460
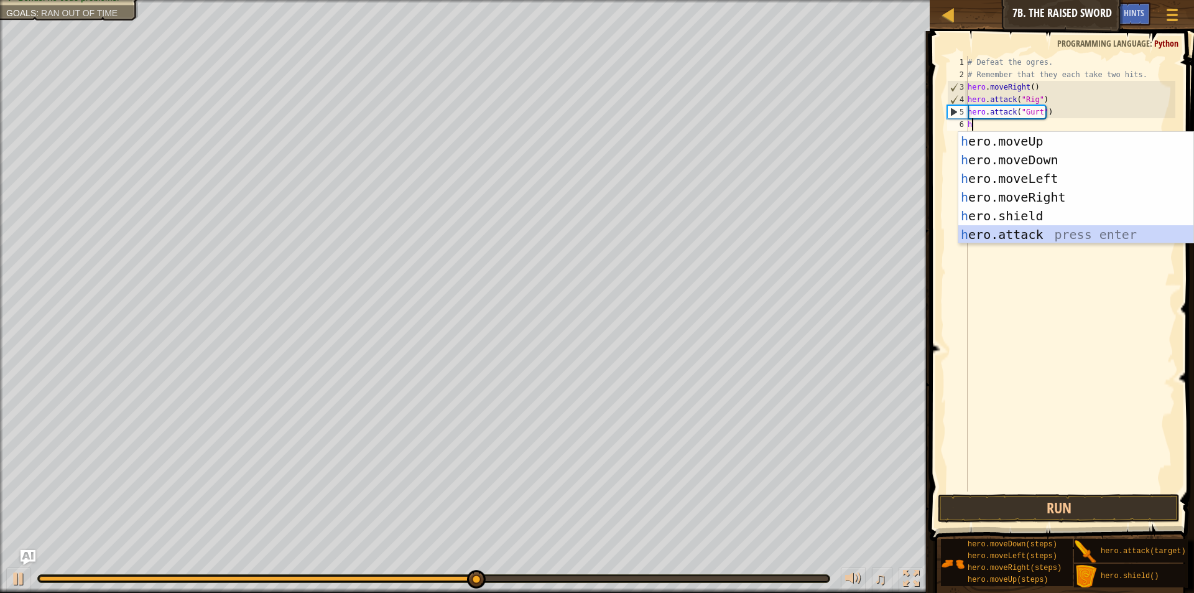
click at [976, 236] on div "h ero.moveUp press enter h ero.moveDown press enter h ero.moveLeft press enter …" at bounding box center [1075, 206] width 235 height 149
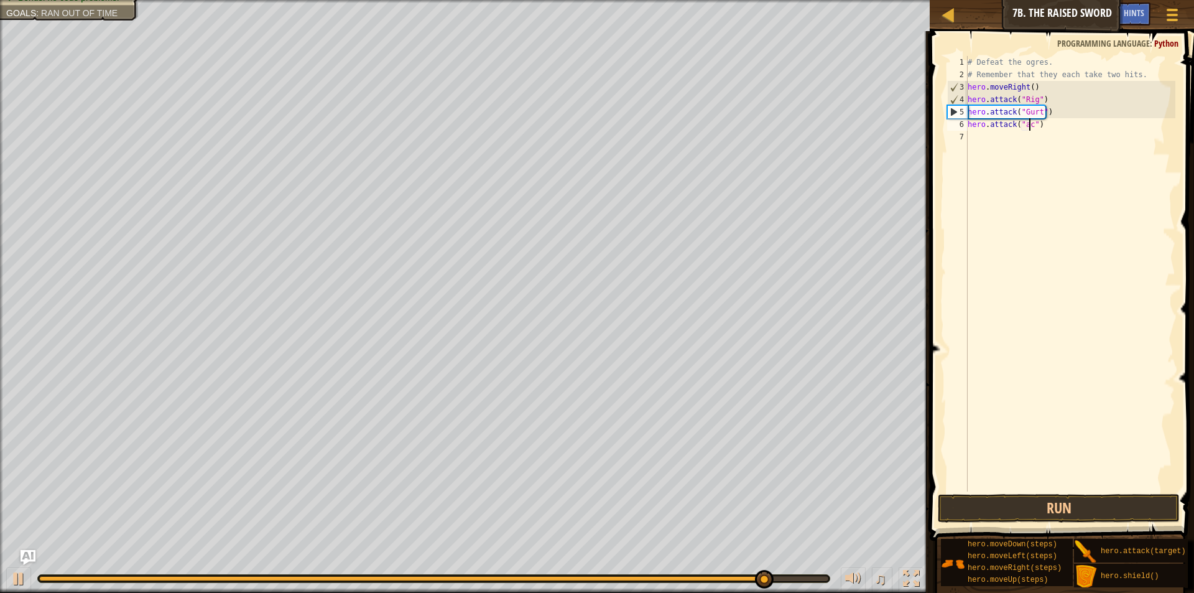
scroll to position [6, 6]
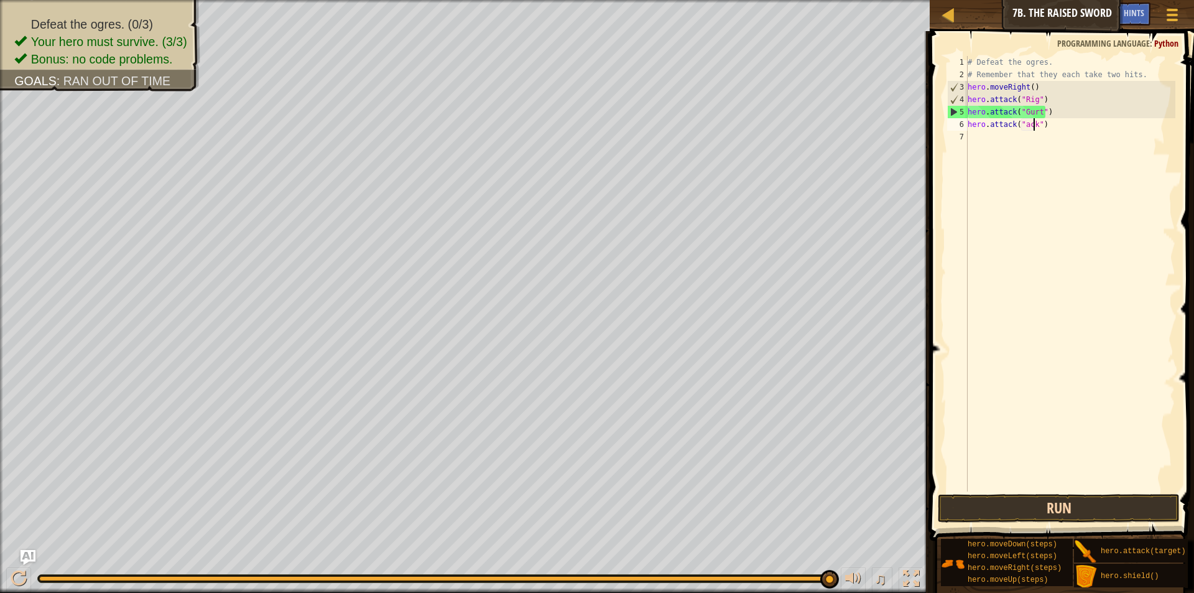
type textarea "hero.attack("ack")"
click at [1087, 507] on button "Run" at bounding box center [1059, 508] width 242 height 29
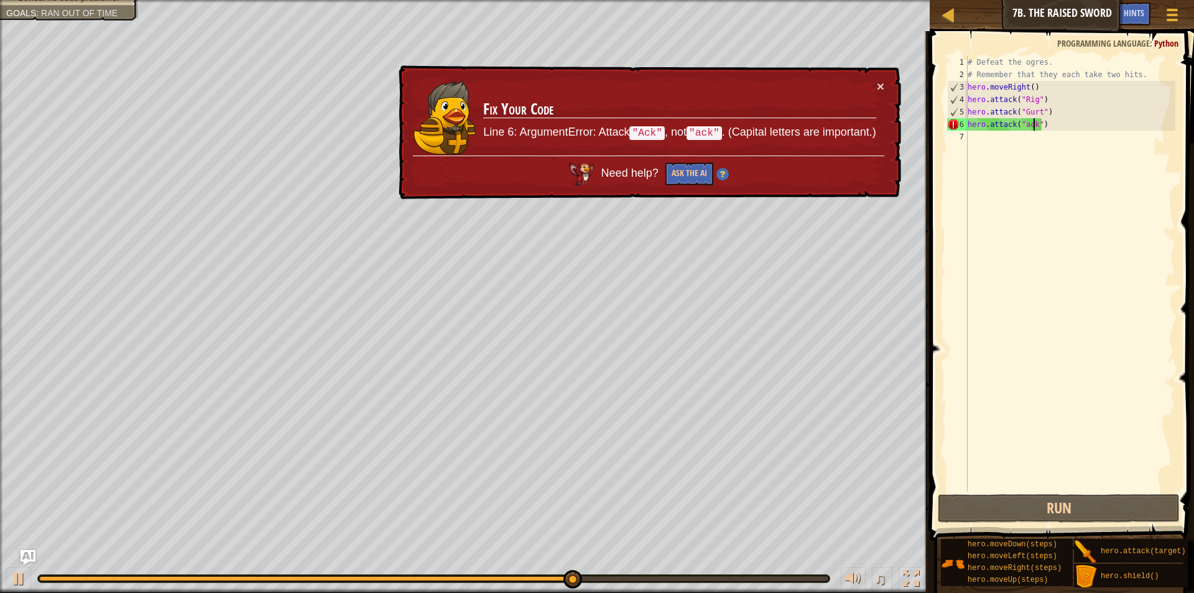
click at [1042, 126] on div "# Defeat the ogres. # Remember that they each take two hits. hero . moveRight (…" at bounding box center [1070, 286] width 210 height 460
click at [1072, 216] on div "# Defeat the ogres. # Remember that they each take two hits. hero . moveRight (…" at bounding box center [1070, 286] width 210 height 460
click at [1091, 117] on div "# Defeat the ogres. # Remember that they each take two hits. hero . moveRight (…" at bounding box center [1070, 286] width 210 height 460
type textarea "hero.attack("Gurt")"
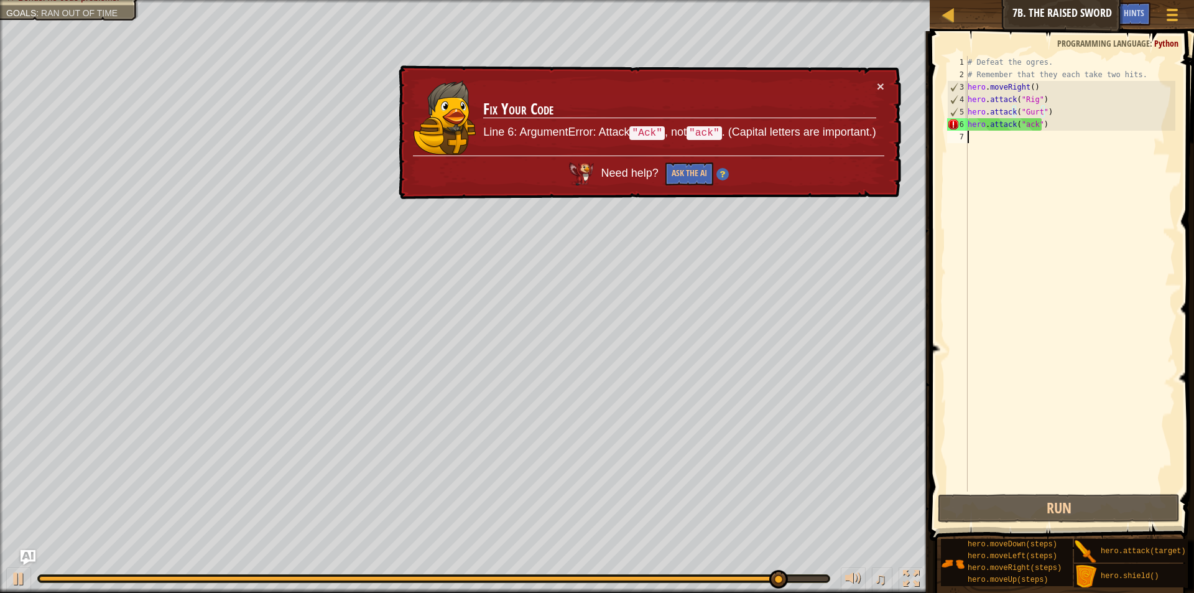
click at [1086, 136] on div "# Defeat the ogres. # Remember that they each take two hits. hero . moveRight (…" at bounding box center [1070, 286] width 210 height 460
click at [1084, 131] on div "# Defeat the ogres. # Remember that they each take two hits. hero . moveRight (…" at bounding box center [1070, 286] width 210 height 460
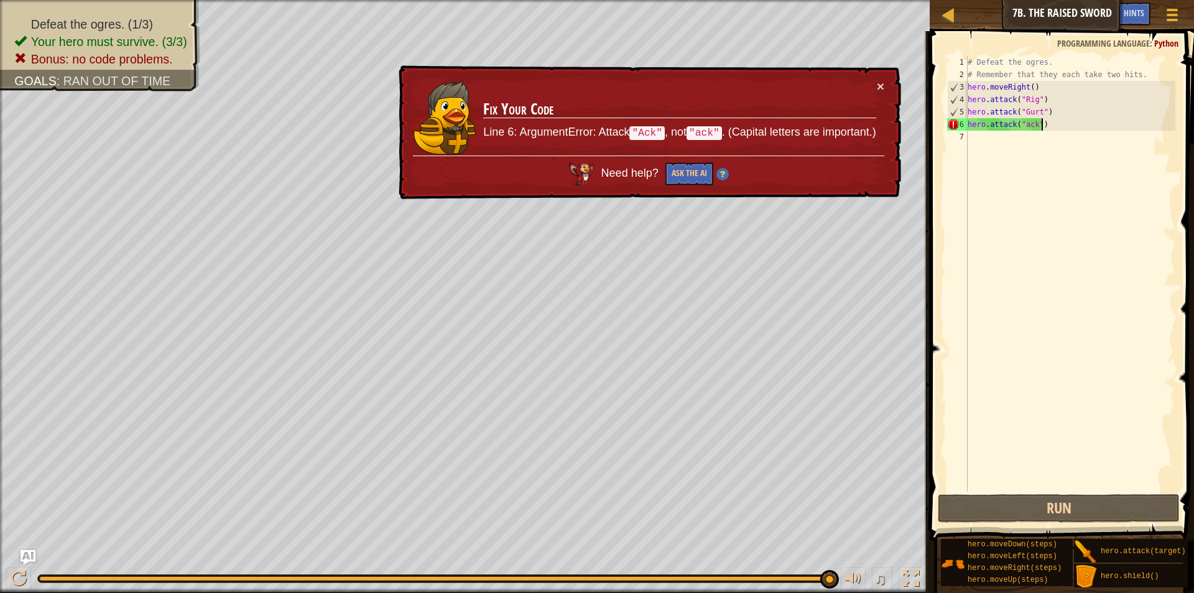
click at [1052, 124] on div "# Defeat the ogres. # Remember that they each take two hits. hero . moveRight (…" at bounding box center [1070, 286] width 210 height 460
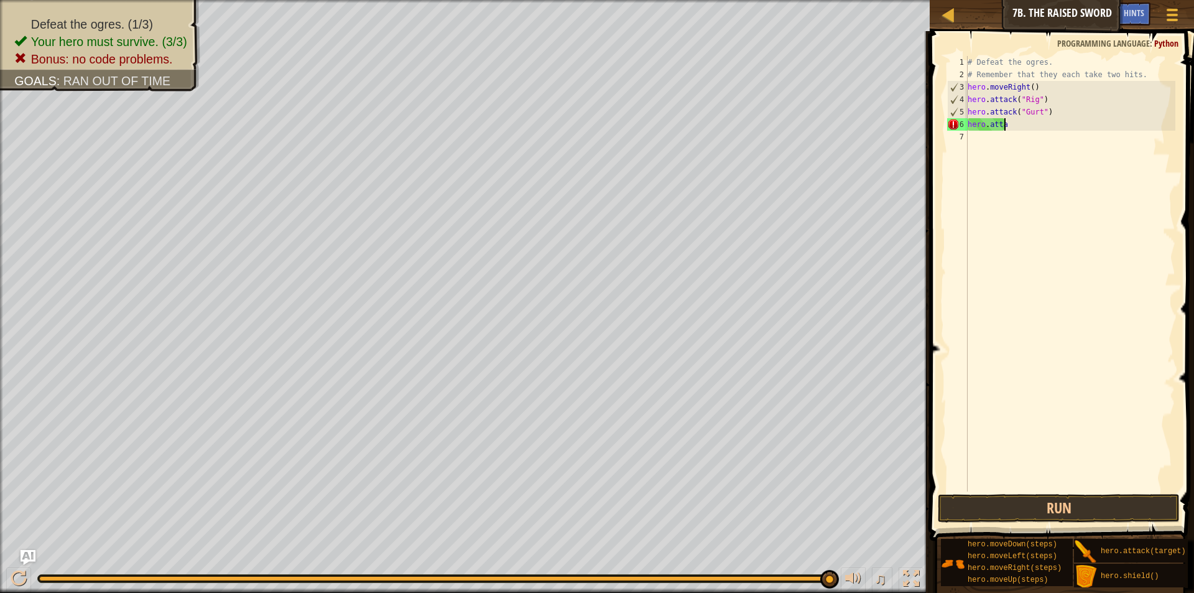
type textarea "h"
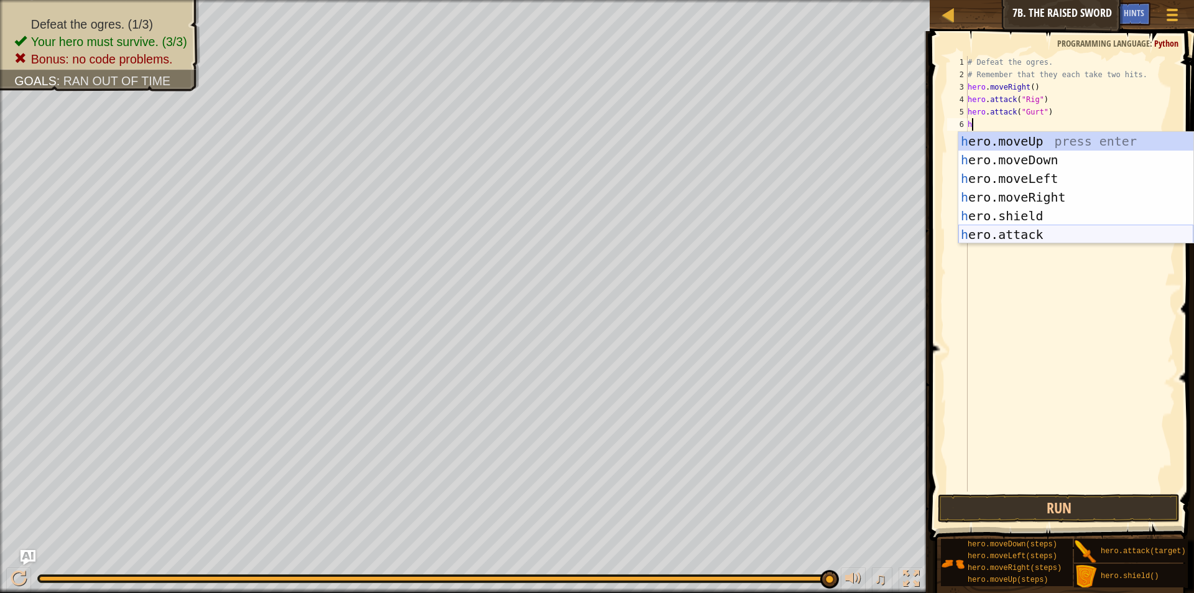
drag, startPoint x: 1040, startPoint y: 238, endPoint x: 1046, endPoint y: 226, distance: 13.4
click at [1039, 242] on div "1 2 3 4 5 6 h ero.moveUp press enter h ero.moveDown press enter h ero.moveLeft …" at bounding box center [1076, 187] width 236 height 112
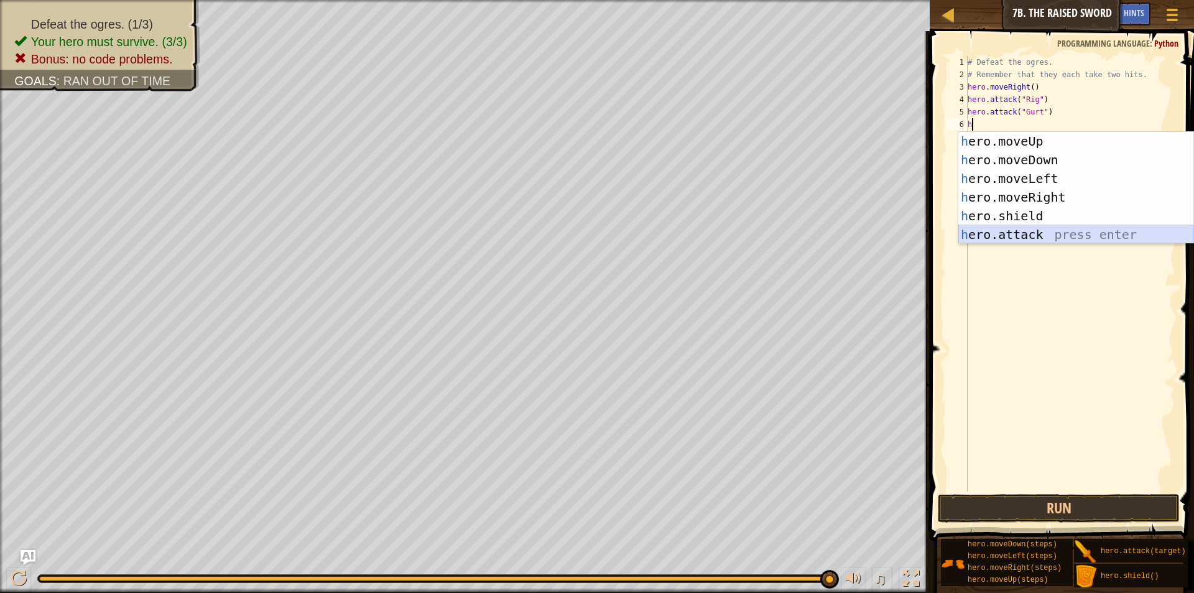
click at [995, 233] on div "h ero.moveUp press enter h ero.moveDown press enter h ero.moveLeft press enter …" at bounding box center [1075, 206] width 235 height 149
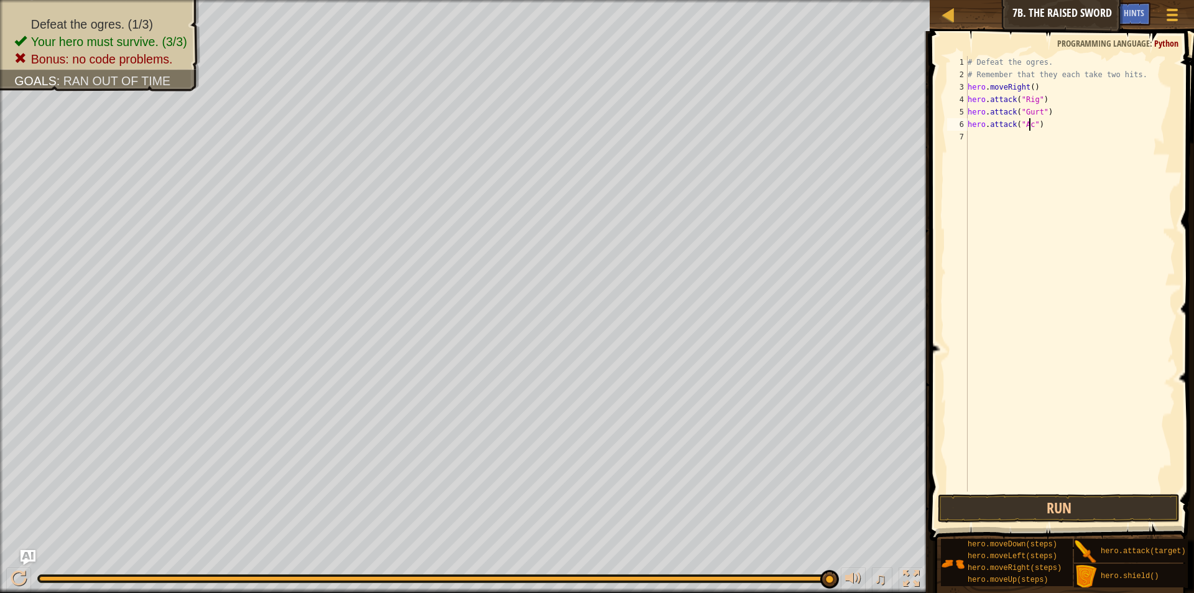
scroll to position [6, 6]
type textarea "hero.attack("Ack")"
click at [1051, 507] on button "Run" at bounding box center [1059, 508] width 242 height 29
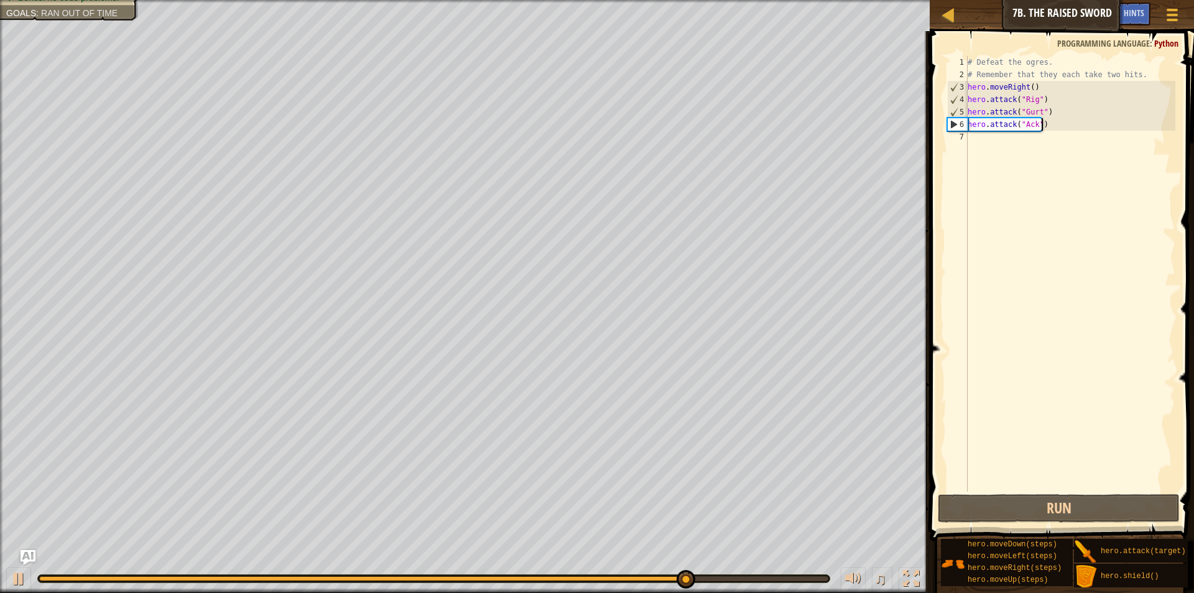
click at [1046, 128] on div "# Defeat the ogres. # Remember that they each take two hits. hero . moveRight (…" at bounding box center [1070, 286] width 210 height 460
click at [1048, 124] on div "# Defeat the ogres. # Remember that they each take two hits. hero . moveRight (…" at bounding box center [1070, 286] width 210 height 460
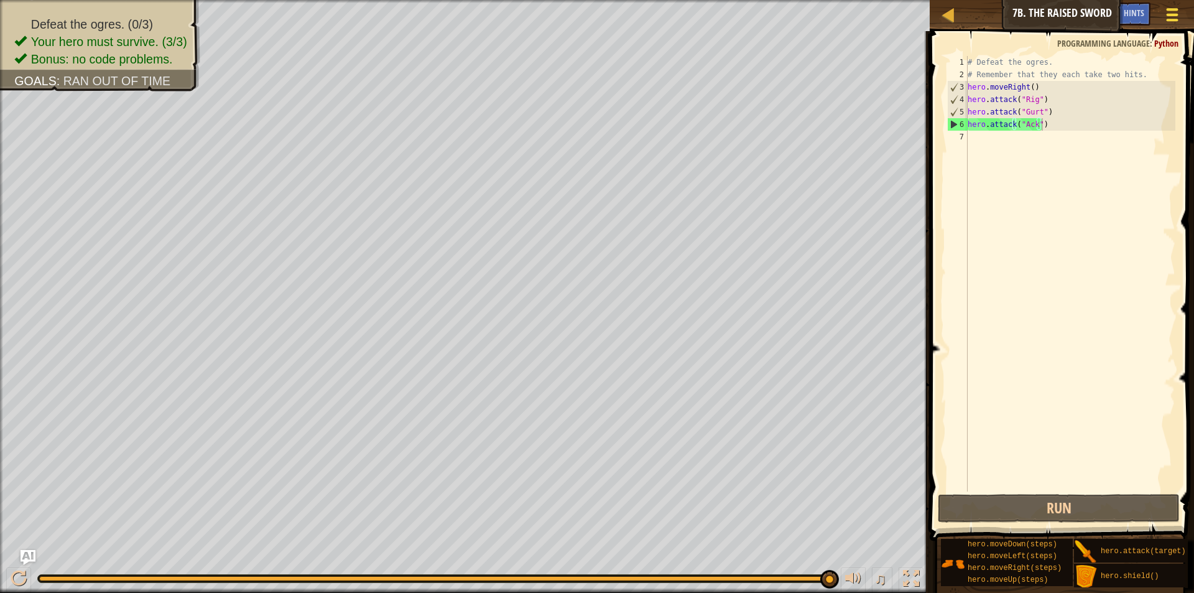
click at [1184, 10] on div "Map Introduction to Computer Science 7b. The Raised Sword Game Menu Done Hints …" at bounding box center [597, 296] width 1194 height 593
